Goal: Task Accomplishment & Management: Complete application form

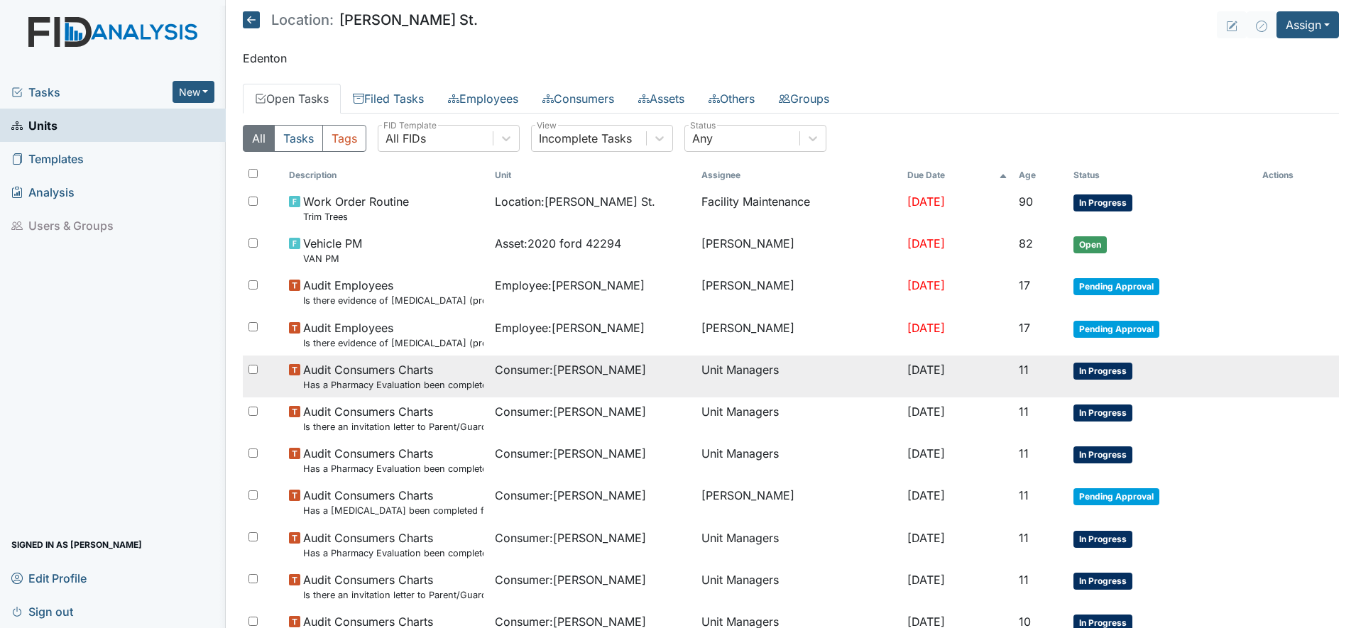
scroll to position [65, 0]
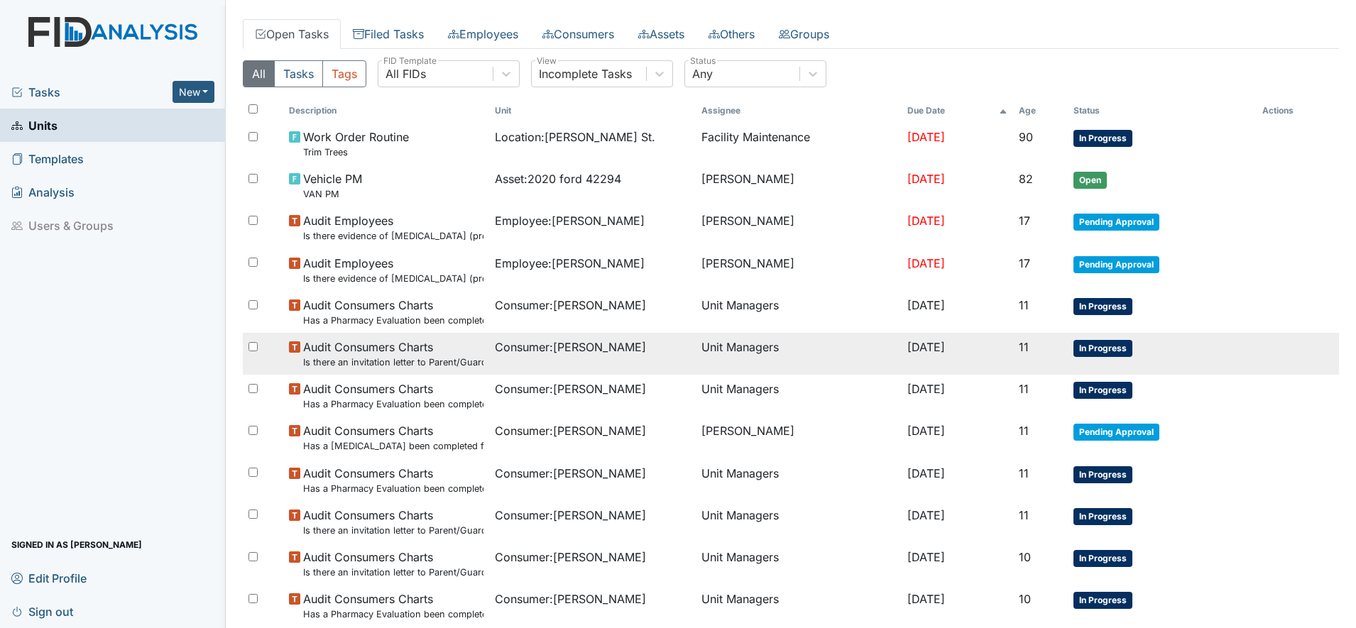
click at [696, 346] on td "Unit Managers" at bounding box center [799, 354] width 207 height 42
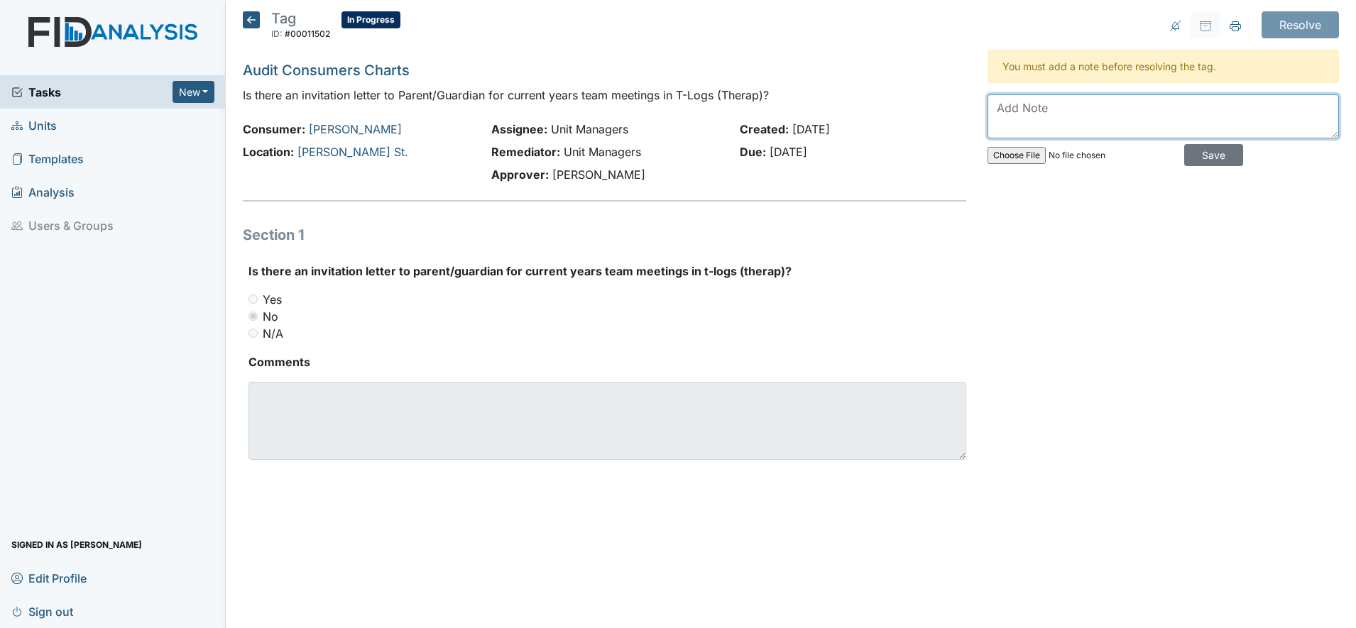
click at [1002, 112] on textarea at bounding box center [1162, 116] width 351 height 44
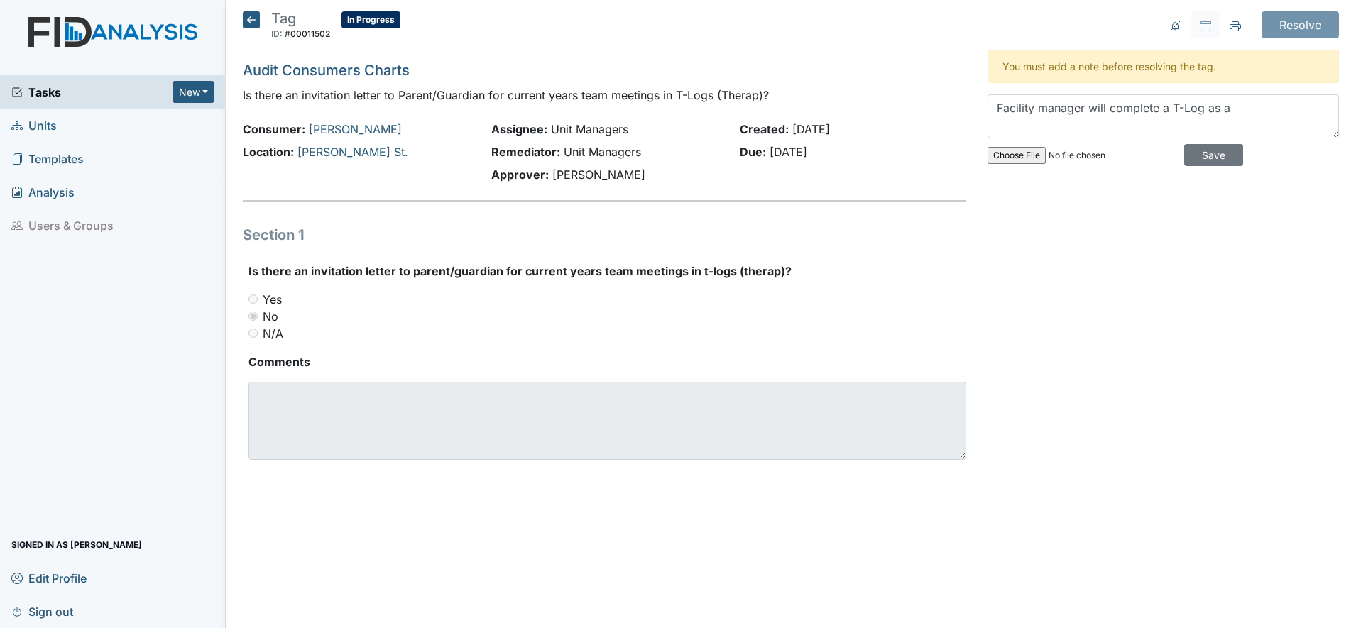
click at [1332, 297] on div "Resolve Archive Task × Are you sure you want to archive this task? It will appe…" at bounding box center [1163, 252] width 373 height 483
click at [1242, 112] on textarea "Facility manager will complete a T-Log as a" at bounding box center [1162, 116] width 351 height 44
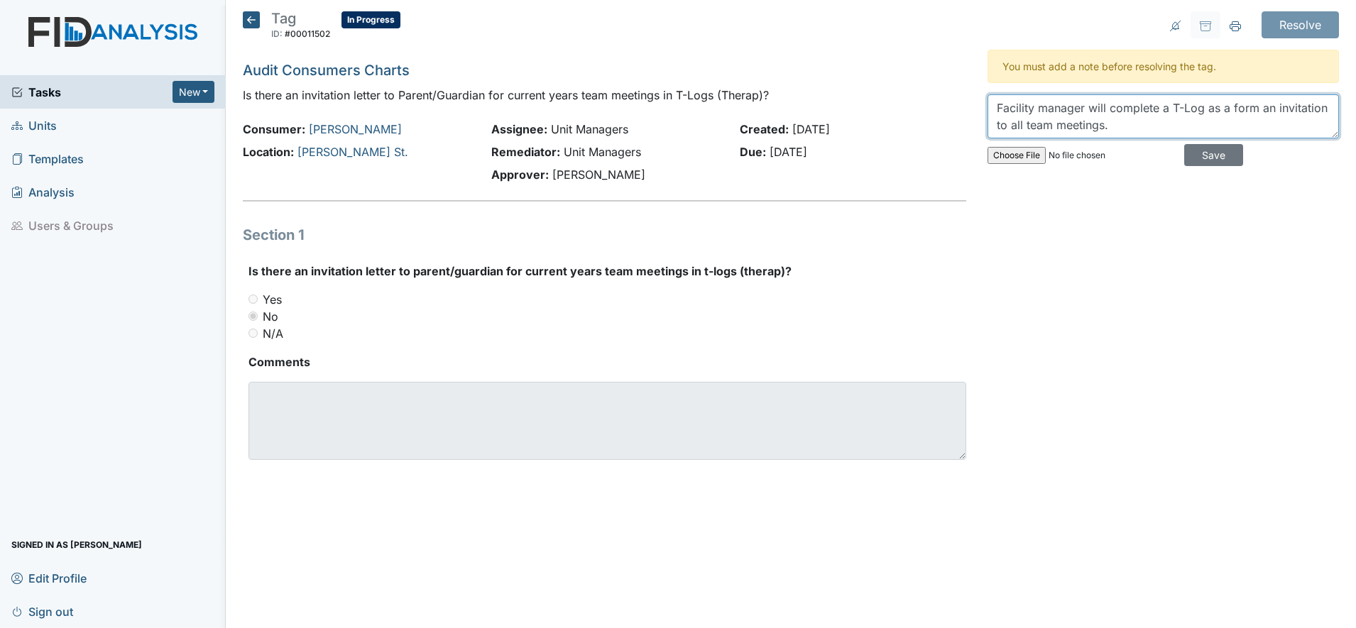
click at [1131, 131] on textarea "Facility manager will complete a T-Log as a form an invitation to all team meet…" at bounding box center [1162, 116] width 351 height 44
drag, startPoint x: 989, startPoint y: 107, endPoint x: 1116, endPoint y: 134, distance: 129.9
click at [1116, 134] on textarea "Facility manager will complete a T-Log as a form an invitation to all team meet…" at bounding box center [1162, 116] width 351 height 44
drag, startPoint x: 1074, startPoint y: 126, endPoint x: 865, endPoint y: 295, distance: 269.5
click at [865, 295] on div "Yes" at bounding box center [607, 299] width 718 height 17
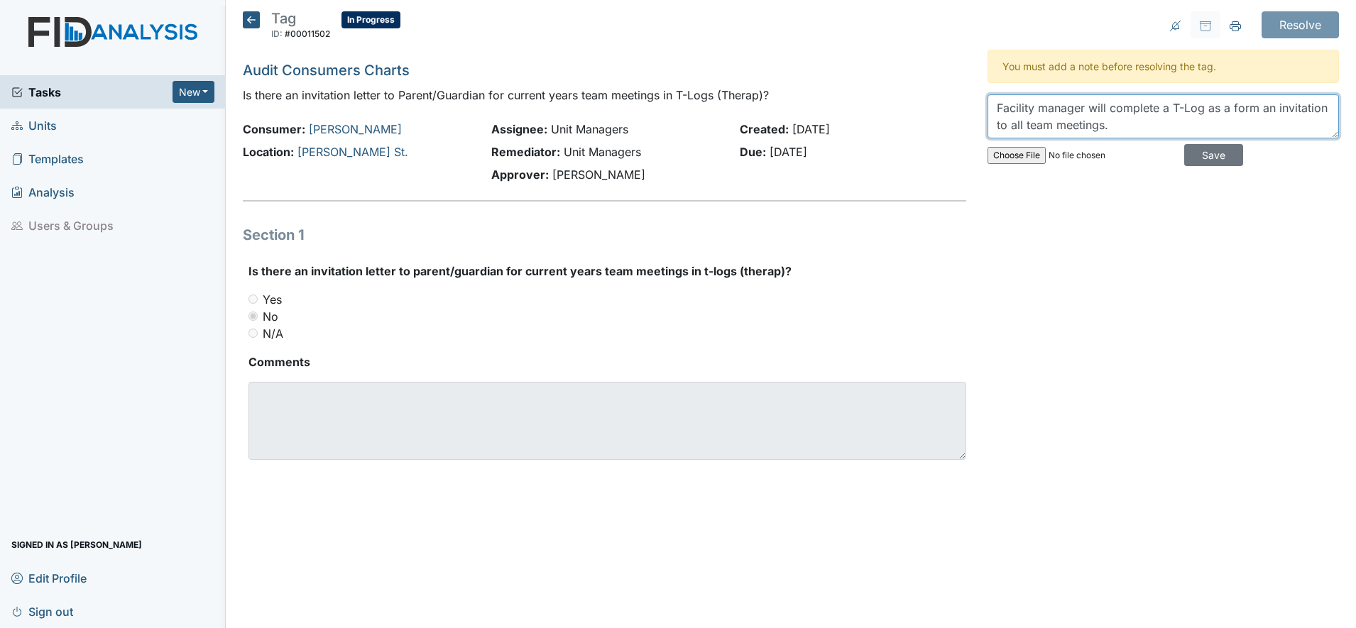
click at [1107, 107] on textarea "Facility manager will complete a T-Log as a form an invitation to all team meet…" at bounding box center [1162, 116] width 351 height 44
drag, startPoint x: 1266, startPoint y: 109, endPoint x: 1320, endPoint y: 114, distance: 54.9
click at [1320, 114] on textarea "Facility manager will be sure to complete a T-Log as a form an invitation to al…" at bounding box center [1162, 116] width 351 height 44
drag, startPoint x: 1048, startPoint y: 126, endPoint x: 1079, endPoint y: 133, distance: 31.3
click at [1079, 133] on textarea "Facility manager will be sure to complete a T-Log once an invitation to all tea…" at bounding box center [1162, 116] width 351 height 44
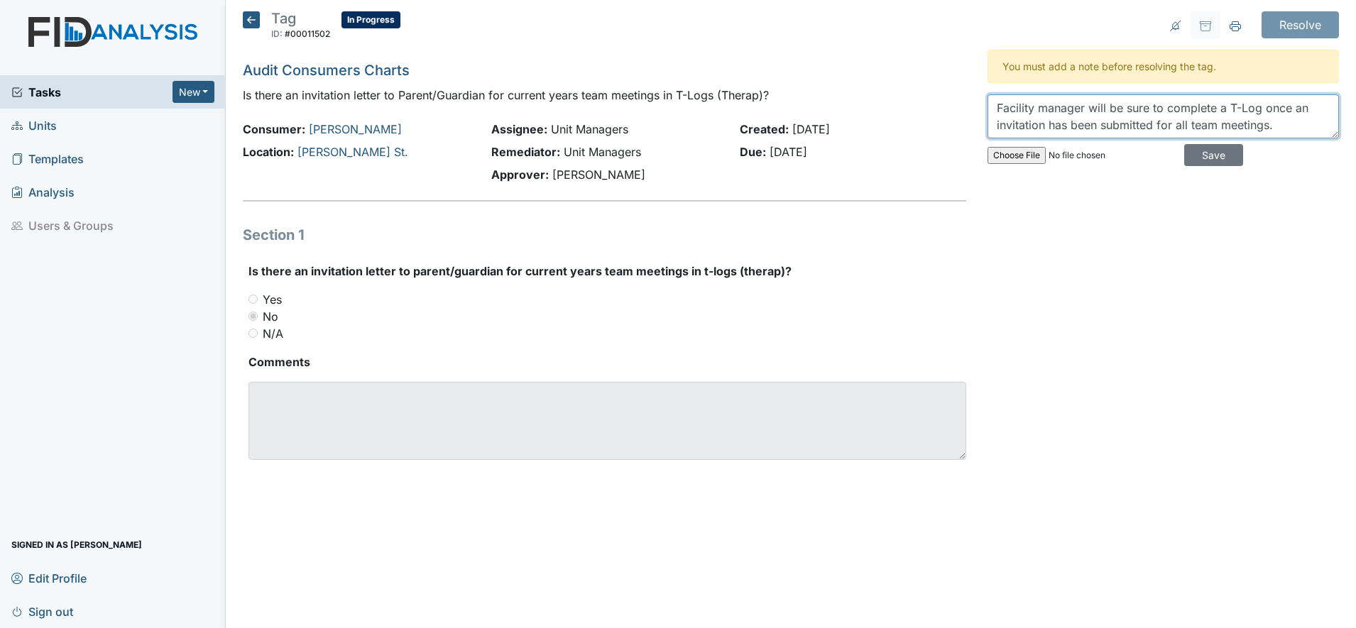
drag, startPoint x: 998, startPoint y: 106, endPoint x: 1281, endPoint y: 124, distance: 283.8
click at [1281, 124] on textarea "Facility manager will be sure to complete a T-Log once an invitation has been s…" at bounding box center [1162, 116] width 351 height 44
type textarea "Facility manager will be sure to complete a T-Log once an invitation has been s…"
click at [1205, 159] on input "Save" at bounding box center [1213, 155] width 59 height 22
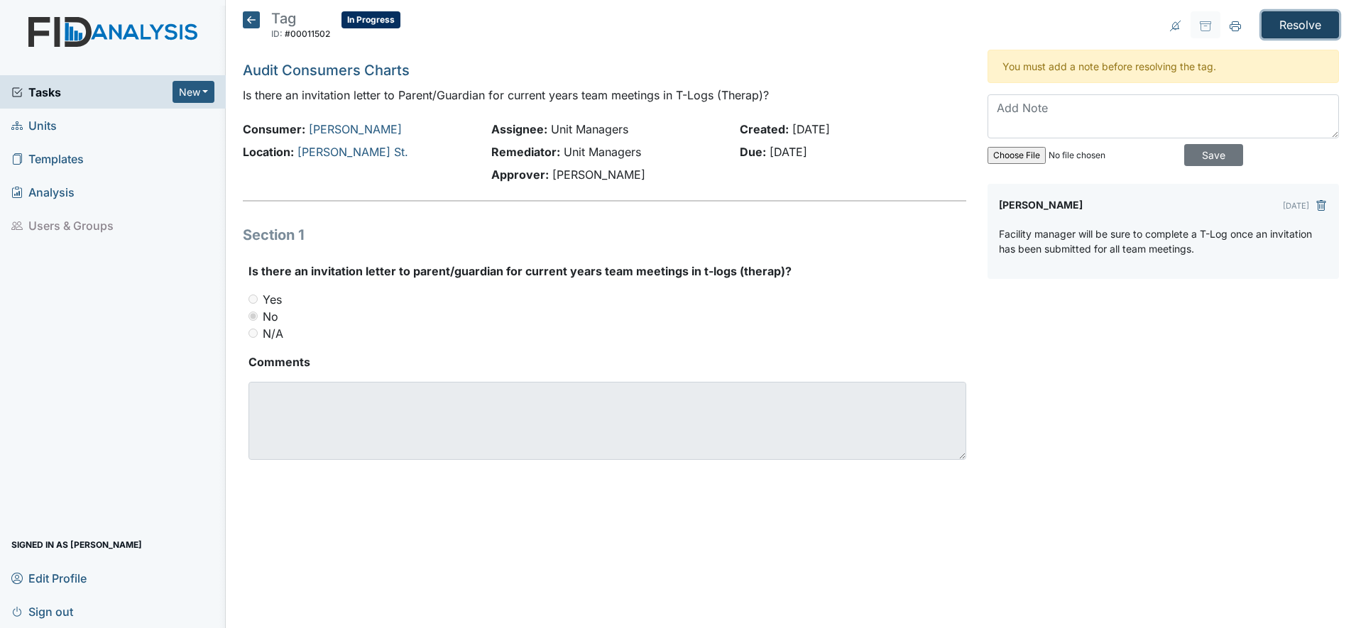
click at [1309, 21] on input "Resolve" at bounding box center [1299, 24] width 77 height 27
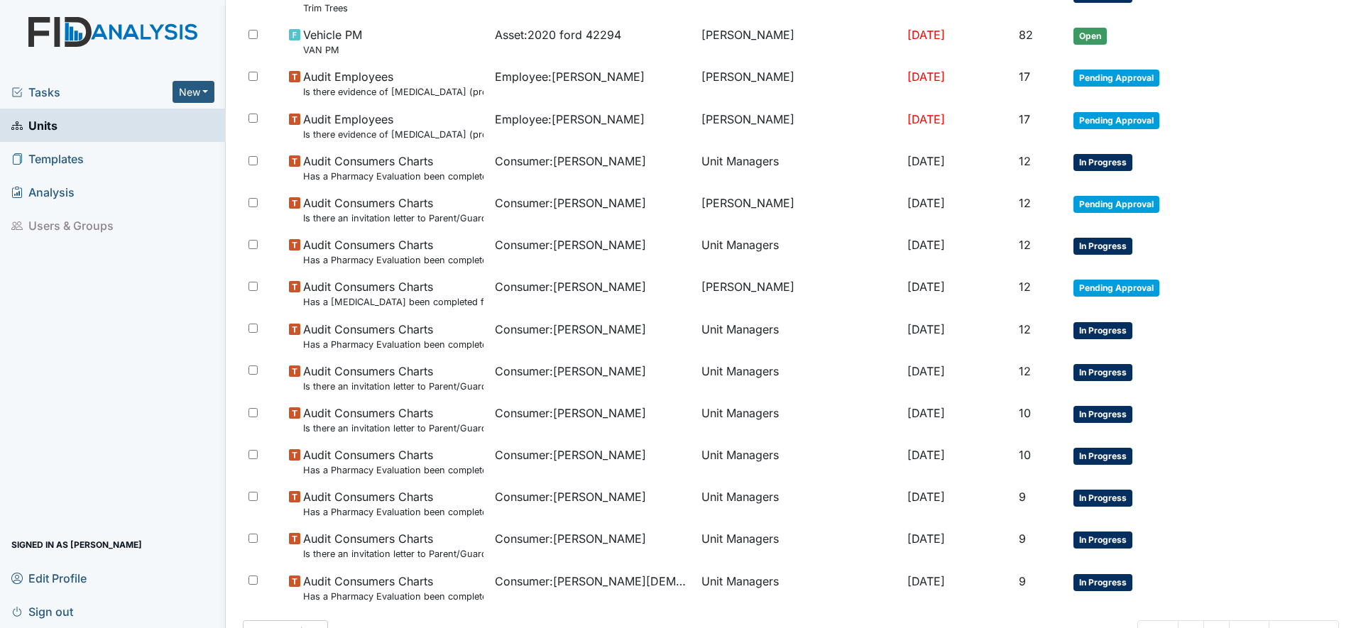
scroll to position [268, 0]
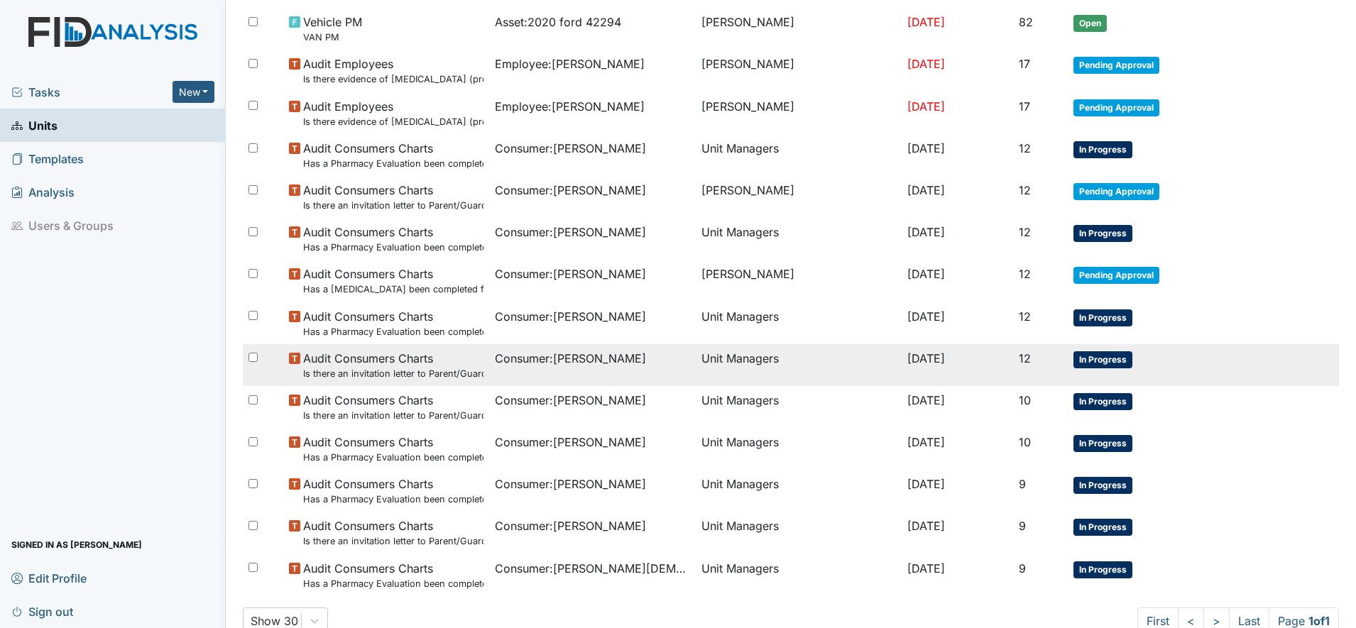
click at [750, 363] on td "Unit Managers" at bounding box center [799, 365] width 207 height 42
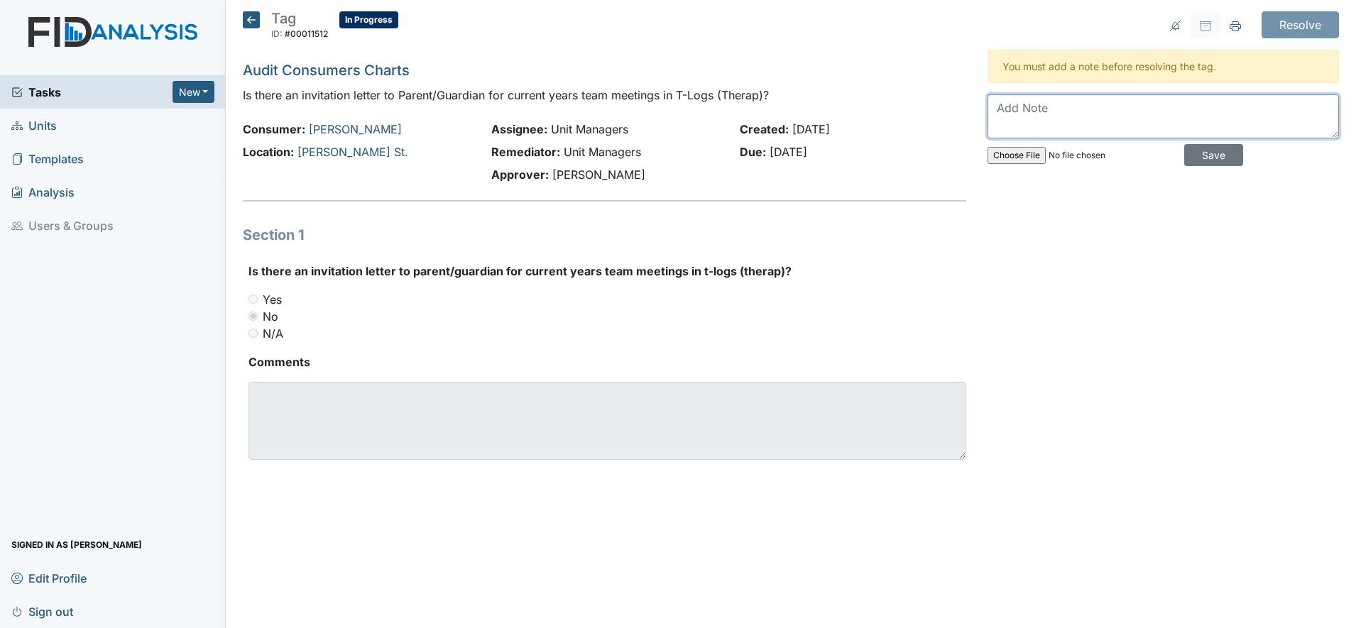
click at [997, 112] on textarea at bounding box center [1162, 116] width 351 height 44
paste textarea "Facility manager will be sure to complete a T-Log once an invitation has been s…"
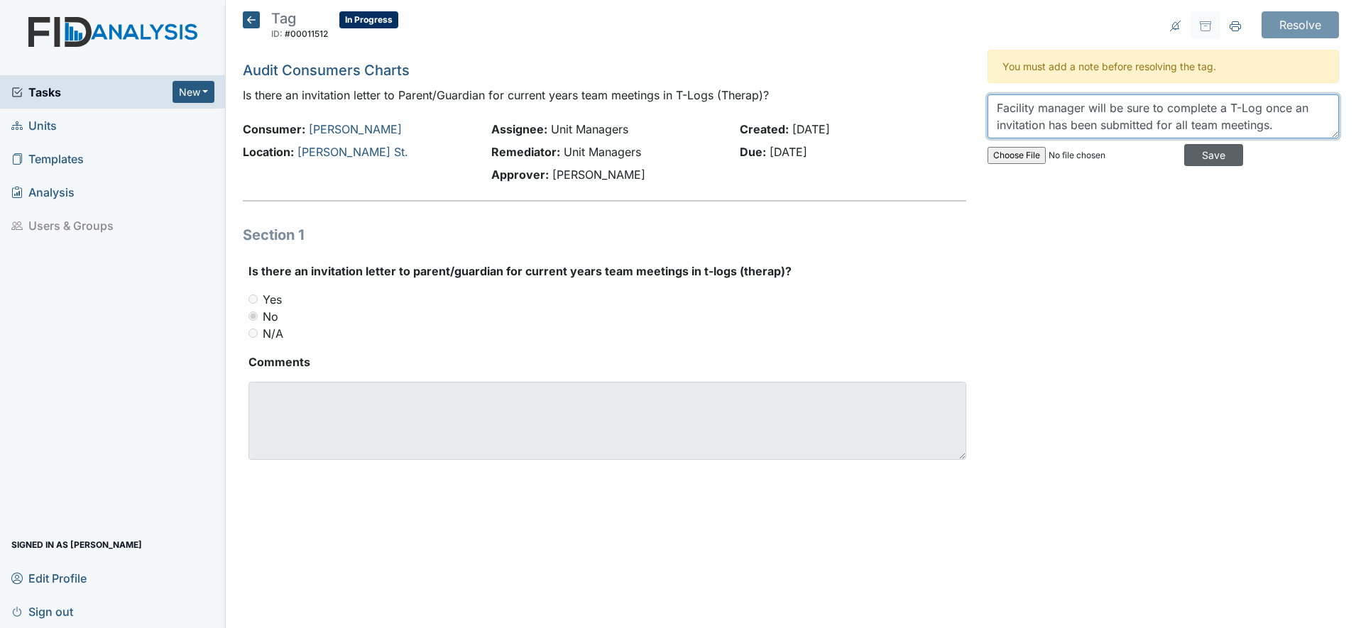
type textarea "Facility manager will be sure to complete a T-Log once an invitation has been s…"
click at [1209, 154] on input "Save" at bounding box center [1213, 155] width 59 height 22
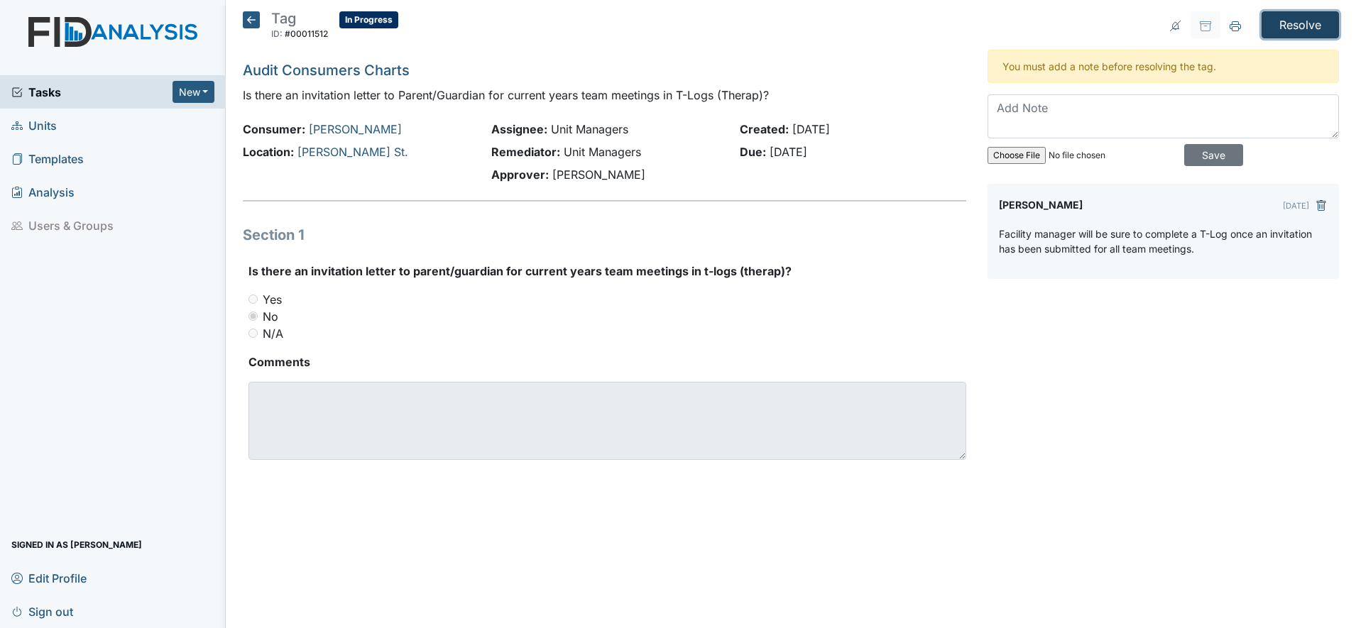
click at [1313, 27] on input "Resolve" at bounding box center [1299, 24] width 77 height 27
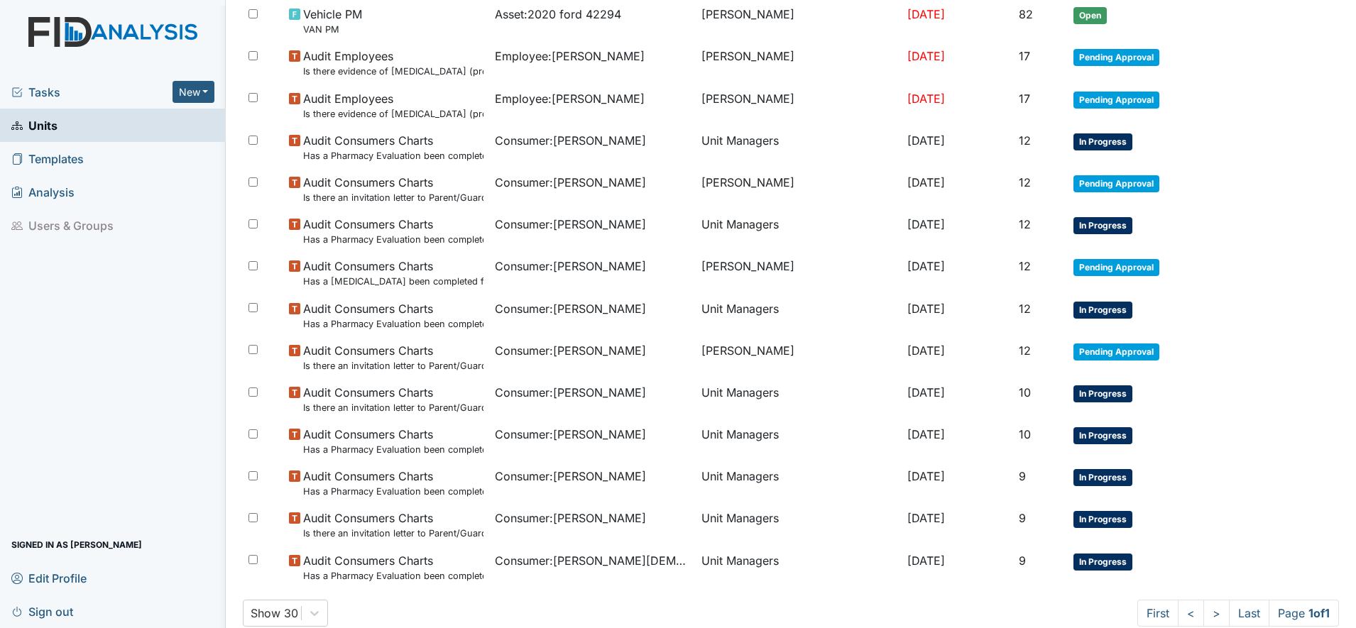
scroll to position [309, 0]
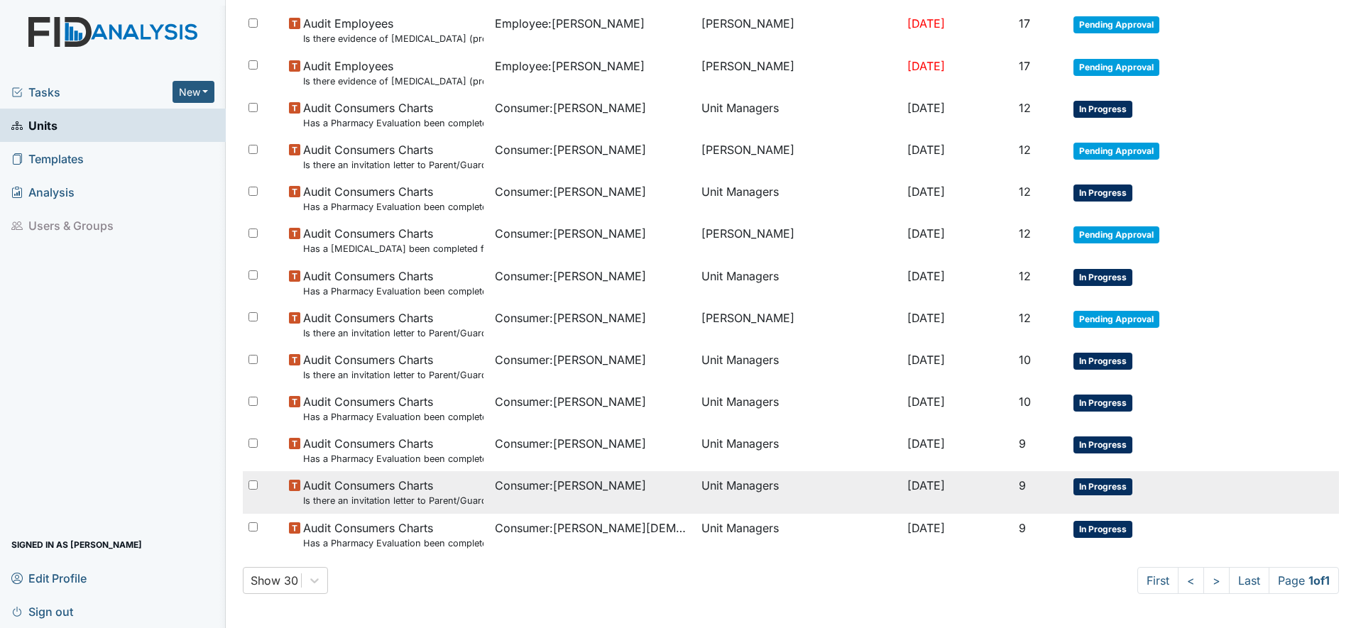
click at [497, 478] on span "Consumer : [PERSON_NAME]" at bounding box center [570, 485] width 151 height 17
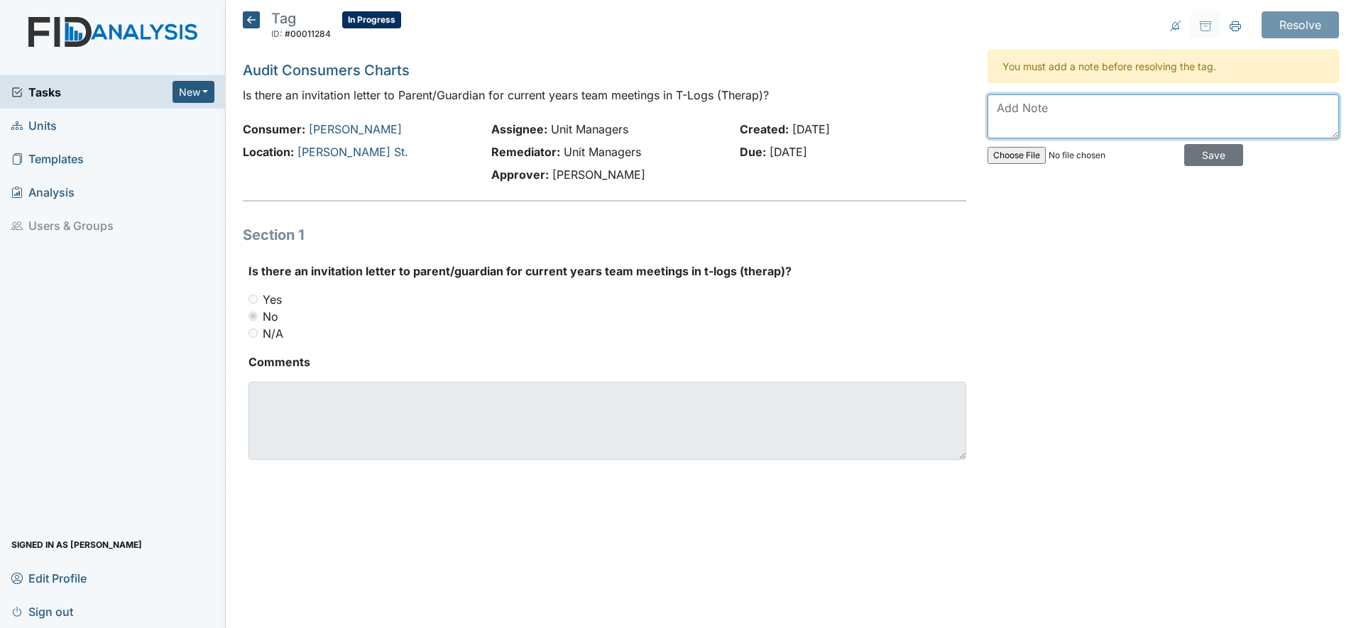
paste textarea "Facility manager will be sure to complete a T-Log once an invitation has been s…"
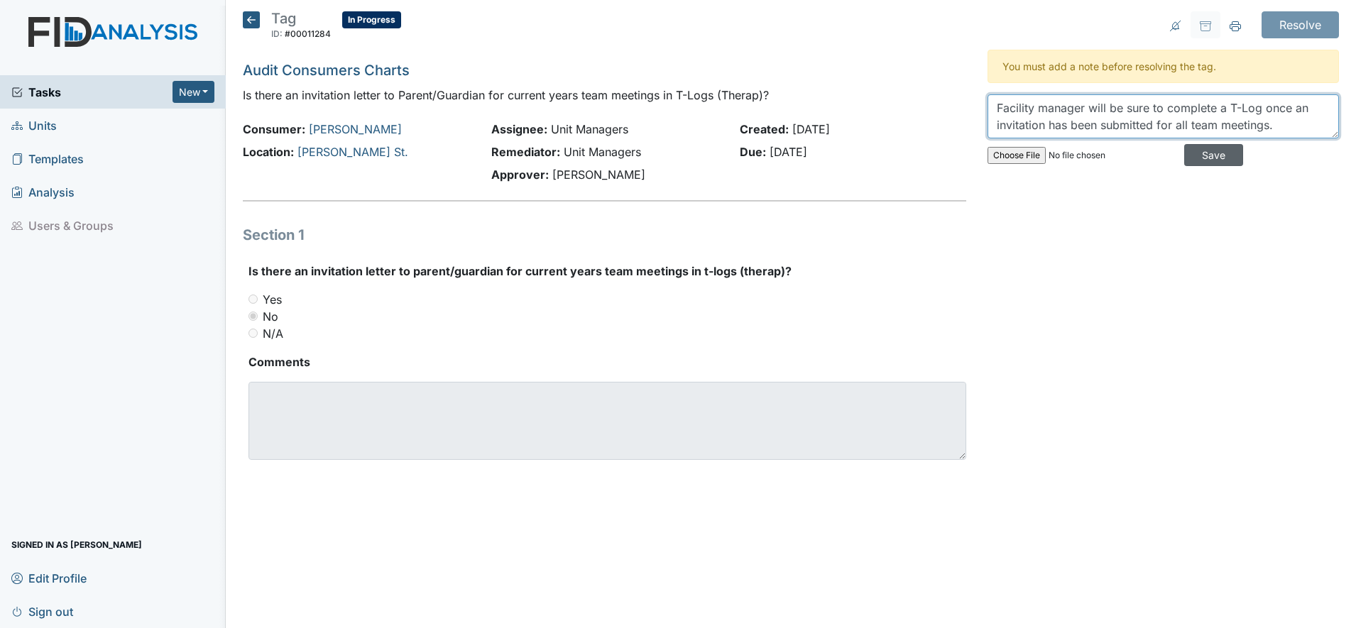
type textarea "Facility manager will be sure to complete a T-Log once an invitation has been s…"
click at [1203, 160] on input "Save" at bounding box center [1213, 155] width 59 height 22
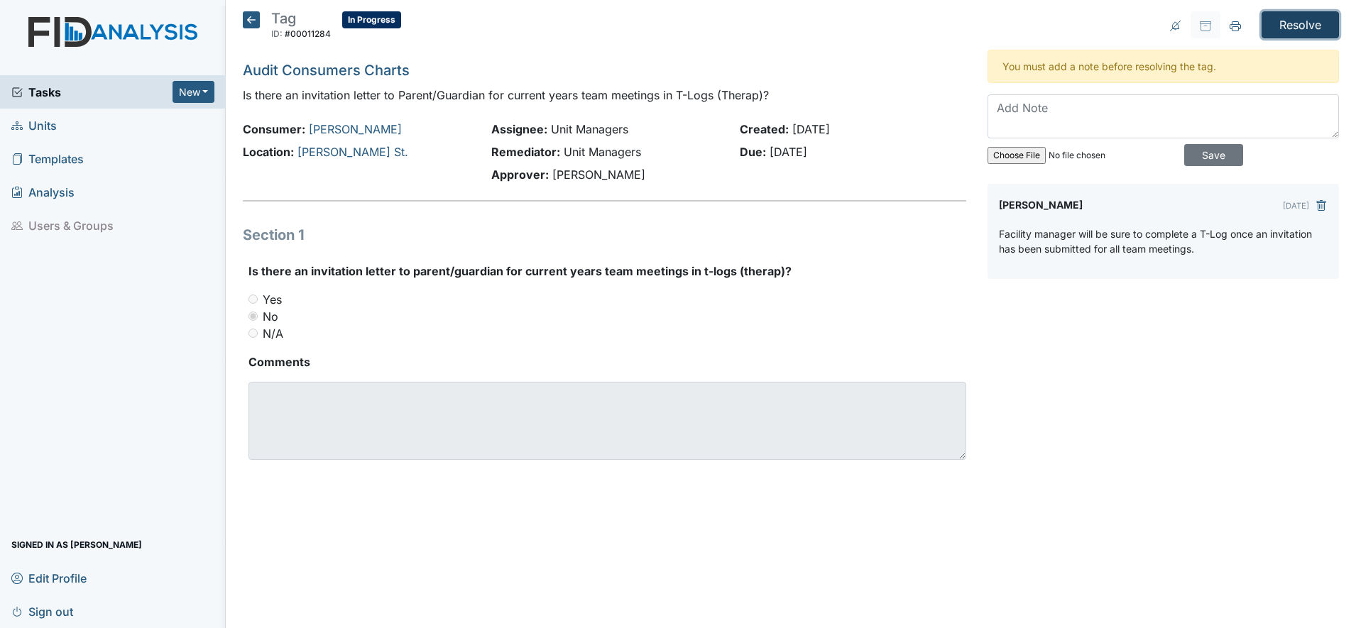
click at [1305, 23] on input "Resolve" at bounding box center [1299, 24] width 77 height 27
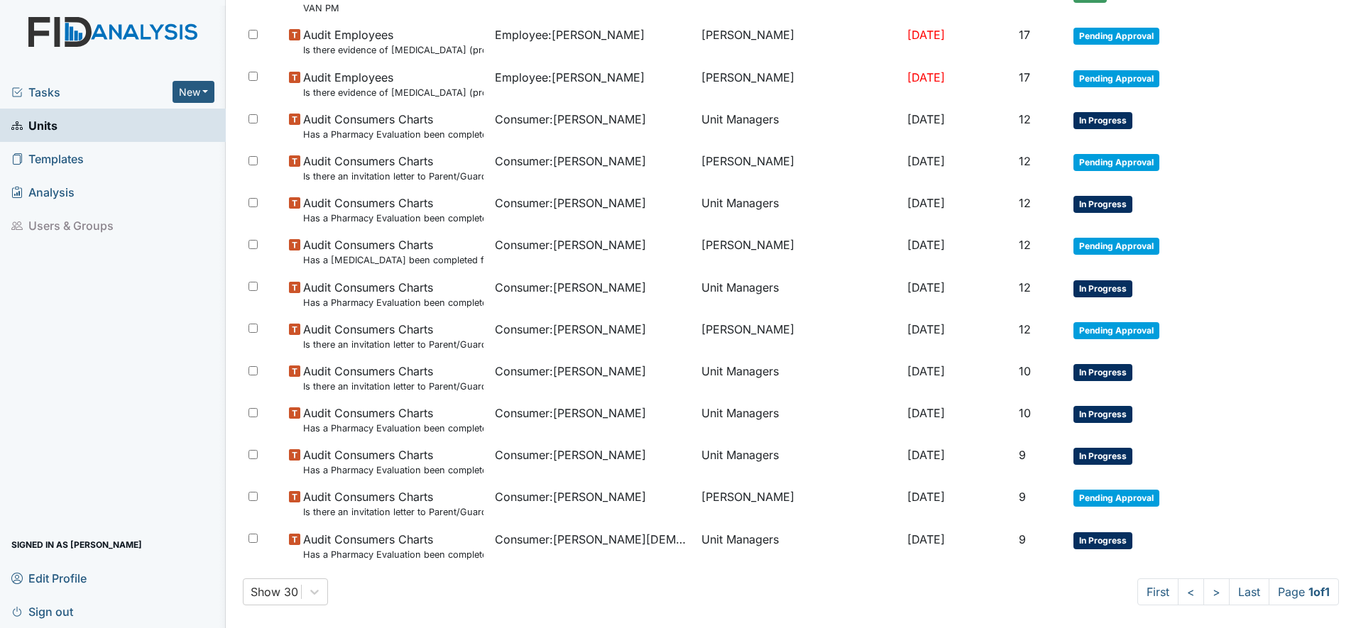
scroll to position [309, 0]
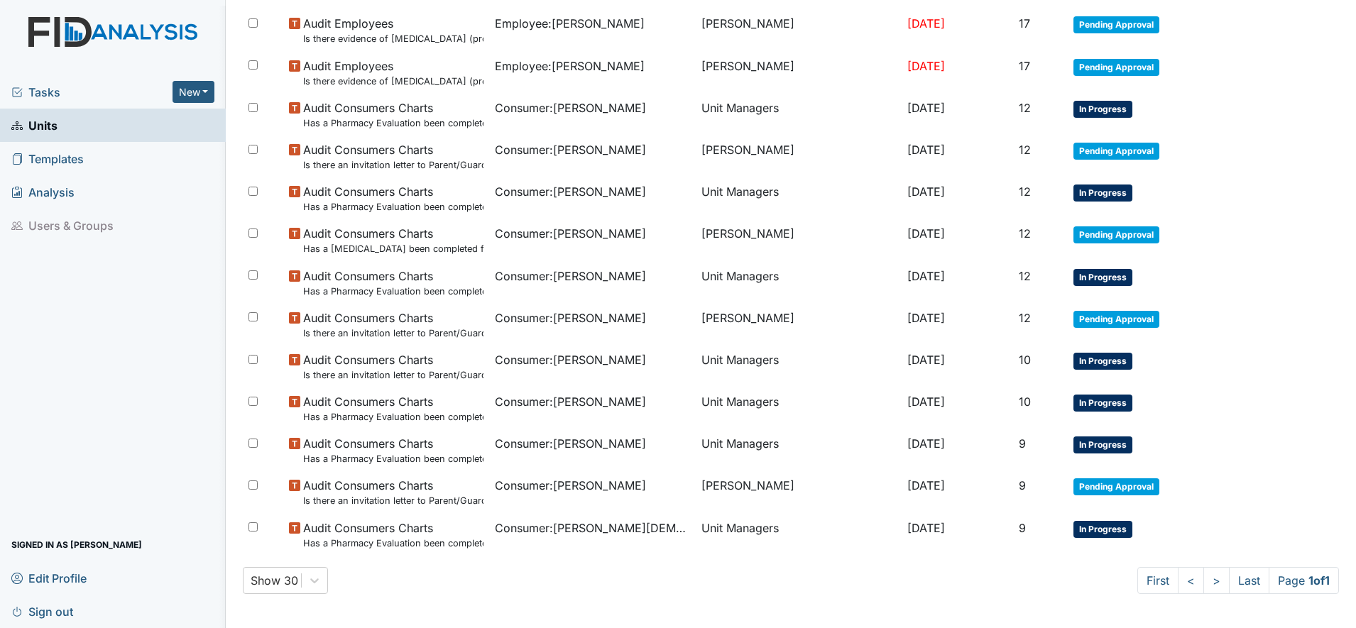
click at [373, 609] on div "All Tasks Tags All FIDs FID Template Incomplete Tasks View Any Status Descripti…" at bounding box center [791, 234] width 1096 height 765
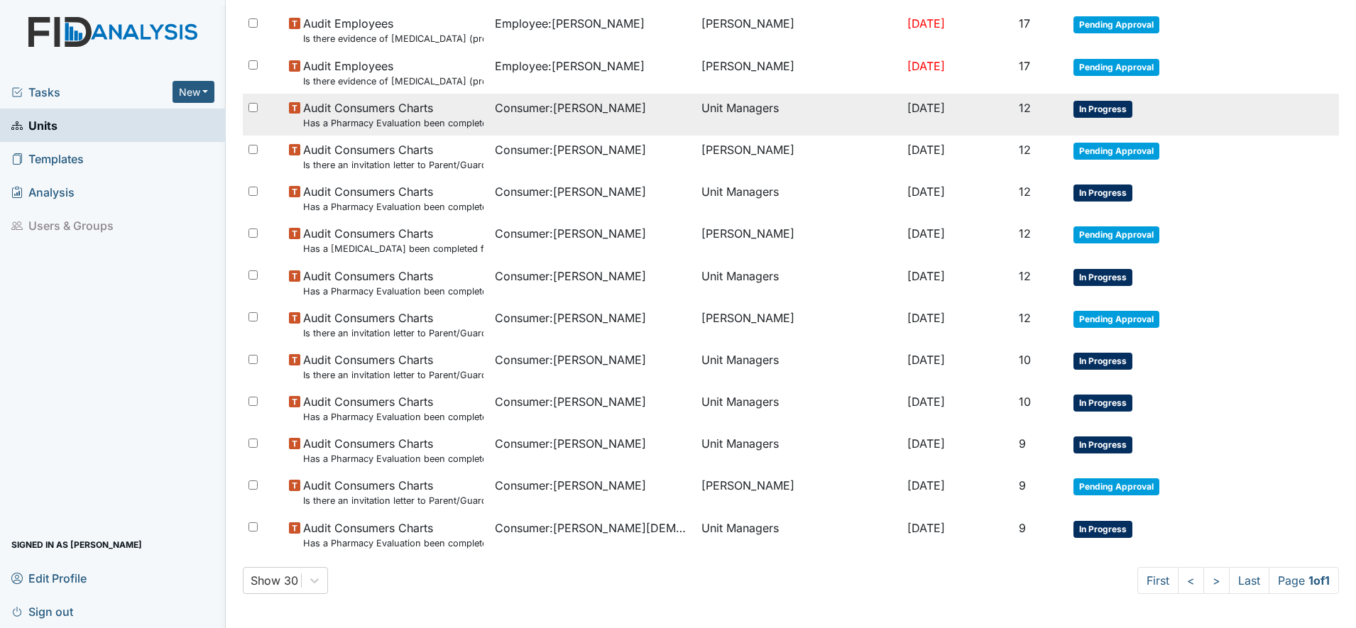
click at [579, 110] on span "Consumer : Markham, Bryan" at bounding box center [570, 107] width 151 height 17
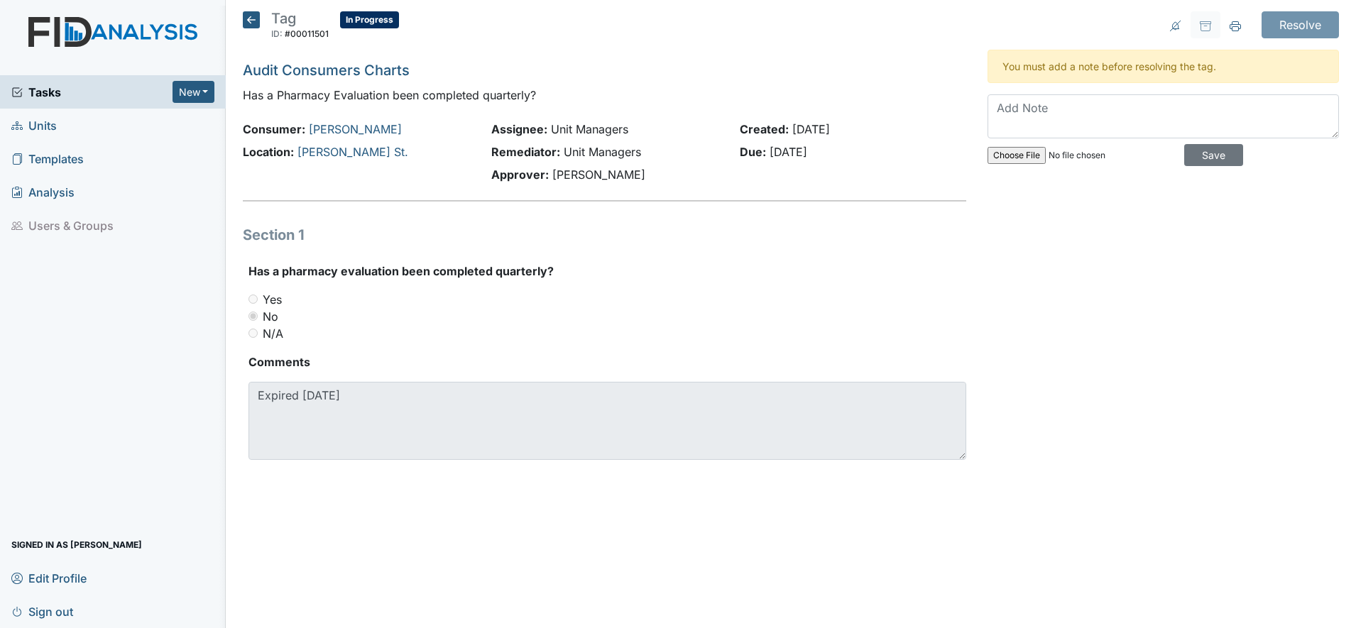
click at [256, 14] on icon at bounding box center [251, 19] width 17 height 17
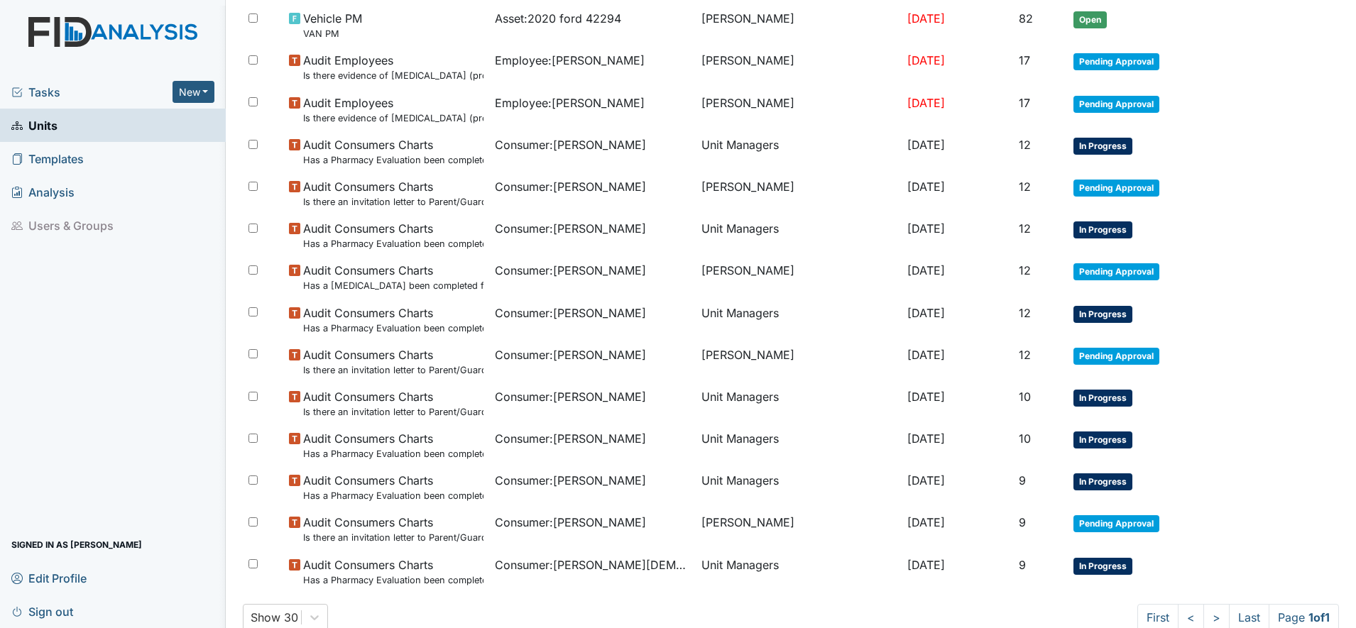
scroll to position [227, 0]
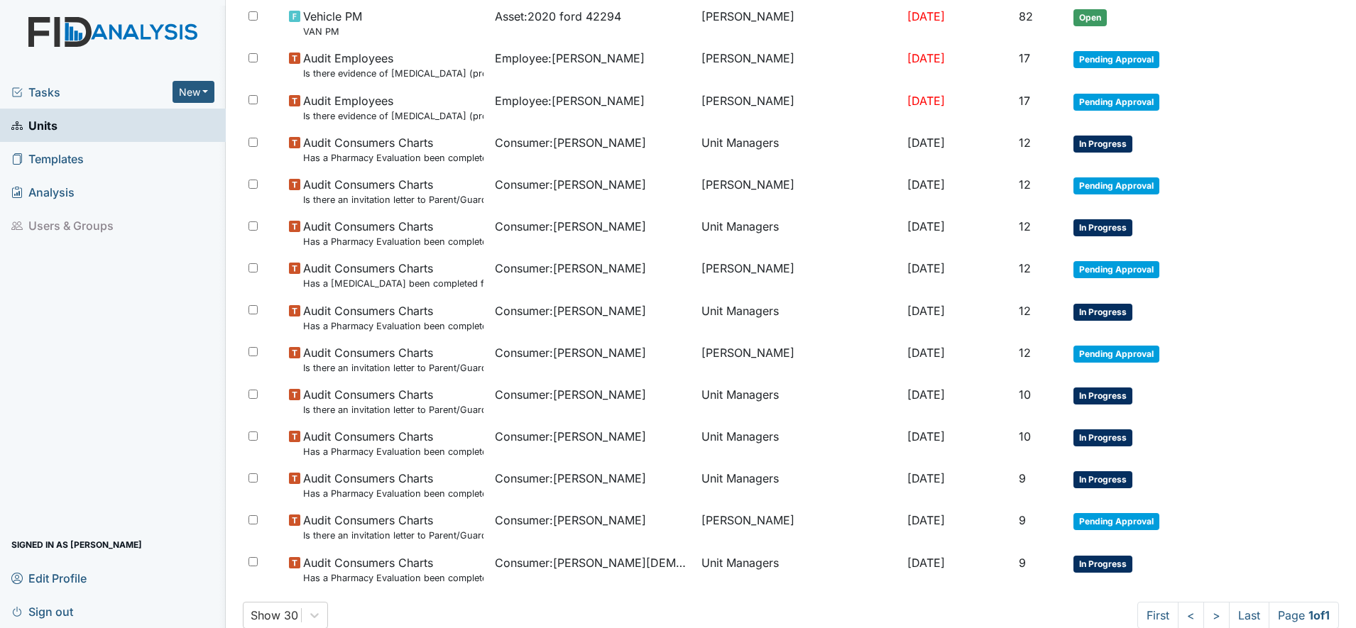
click at [89, 437] on div "Tasks New Form Inspection Document Bundle Units Templates Analysis Users & Grou…" at bounding box center [113, 351] width 226 height 553
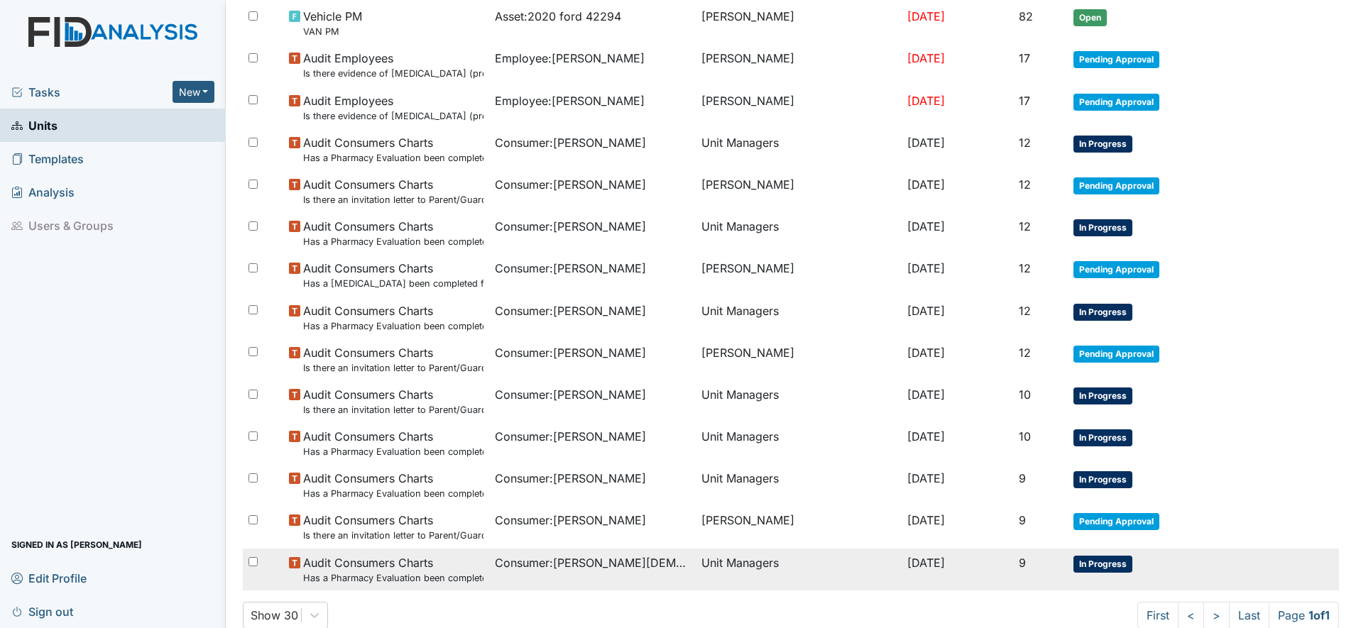
click at [500, 554] on span "Consumer : Keiser, Luther" at bounding box center [592, 562] width 195 height 17
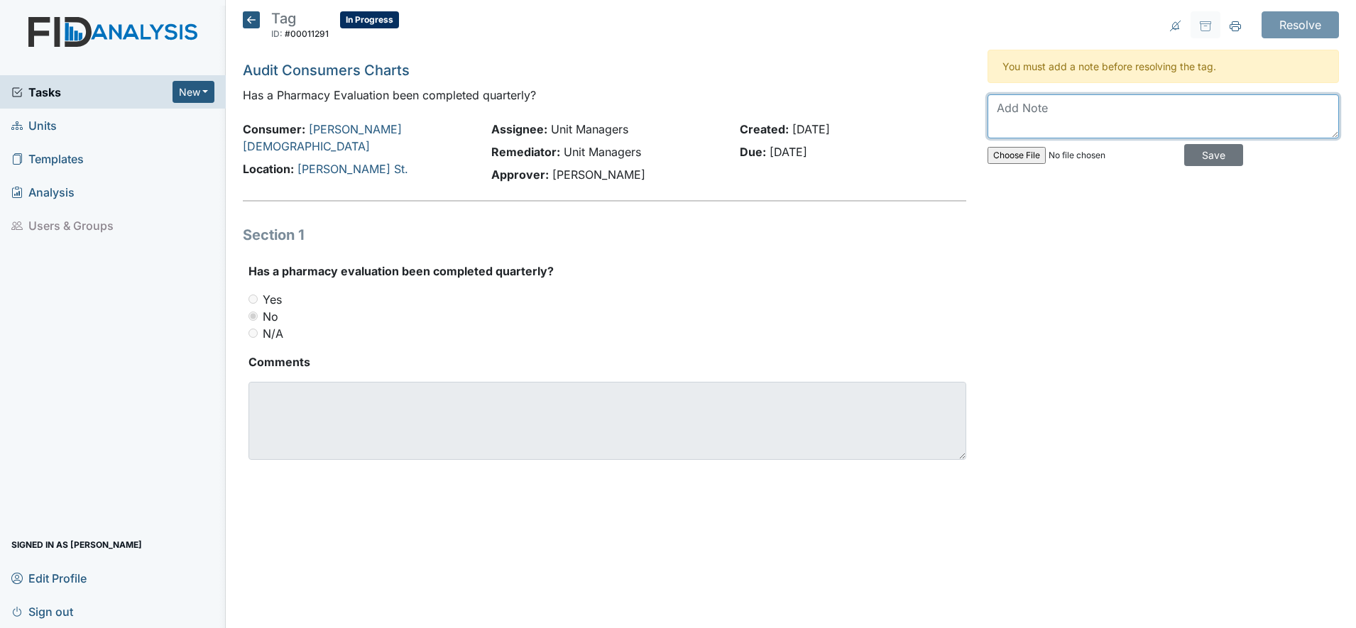
click at [1003, 105] on textarea at bounding box center [1162, 116] width 351 height 44
drag, startPoint x: 998, startPoint y: 110, endPoint x: 1294, endPoint y: 116, distance: 296.1
click at [1294, 116] on textarea "Current Eval will be upload upon receiving from nurse" at bounding box center [1162, 116] width 351 height 44
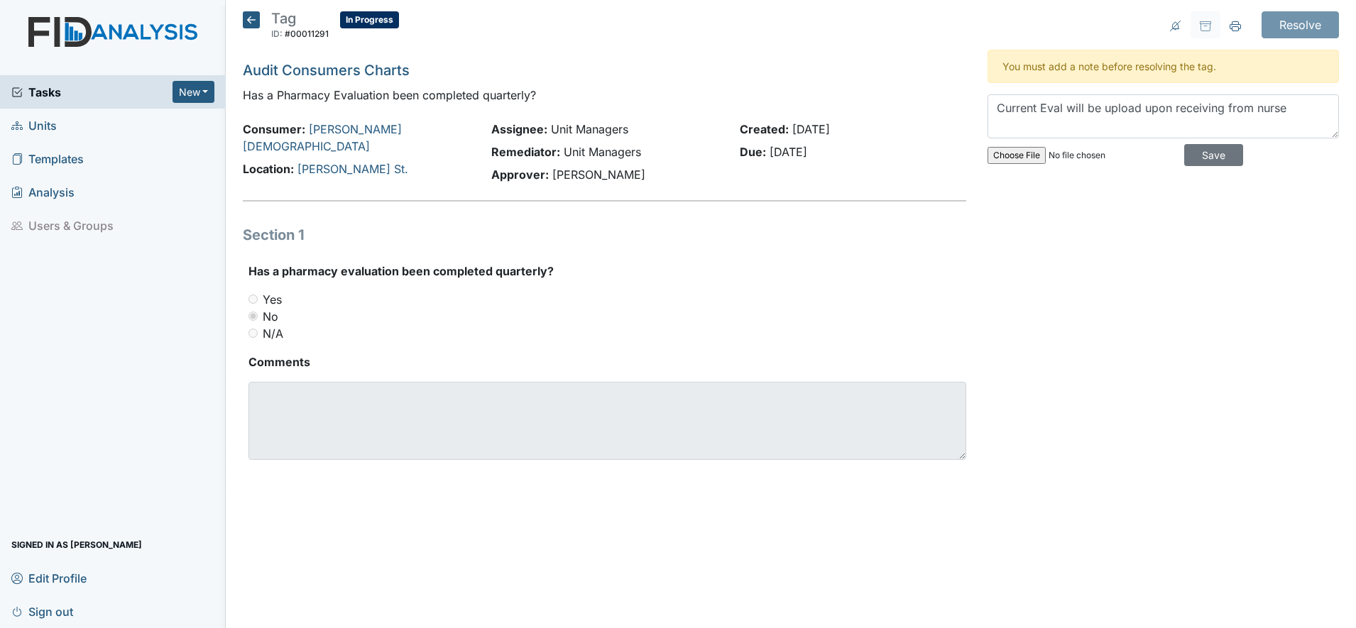
drag, startPoint x: 1264, startPoint y: 104, endPoint x: 929, endPoint y: 58, distance: 338.8
click at [929, 58] on div "Tag ID: #00011291 In Progress Autosaving... Audit Consumers Charts Has a Pharma…" at bounding box center [604, 252] width 745 height 483
click at [1288, 111] on textarea "Current Eval will be upload upon receiving from nurse" at bounding box center [1162, 116] width 351 height 44
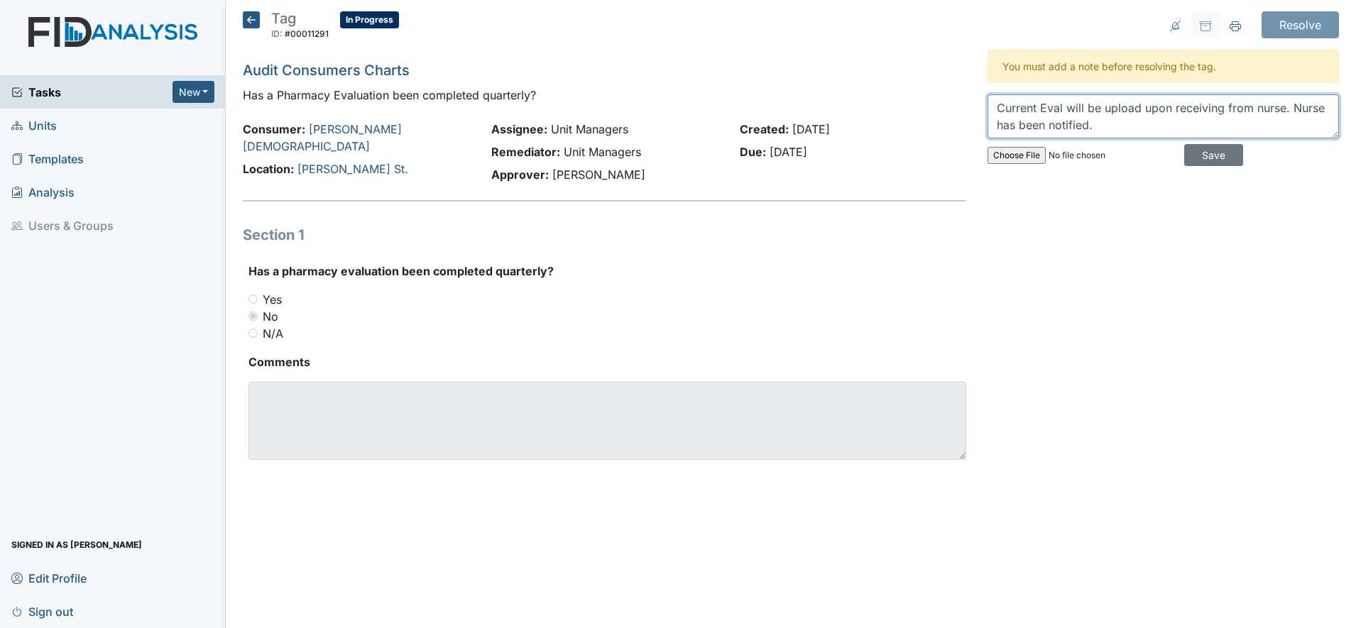
drag, startPoint x: 1000, startPoint y: 109, endPoint x: 1100, endPoint y: 136, distance: 103.5
click at [1100, 136] on textarea "Current Eval will be upload upon receiving from nurse. Nurse has been notified." at bounding box center [1162, 116] width 351 height 44
click at [1023, 106] on textarea "Current Eval will be upload upon receiving from nurse. Nurse has been notified." at bounding box center [1162, 116] width 351 height 44
drag, startPoint x: 997, startPoint y: 116, endPoint x: 1105, endPoint y: 124, distance: 108.2
click at [1105, 124] on textarea "Current Eval will be upload upon receiving from nurse. Nurse has been notified." at bounding box center [1162, 116] width 351 height 44
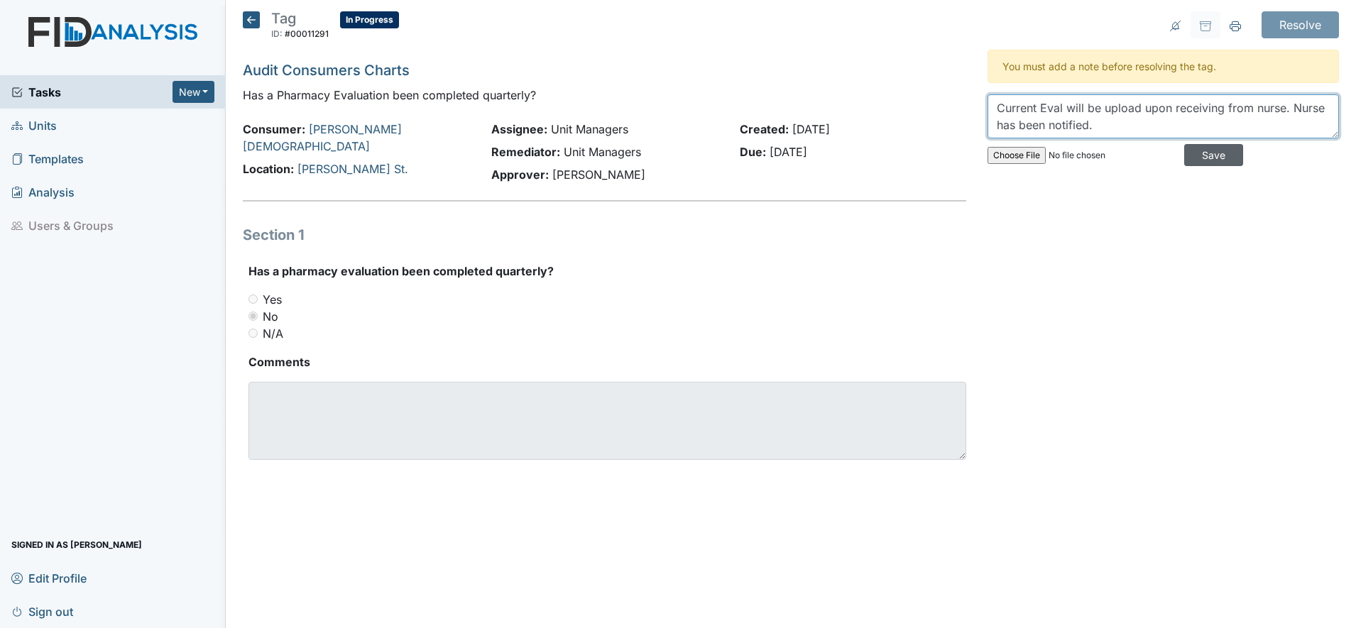
type textarea "Current Eval will be upload upon receiving from nurse. Nurse has been notified."
click at [1206, 159] on input "Save" at bounding box center [1213, 155] width 59 height 22
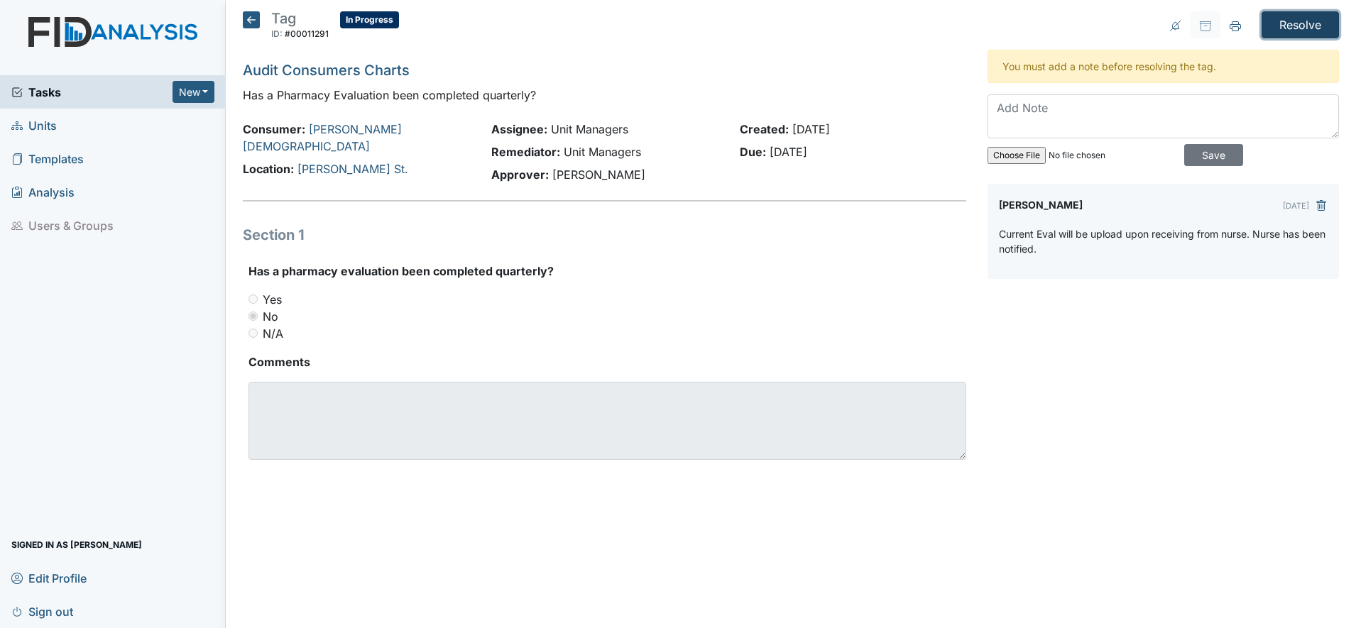
click at [1298, 25] on input "Resolve" at bounding box center [1299, 24] width 77 height 27
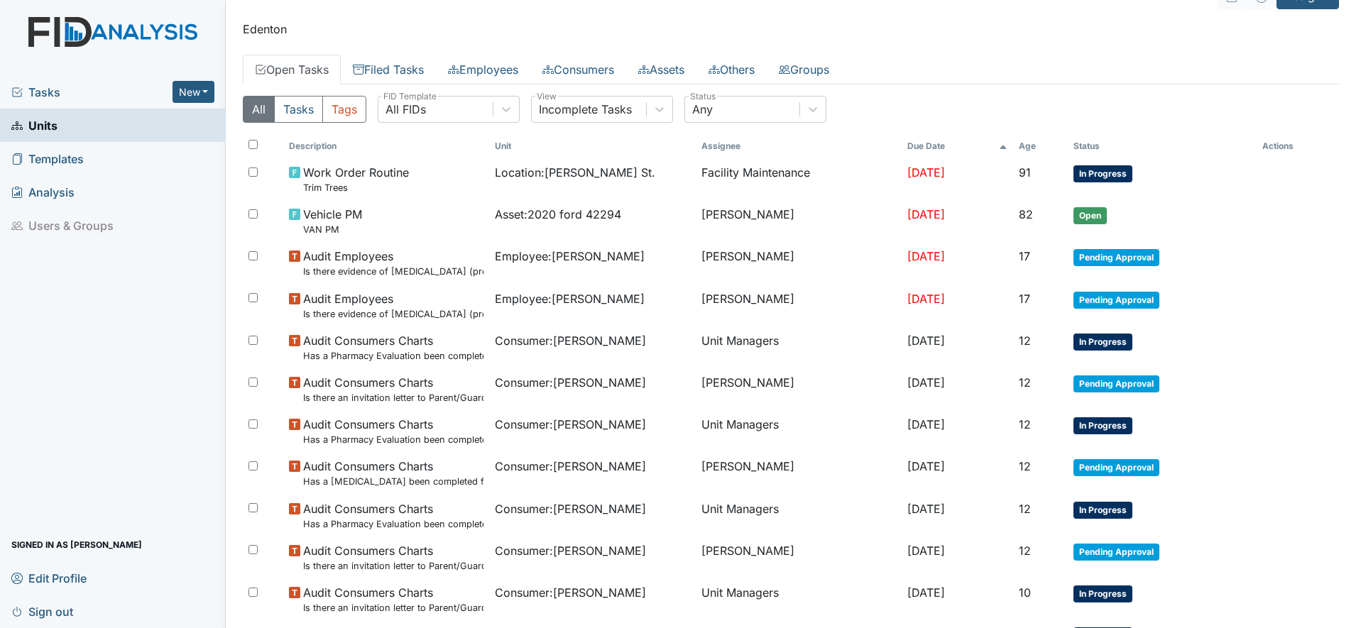
scroll to position [99, 0]
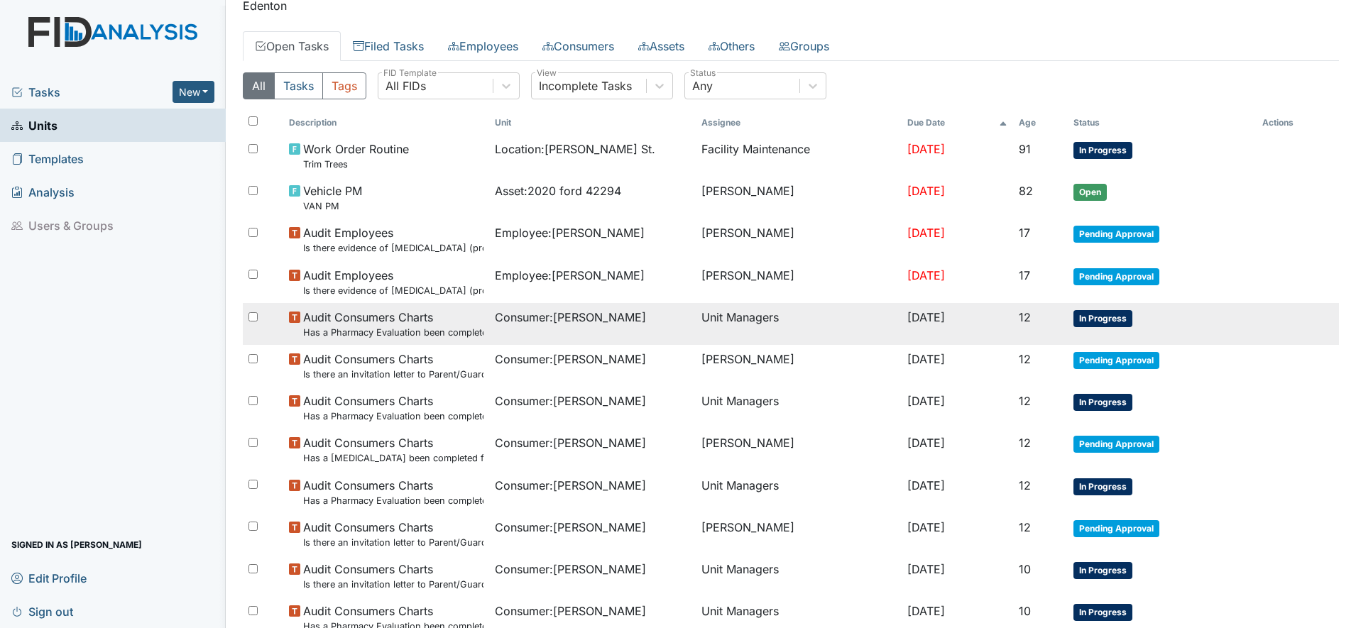
click at [769, 321] on td "Unit Managers" at bounding box center [799, 324] width 207 height 42
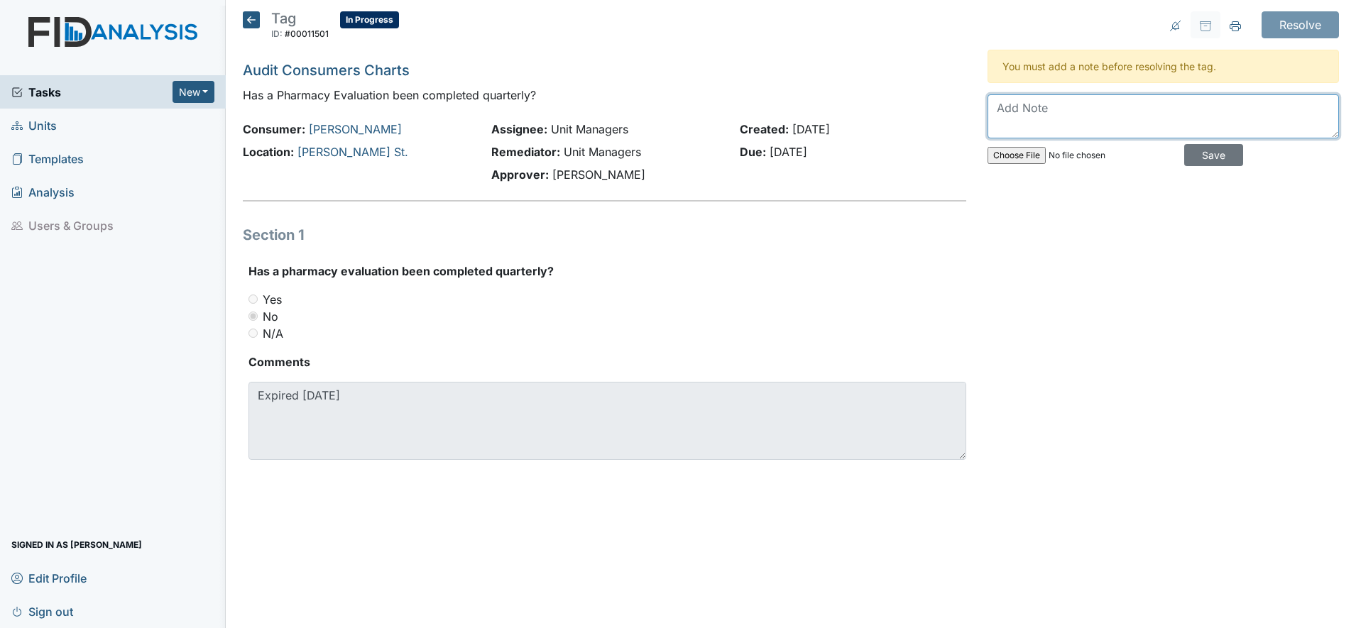
click at [995, 105] on textarea at bounding box center [1162, 116] width 351 height 44
paste textarea "Current Eval will be upload upon receiving from nurse. Nurse has been notified."
type textarea "Current Eval will be upload upon receiving from nurse. Nurse has been notified."
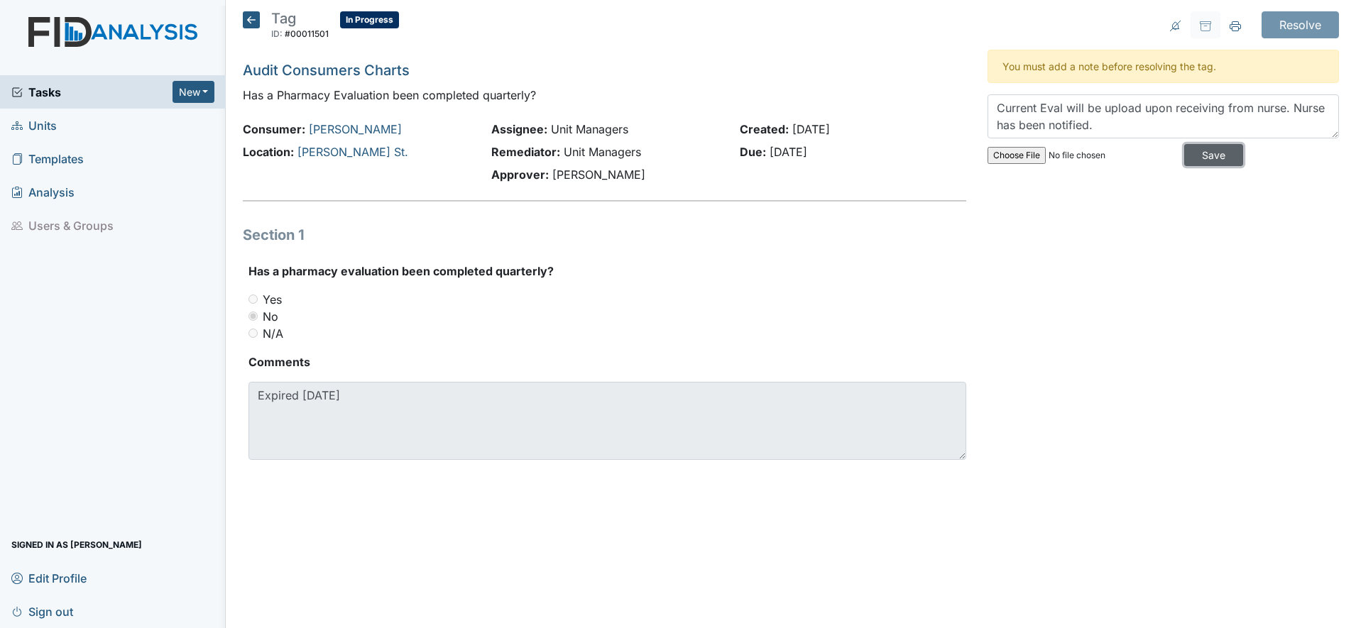
click at [1208, 157] on input "Save" at bounding box center [1213, 155] width 59 height 22
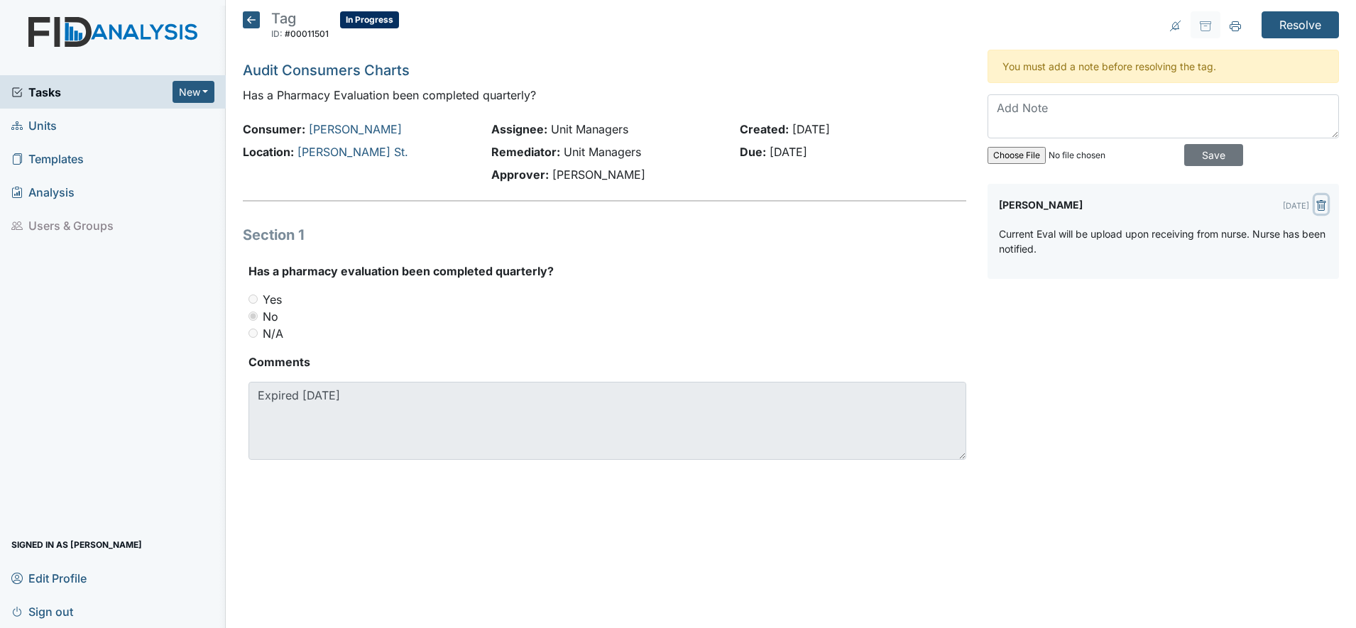
click at [1321, 210] on icon "submit" at bounding box center [1320, 205] width 9 height 11
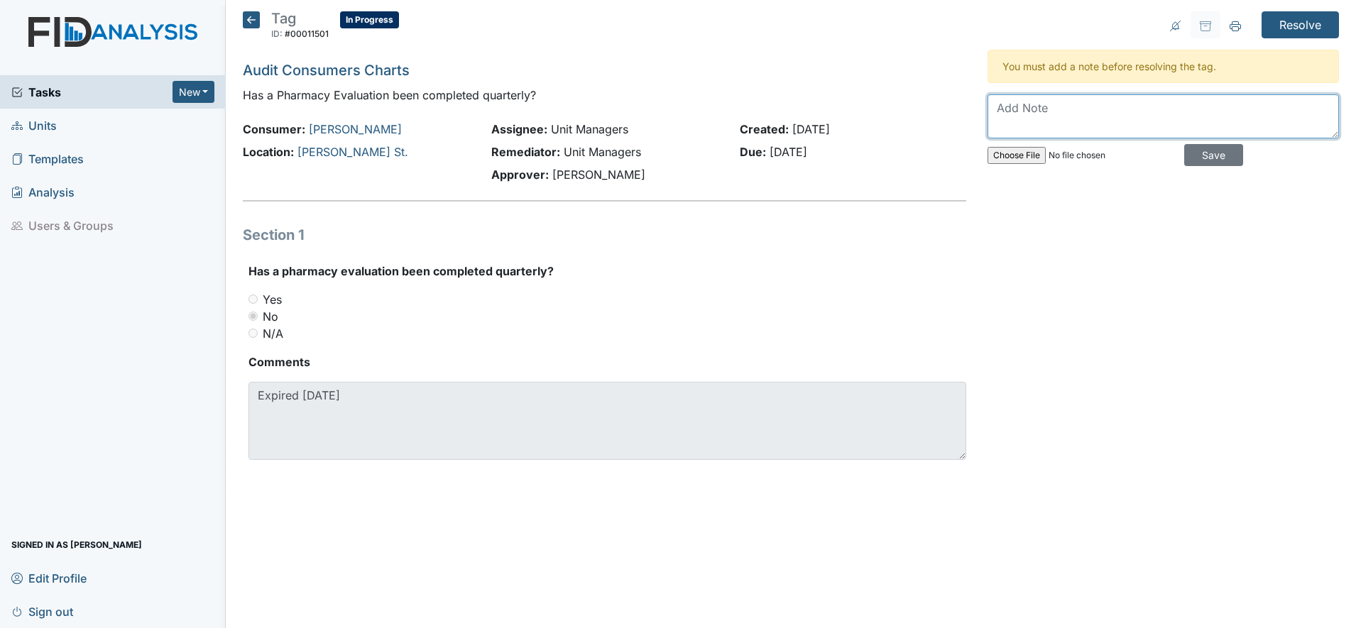
click at [1003, 106] on textarea at bounding box center [1162, 116] width 351 height 44
paste textarea "Current Eval will be upload upon receiving from nurse. Nurse has been notified."
click at [1138, 108] on textarea "Current Eval will be upload upon receiving from nurse. Nurse has been notified." at bounding box center [1162, 116] width 351 height 44
type textarea "Current Eval will be uploaded upon receiving from nurse. Nurse has been notifie…"
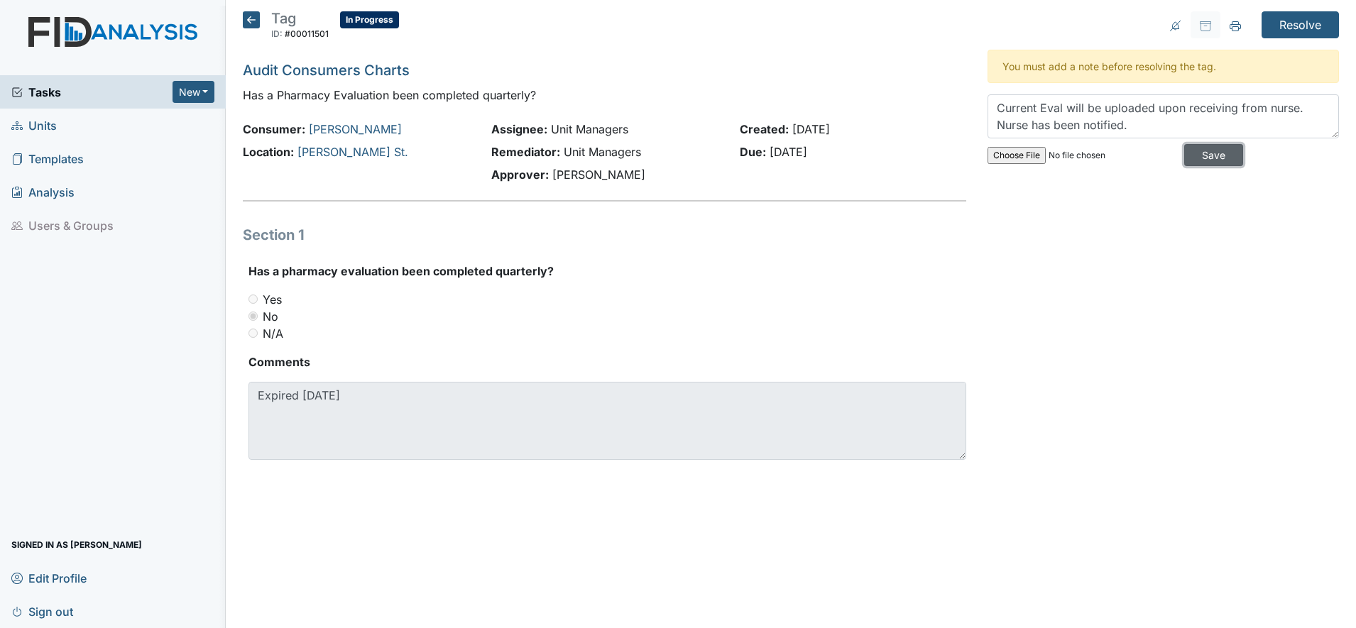
click at [1205, 151] on input "Save" at bounding box center [1213, 155] width 59 height 22
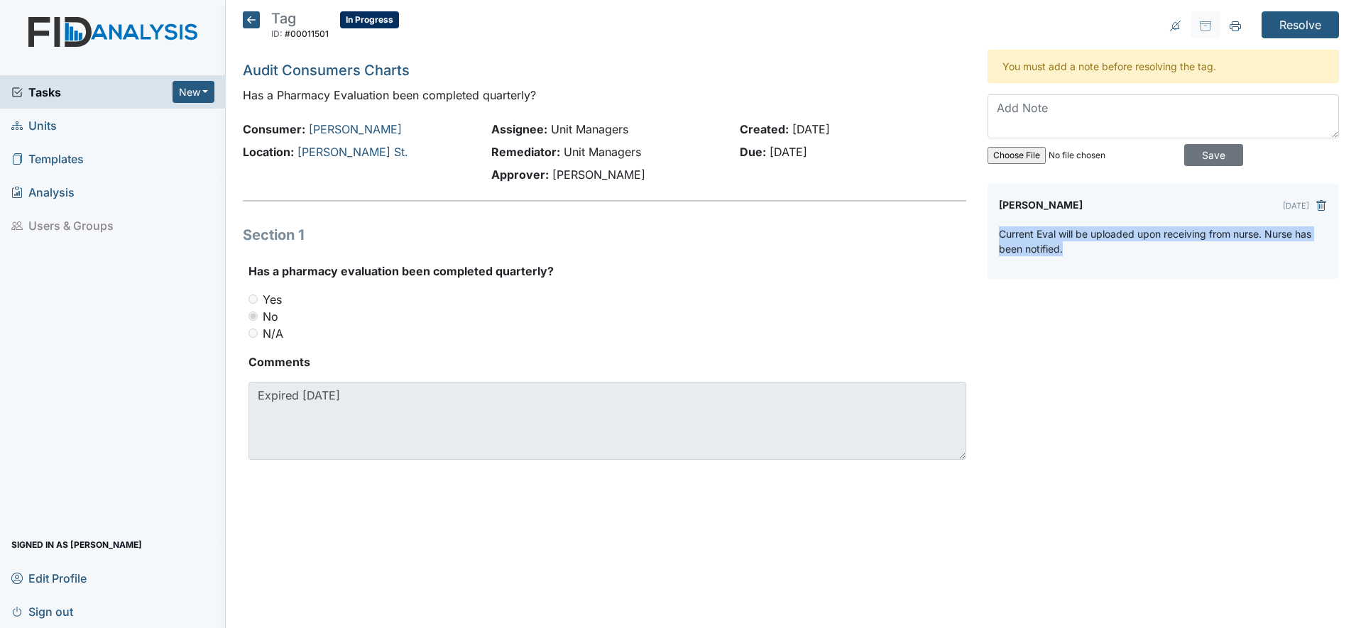
drag, startPoint x: 998, startPoint y: 236, endPoint x: 1066, endPoint y: 245, distance: 68.7
click at [1066, 245] on div "Ursula Cherry Aug 18, 2025 Current Eval will be uploaded upon receiving from nu…" at bounding box center [1162, 231] width 351 height 95
drag, startPoint x: 1066, startPoint y: 245, endPoint x: 1036, endPoint y: 238, distance: 31.3
copy p "Current Eval will be uploaded upon receiving from nurse. Nurse has been notifie…"
click at [1291, 23] on input "Resolve" at bounding box center [1299, 24] width 77 height 27
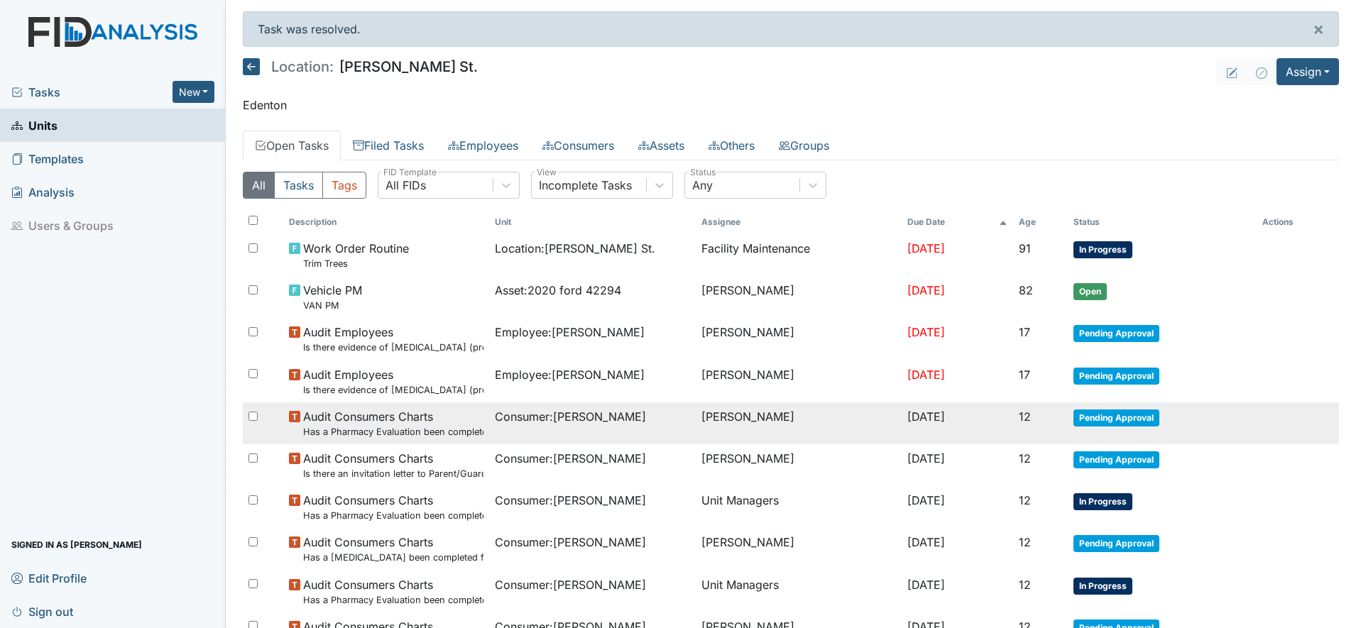
click at [460, 429] on small "Has a Pharmacy Evaluation been completed quarterly?" at bounding box center [393, 431] width 181 height 13
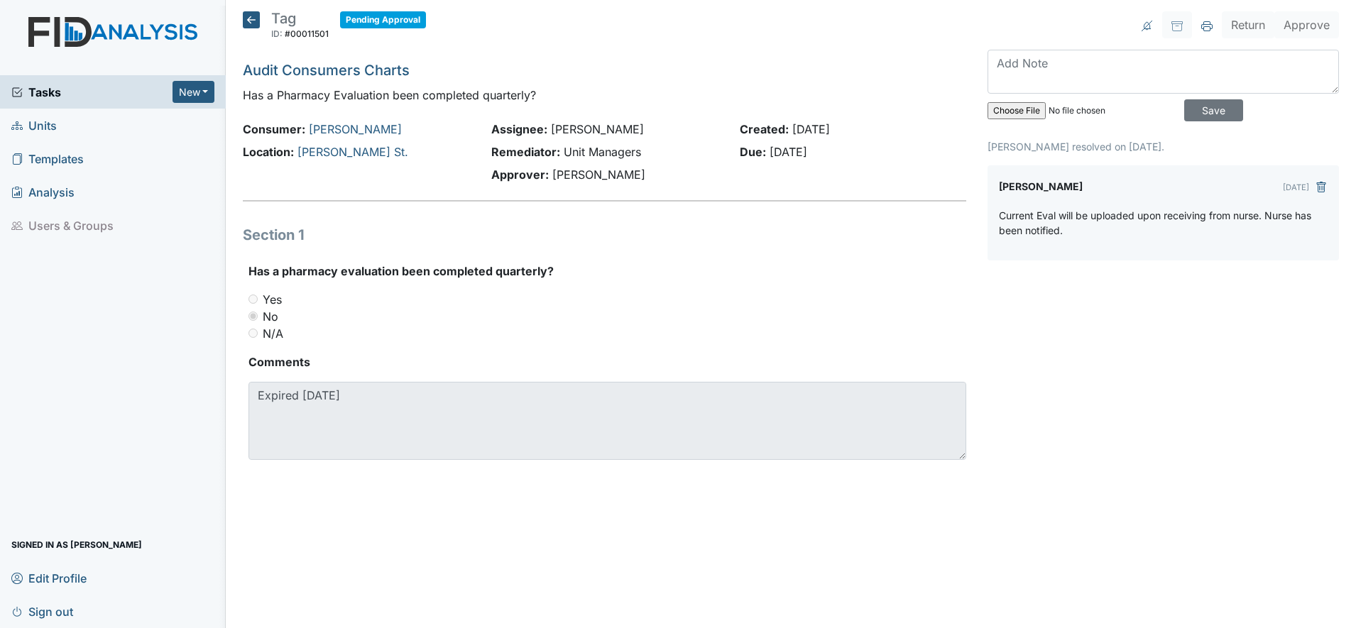
click at [250, 18] on icon at bounding box center [251, 19] width 17 height 17
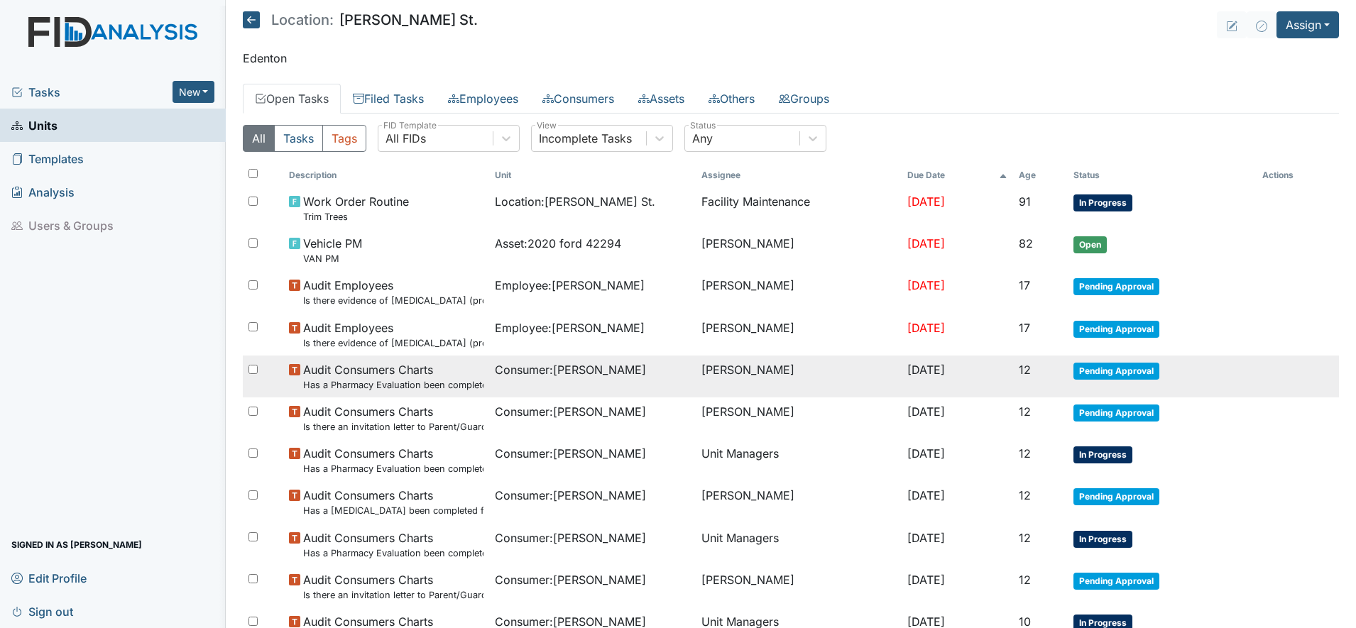
click at [407, 380] on small "Has a Pharmacy Evaluation been completed quarterly?" at bounding box center [393, 384] width 181 height 13
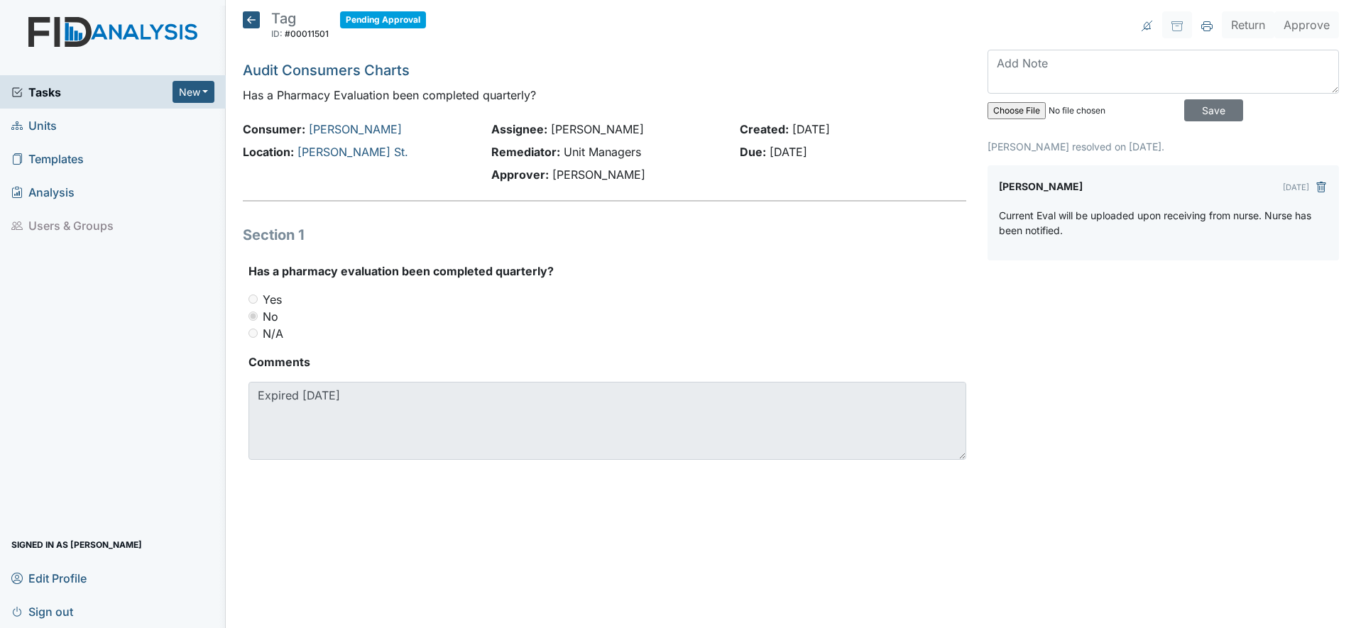
click at [244, 18] on icon at bounding box center [251, 19] width 17 height 17
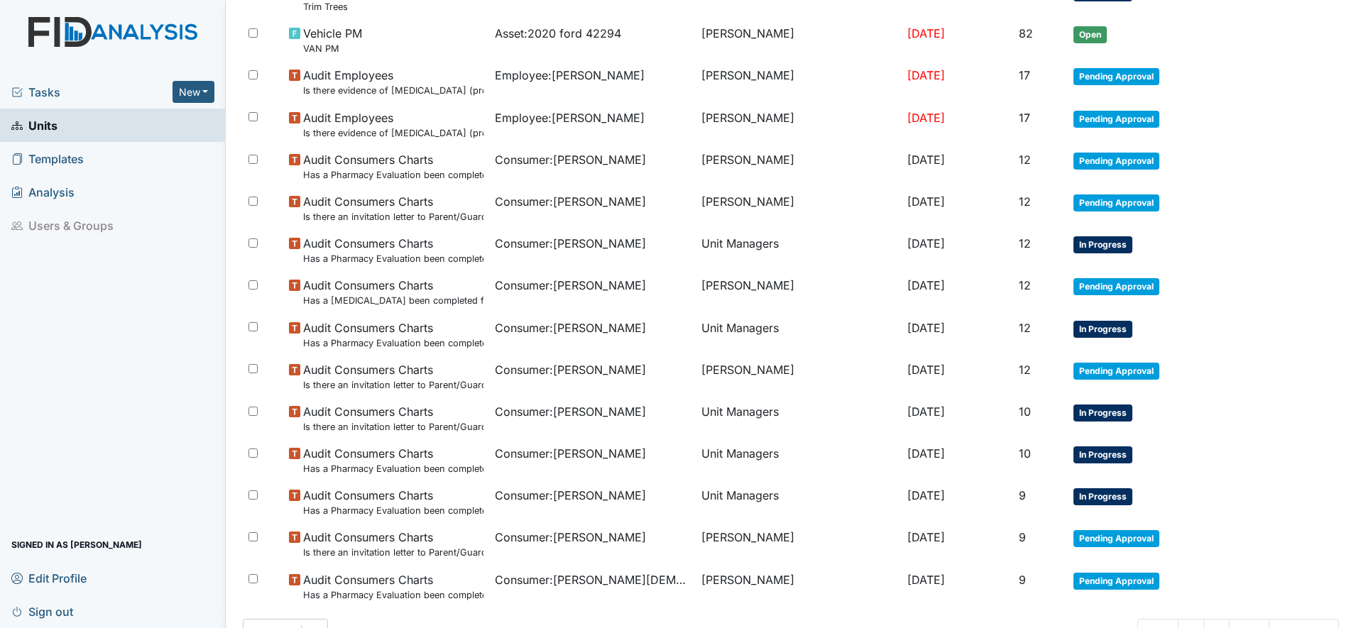
scroll to position [212, 0]
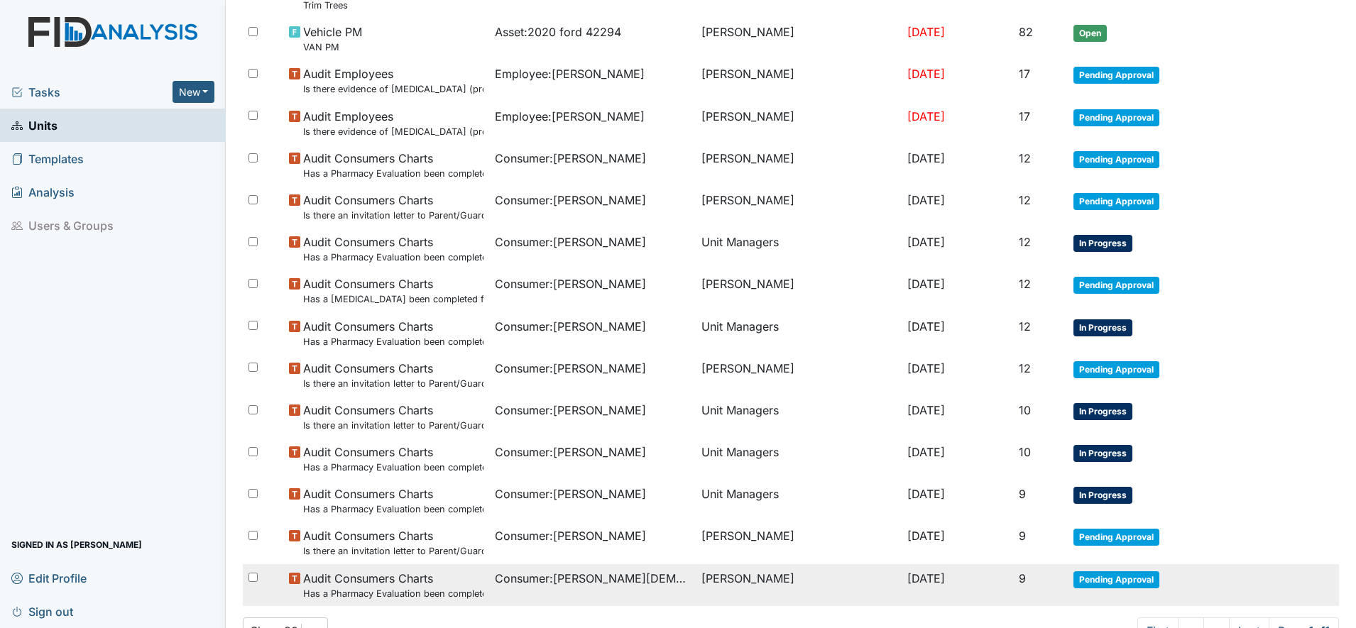
click at [397, 580] on span "Audit Consumers Charts Has a Pharmacy Evaluation been completed quarterly?" at bounding box center [393, 585] width 181 height 31
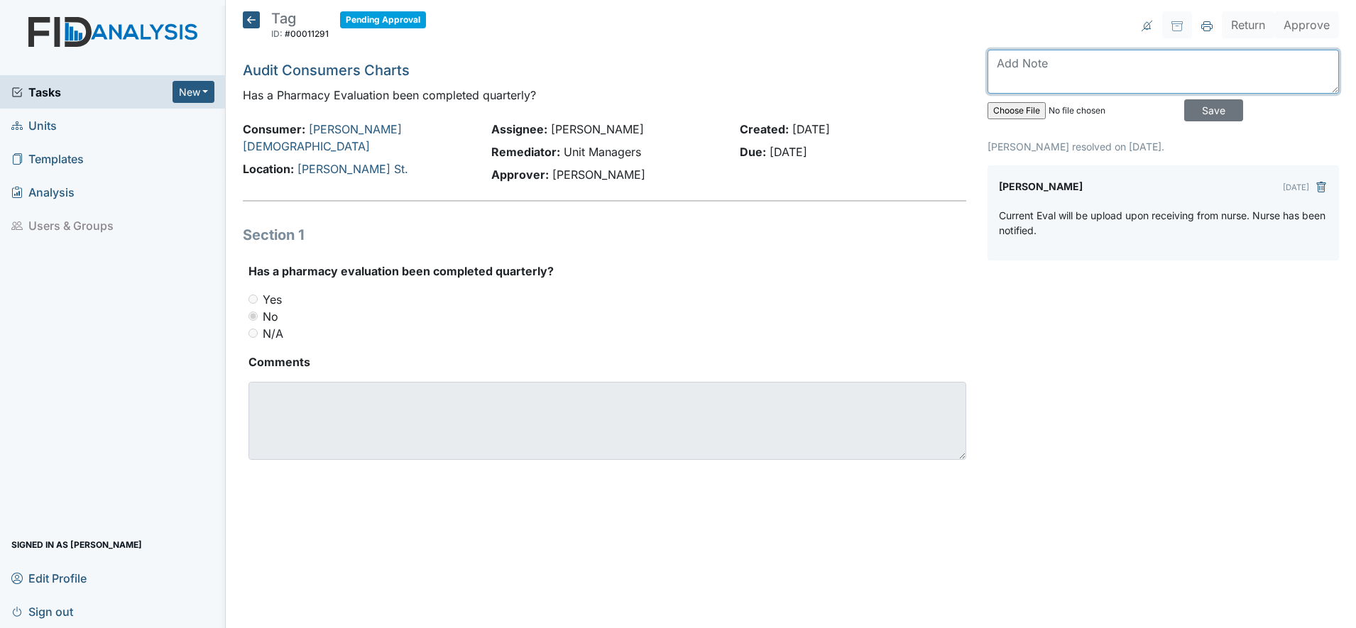
click at [1002, 68] on textarea at bounding box center [1162, 72] width 351 height 44
paste textarea "Current Eval will be uploaded upon receiving from nurse. Nurse has been notifie…"
type textarea "Current Eval will be uploaded upon receiving from nurse. Nurse has been notifie…"
click at [1324, 184] on icon "submit" at bounding box center [1320, 187] width 9 height 11
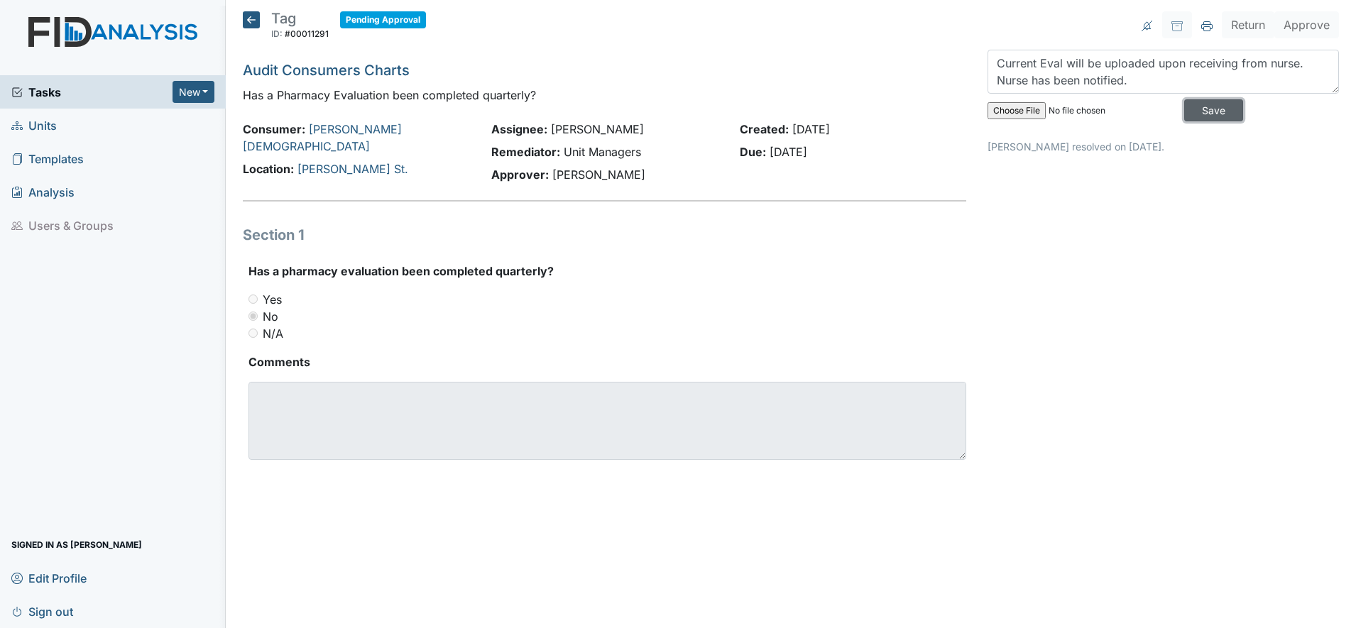
click at [1199, 111] on input "Save" at bounding box center [1213, 110] width 59 height 22
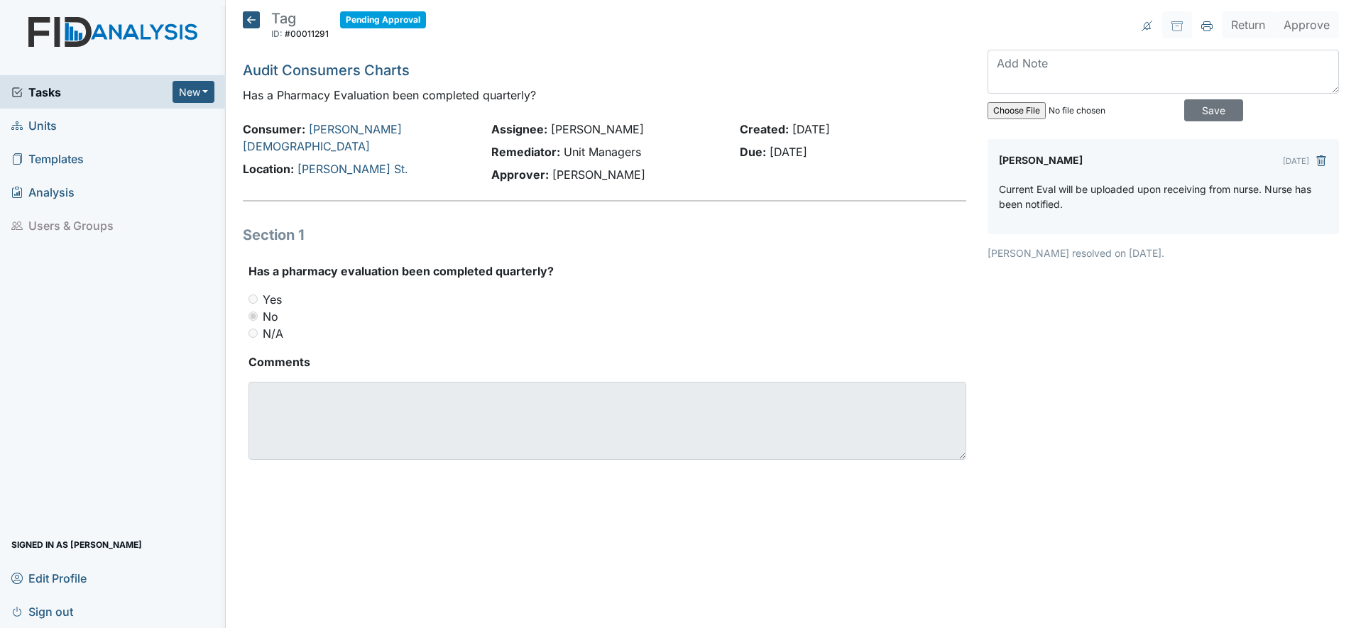
click at [253, 23] on icon at bounding box center [251, 19] width 17 height 17
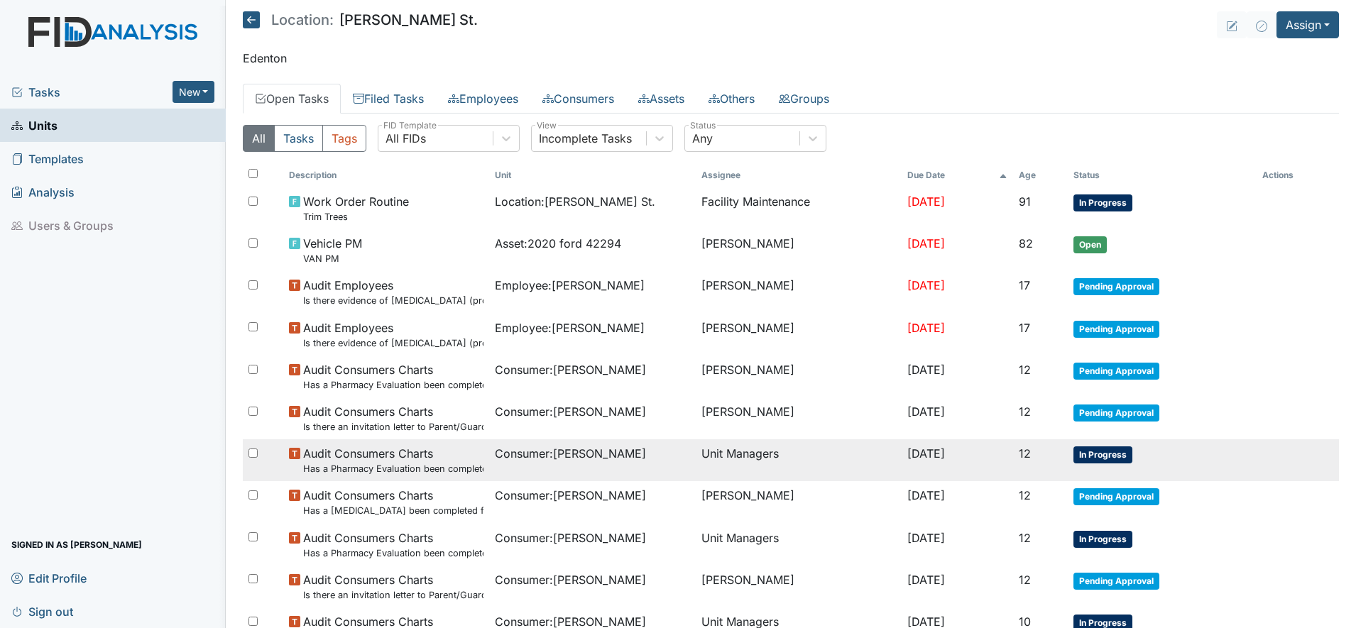
click at [509, 461] on span "Consumer : Rogerson, John" at bounding box center [570, 453] width 151 height 17
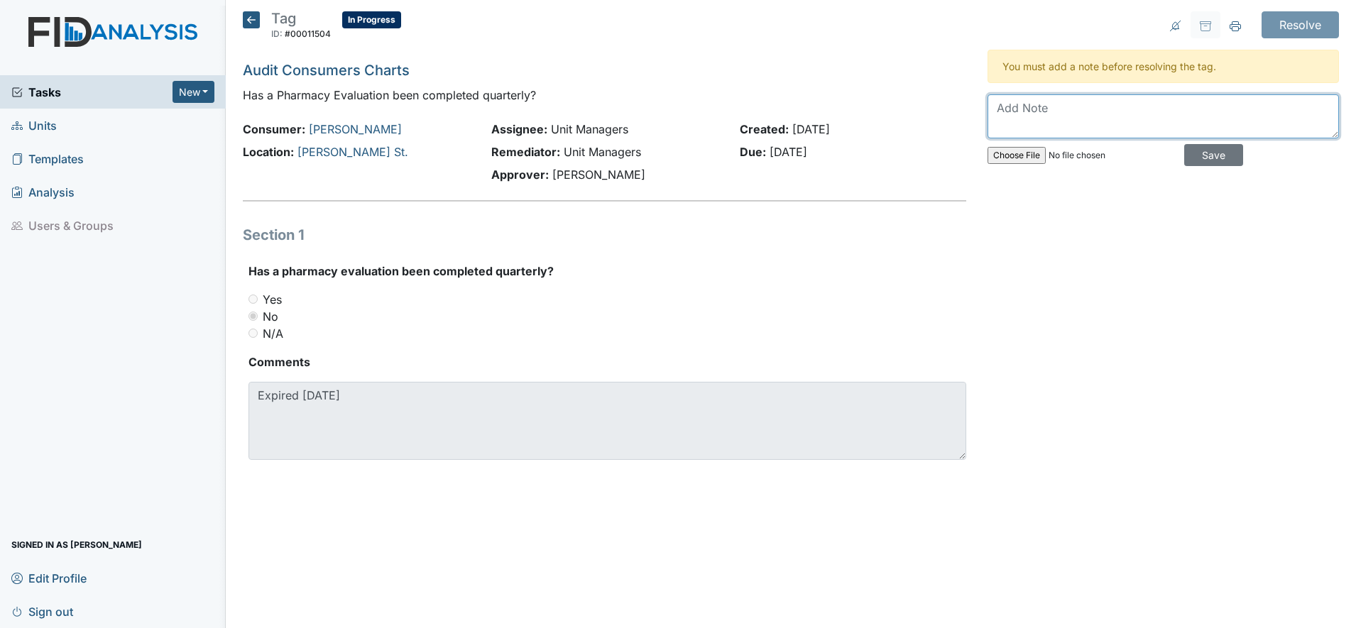
click at [992, 109] on textarea at bounding box center [1162, 116] width 351 height 44
paste textarea "Current Eval will be uploaded upon receiving from nurse. Nurse has been notifie…"
type textarea "Current Eval will be uploaded upon receiving from nurse. Nurse has been notifie…"
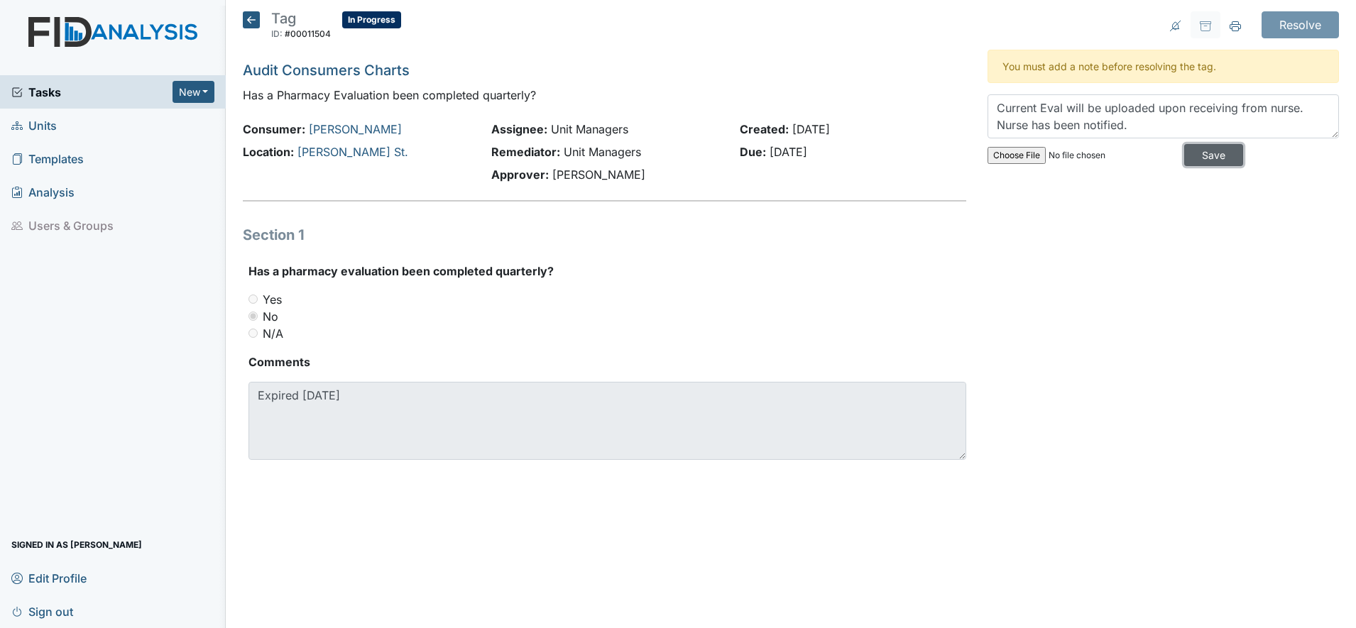
click at [1201, 163] on input "Save" at bounding box center [1213, 155] width 59 height 22
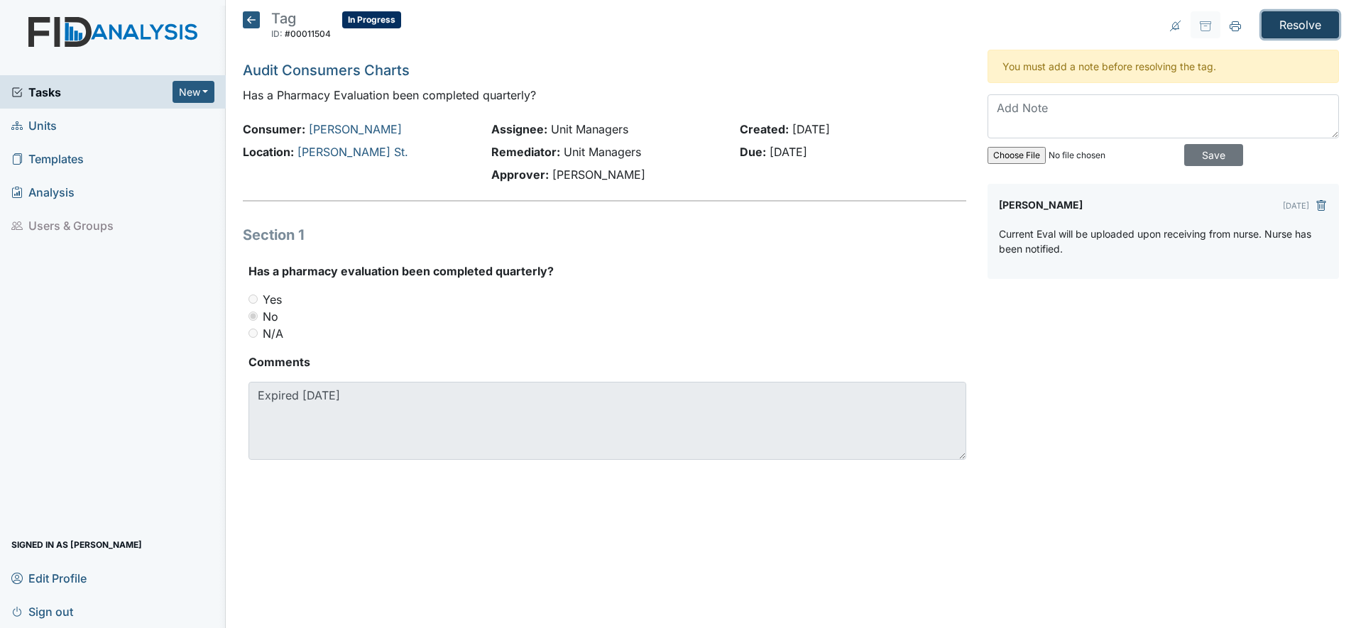
click at [1297, 23] on input "Resolve" at bounding box center [1299, 24] width 77 height 27
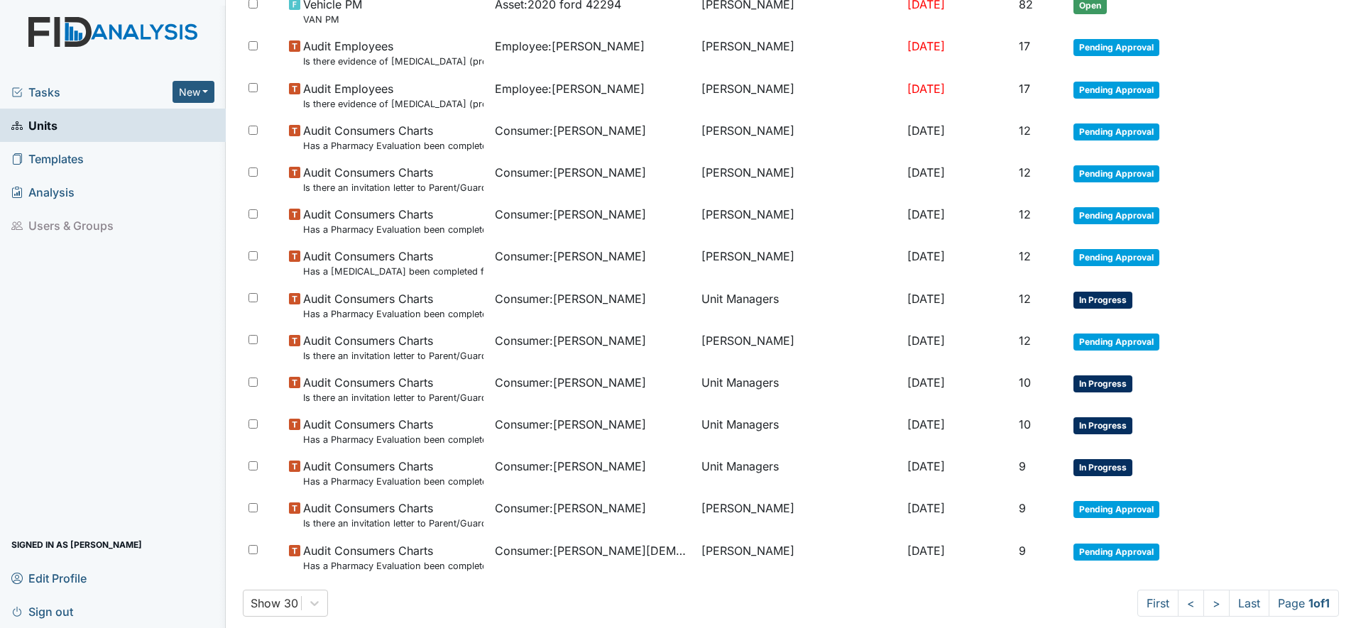
scroll to position [287, 0]
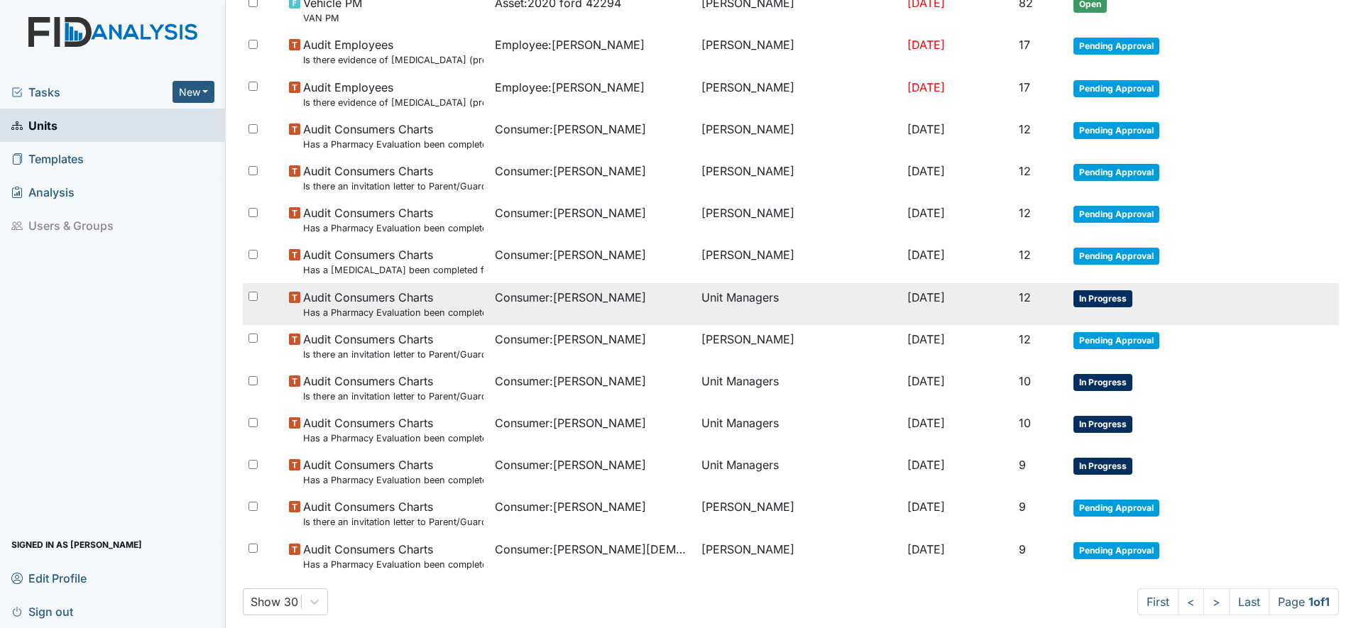
click at [391, 311] on small "Has a Pharmacy Evaluation been completed quarterly?" at bounding box center [393, 312] width 181 height 13
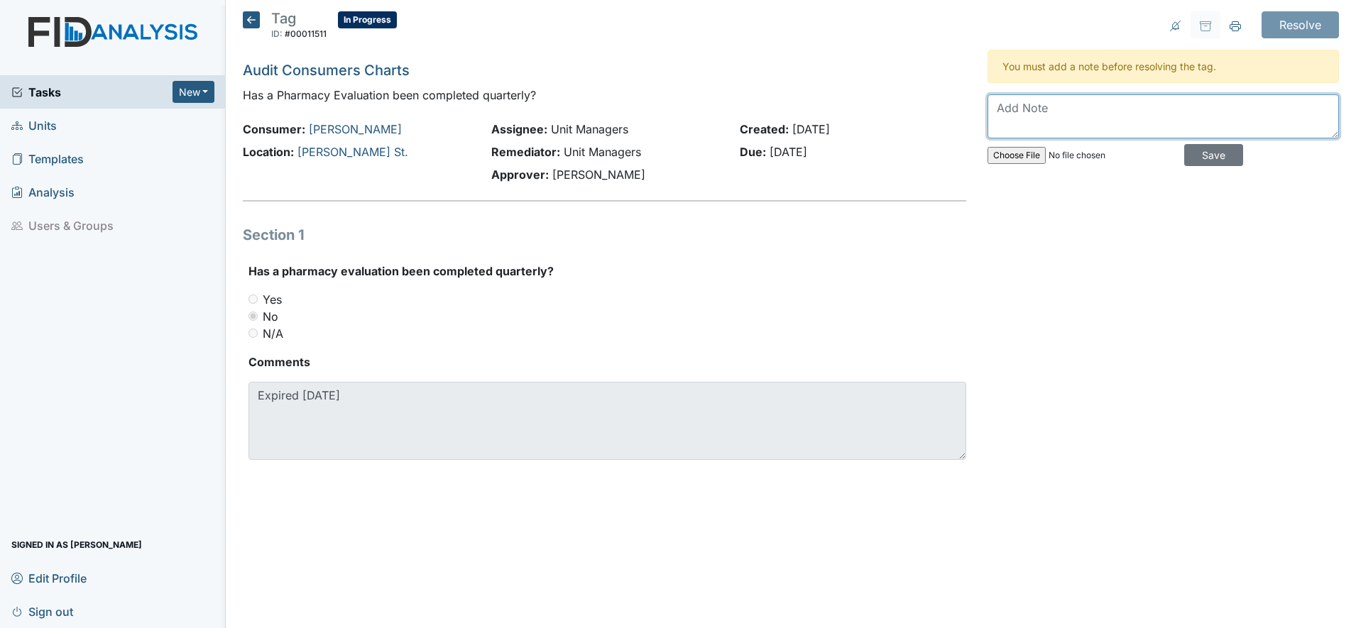
click at [998, 109] on textarea at bounding box center [1162, 116] width 351 height 44
paste textarea "Current Eval will be uploaded upon receiving from nurse. Nurse has been notifie…"
type textarea "Current Eval will be uploaded upon receiving from nurse. Nurse has been notifie…"
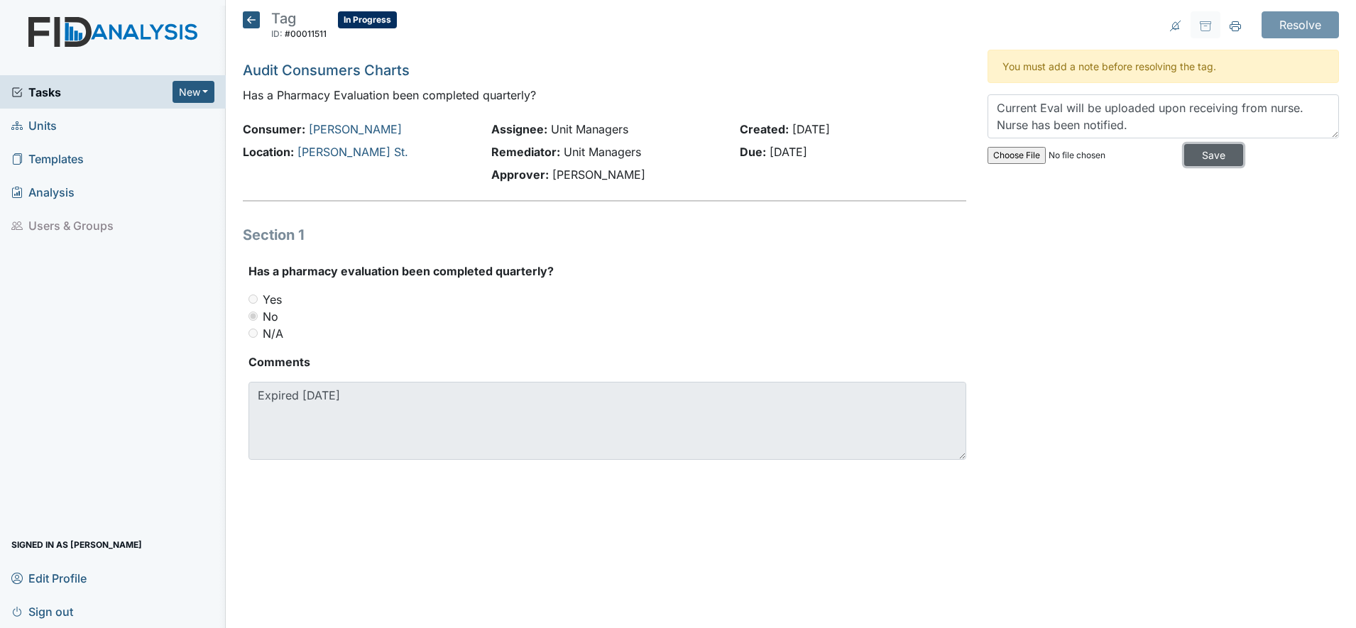
click at [1205, 156] on input "Save" at bounding box center [1213, 155] width 59 height 22
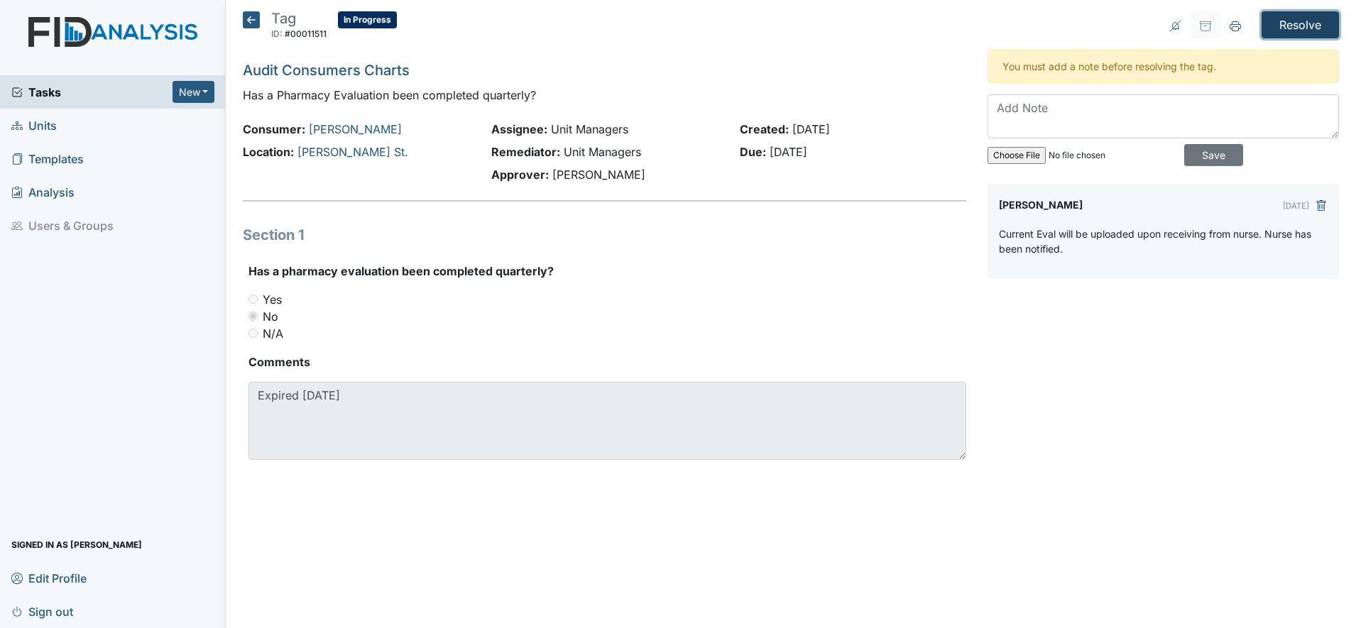
click at [1296, 23] on input "Resolve" at bounding box center [1299, 24] width 77 height 27
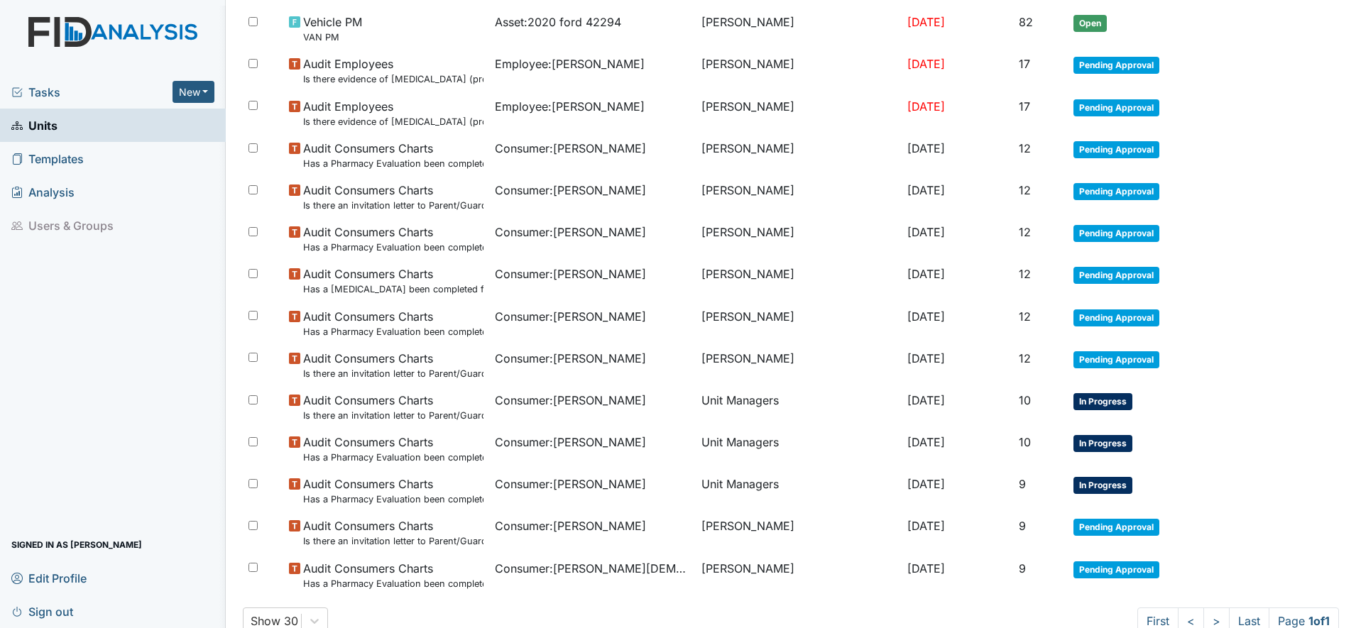
scroll to position [309, 0]
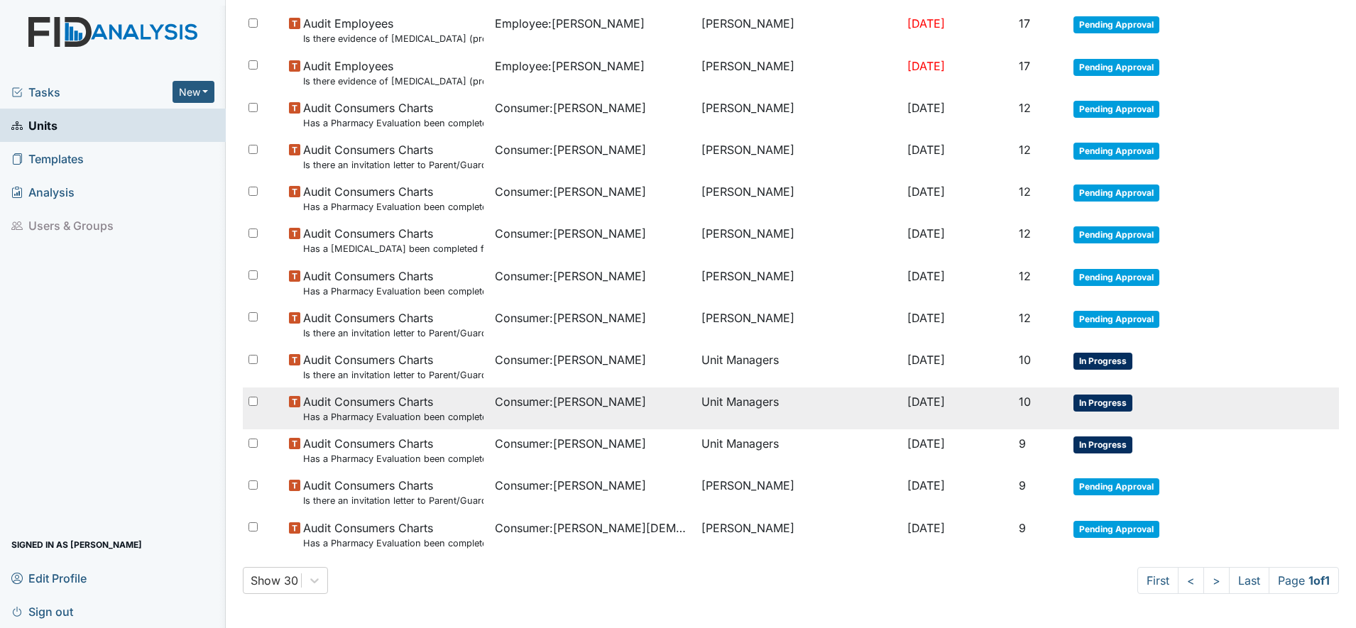
click at [406, 412] on small "Has a Pharmacy Evaluation been completed quarterly?" at bounding box center [393, 416] width 181 height 13
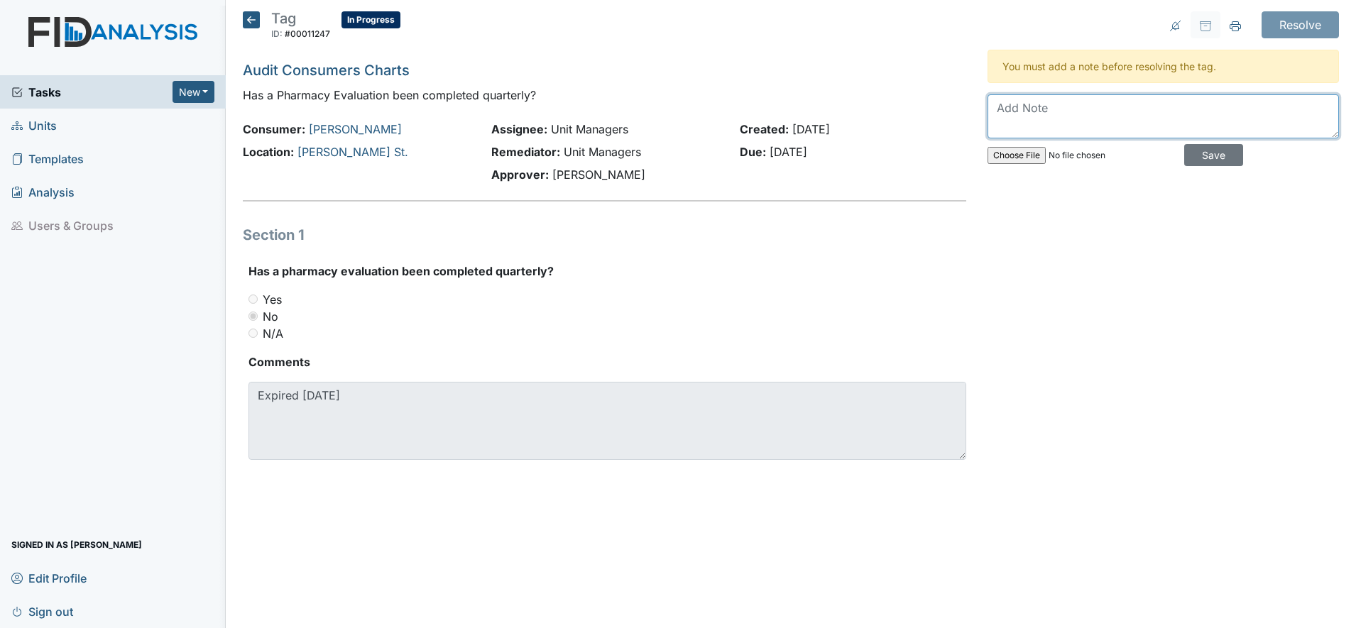
click at [1002, 105] on textarea at bounding box center [1162, 116] width 351 height 44
paste textarea "Current Eval will be uploaded upon receiving from nurse. Nurse has been notifie…"
type textarea "Current Eval will be uploaded upon receiving from nurse. Nurse has been notifie…"
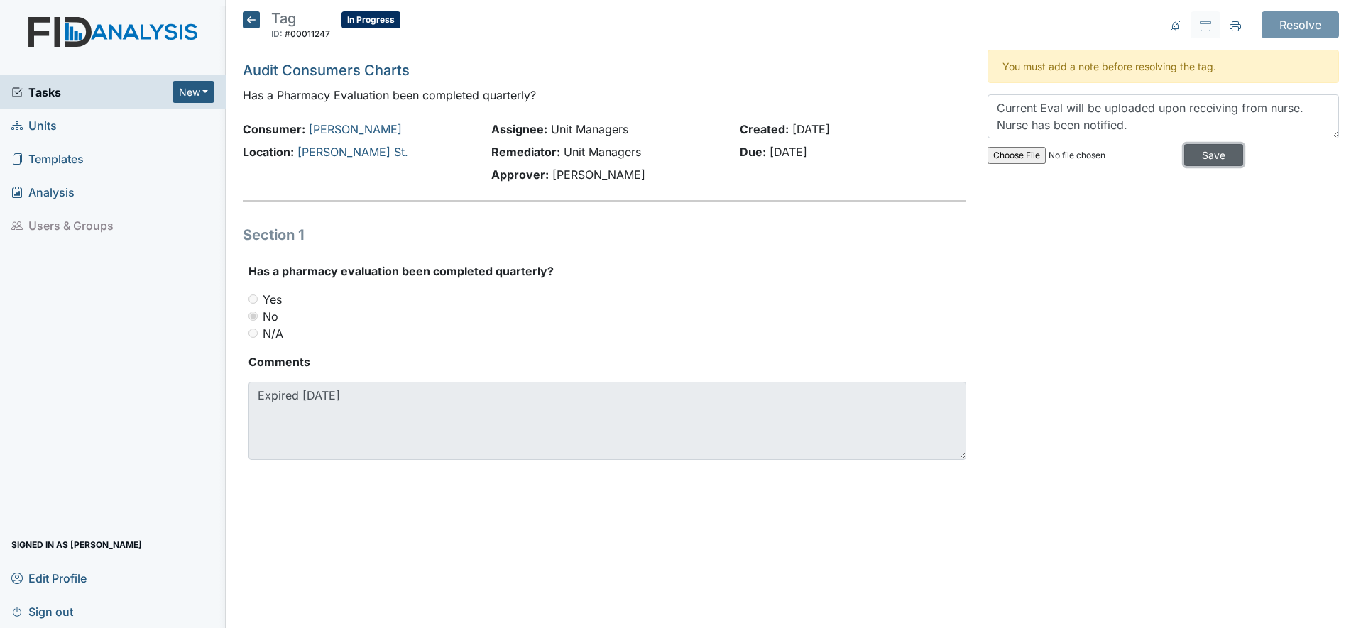
click at [1193, 161] on input "Save" at bounding box center [1213, 155] width 59 height 22
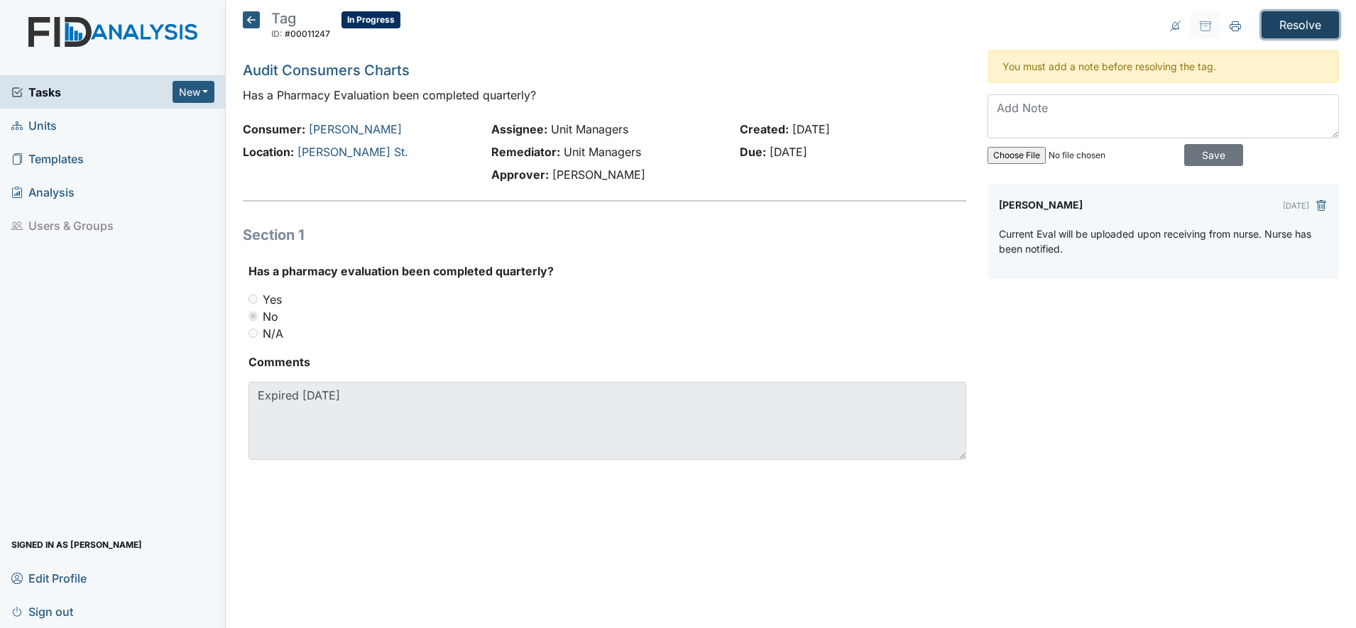
click at [1296, 26] on input "Resolve" at bounding box center [1299, 24] width 77 height 27
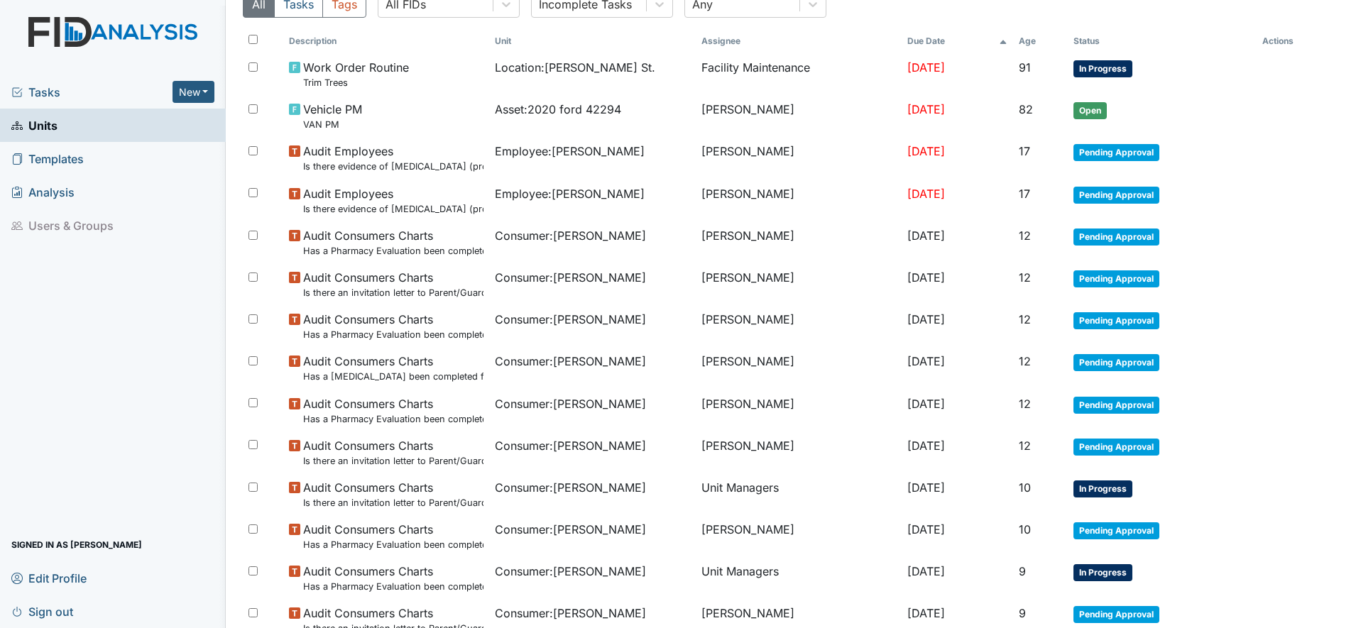
scroll to position [309, 0]
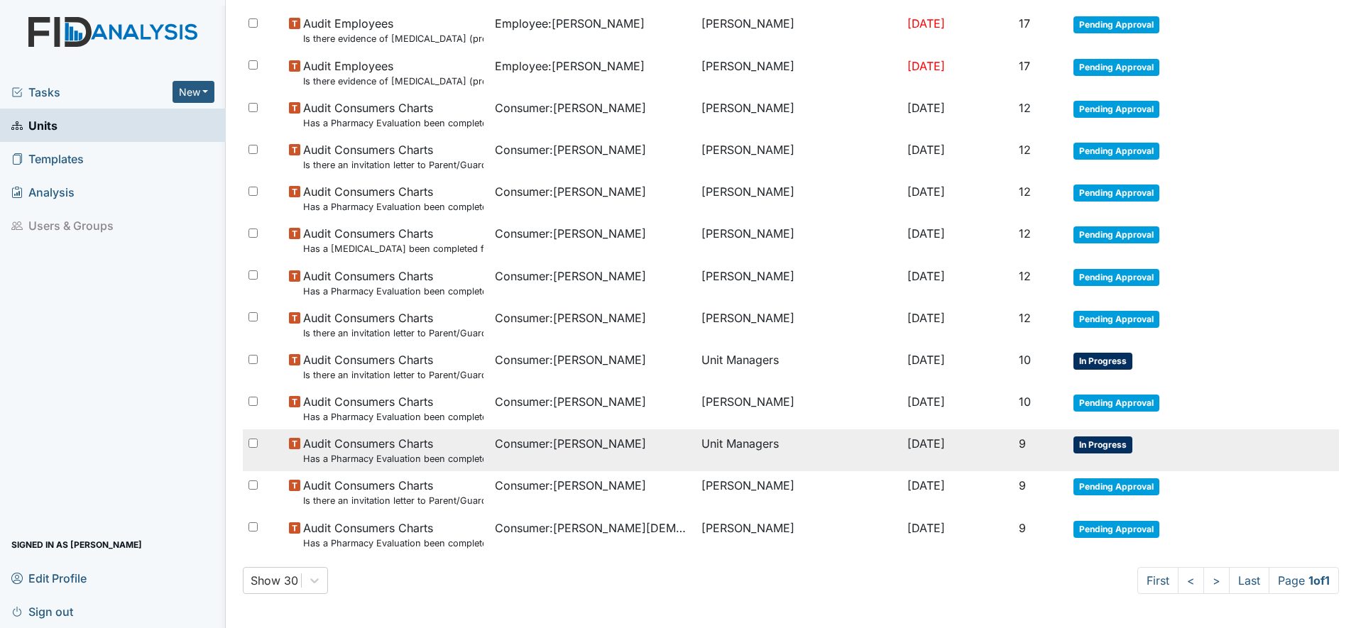
click at [523, 445] on span "Consumer : [PERSON_NAME]" at bounding box center [570, 443] width 151 height 17
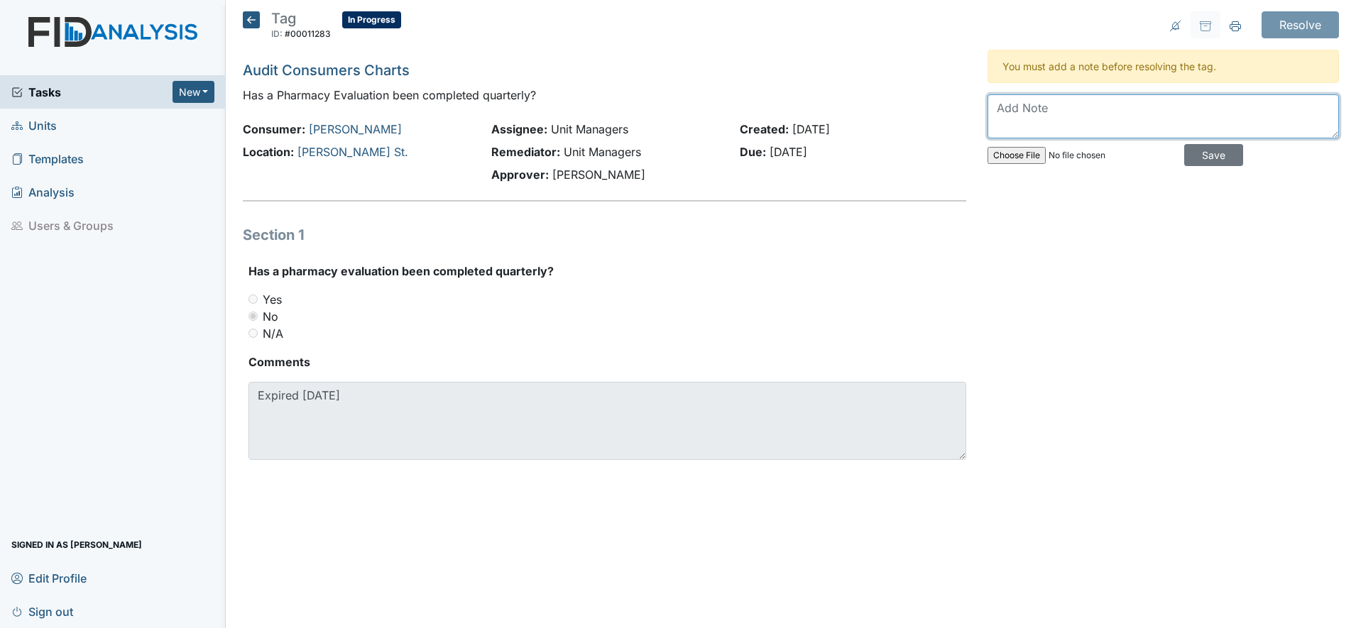
click at [1004, 110] on textarea at bounding box center [1162, 116] width 351 height 44
paste textarea "Current Eval will be uploaded upon receiving from nurse. Nurse has been notifie…"
type textarea "Current Eval will be uploaded upon receiving from nurse. Nurse has been notifie…"
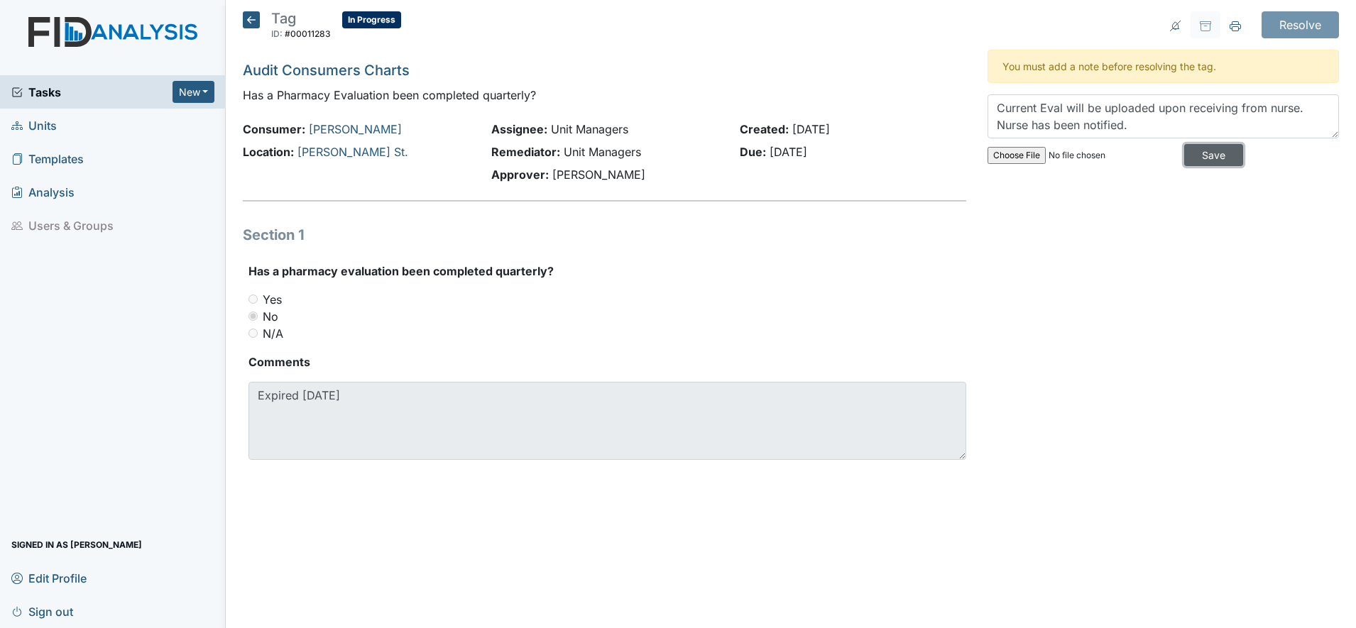
click at [1209, 153] on input "Save" at bounding box center [1213, 155] width 59 height 22
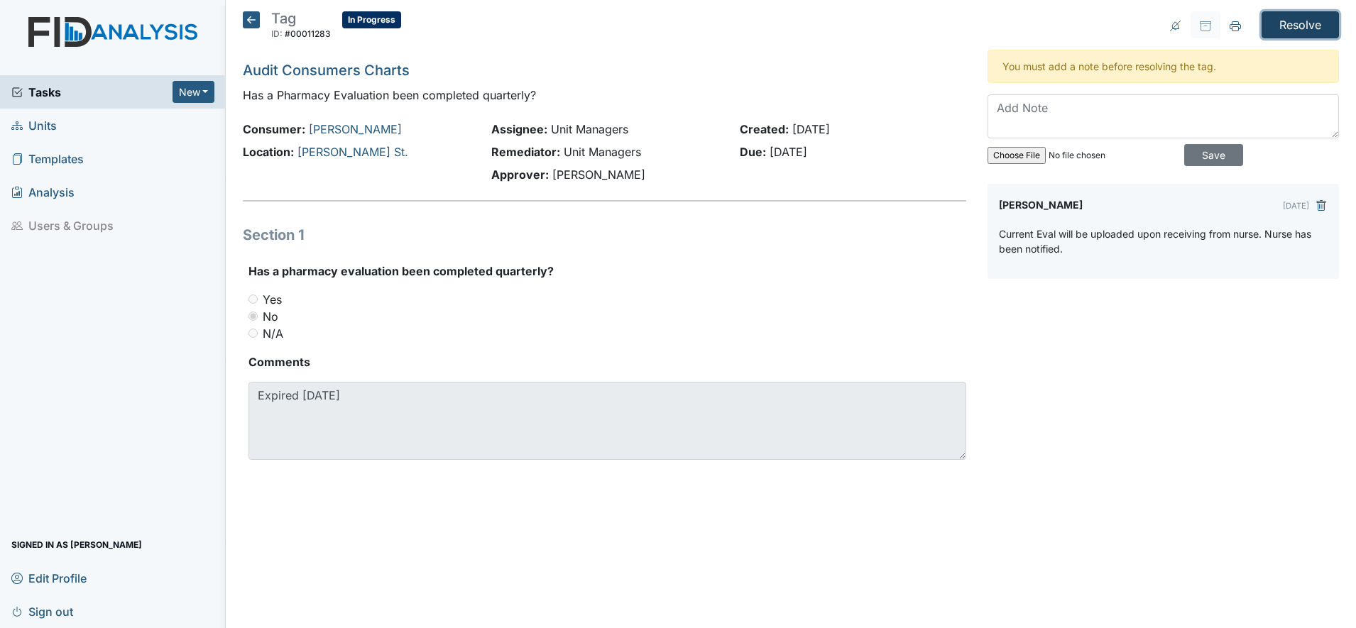
click at [1303, 23] on input "Resolve" at bounding box center [1299, 24] width 77 height 27
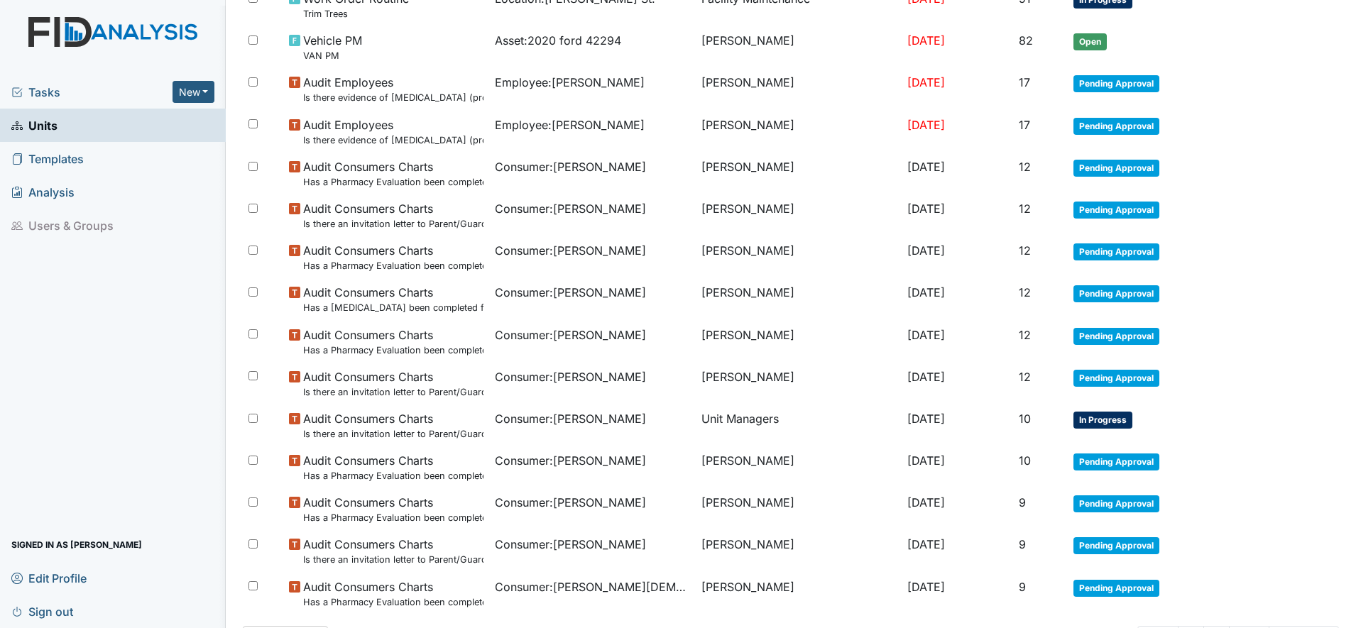
scroll to position [309, 0]
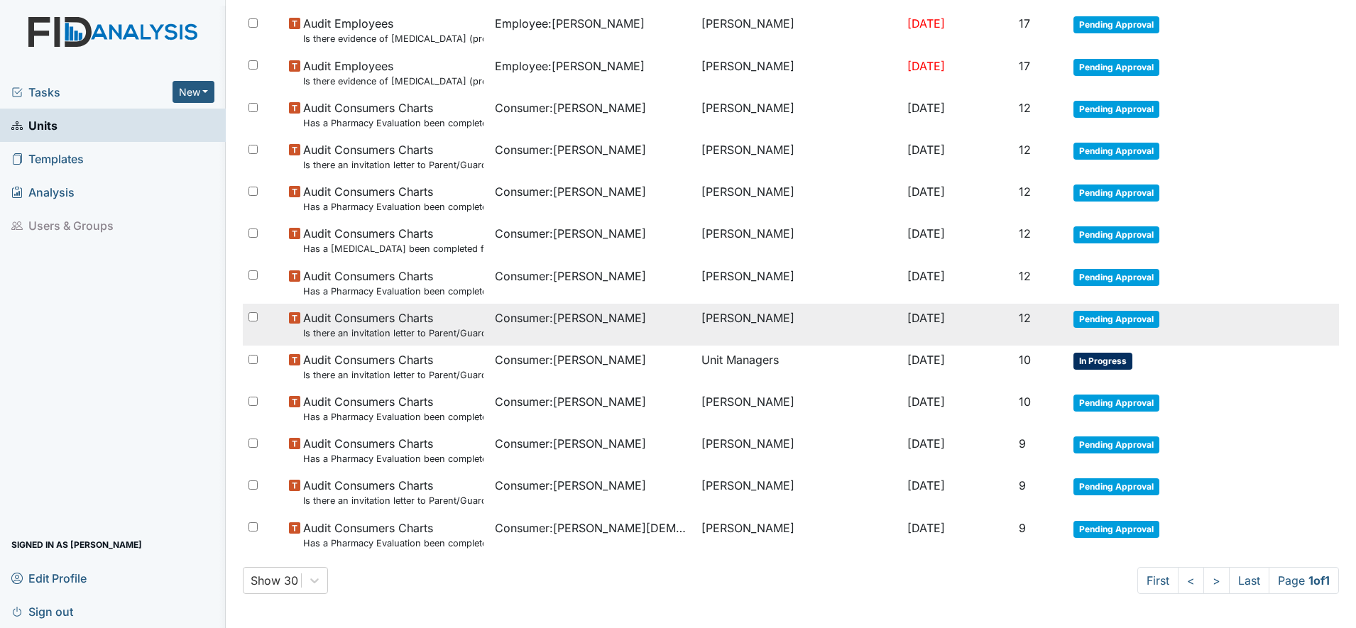
click at [420, 317] on span "Audit Consumers Charts Is there an invitation letter to Parent/Guardian for cur…" at bounding box center [393, 325] width 181 height 31
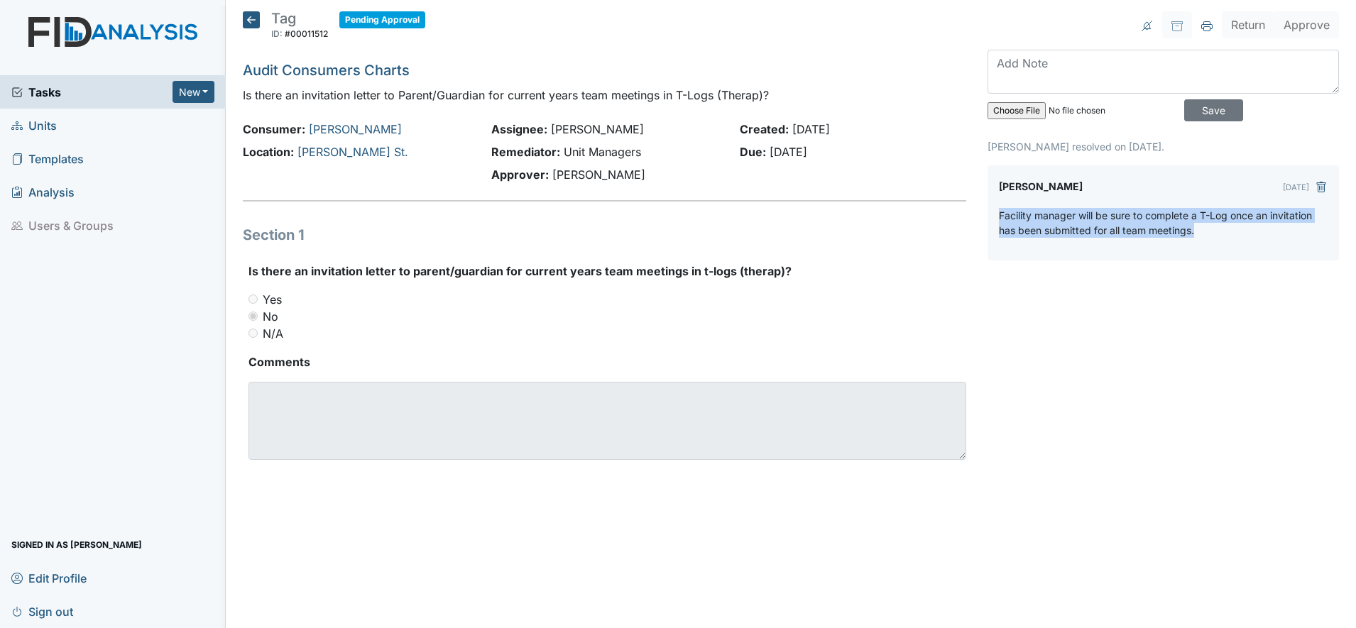
drag, startPoint x: 1002, startPoint y: 218, endPoint x: 1212, endPoint y: 230, distance: 211.2
click at [1212, 230] on p "Facility manager will be sure to complete a T-Log once an invitation has been s…" at bounding box center [1163, 223] width 329 height 30
drag, startPoint x: 1212, startPoint y: 230, endPoint x: 1161, endPoint y: 222, distance: 51.7
copy p "Facility manager will be sure to complete a T-Log once an invitation has been s…"
click at [253, 20] on icon at bounding box center [251, 19] width 17 height 17
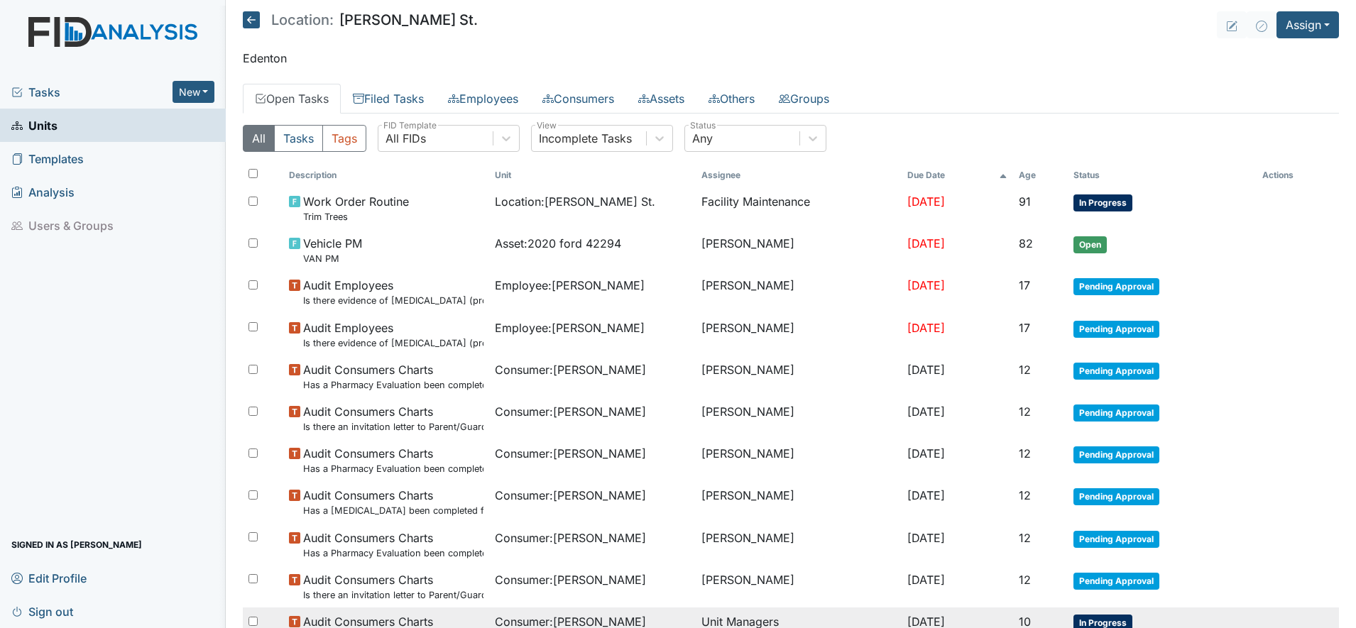
click at [570, 620] on span "Consumer : Roundtree, Curtis" at bounding box center [570, 621] width 151 height 17
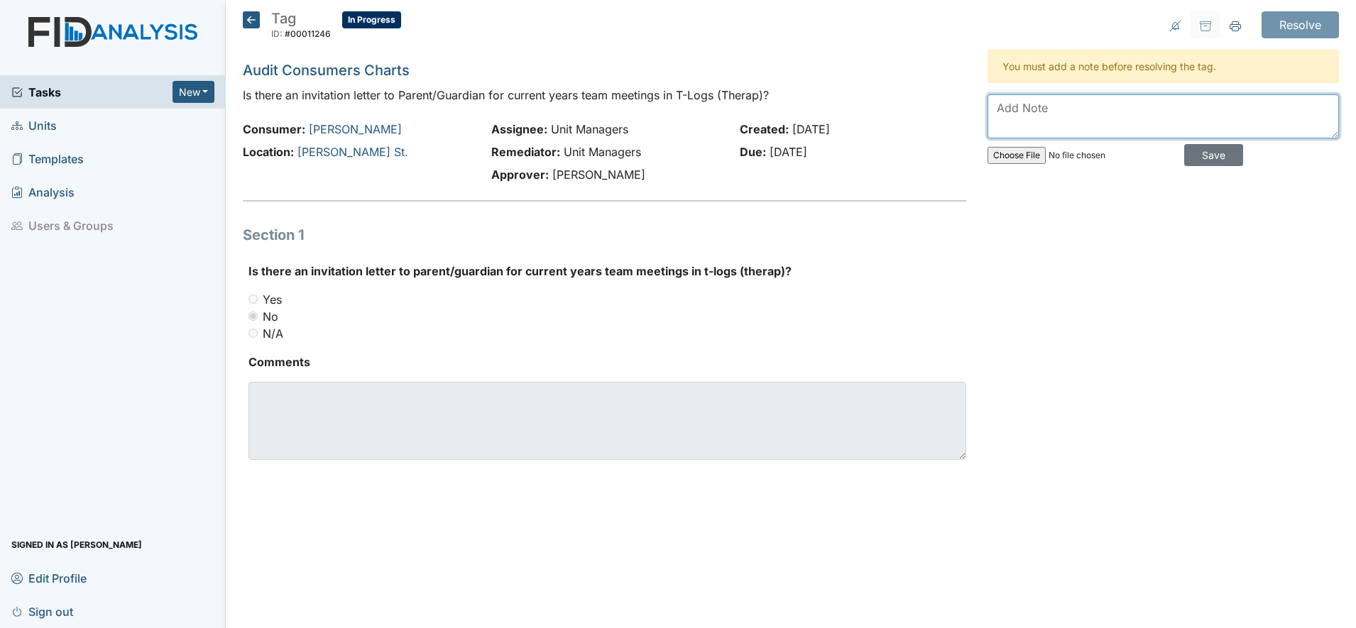
click at [1000, 104] on textarea at bounding box center [1162, 116] width 351 height 44
paste textarea "Facility manager will be sure to complete a T-Log once an invitation has been s…"
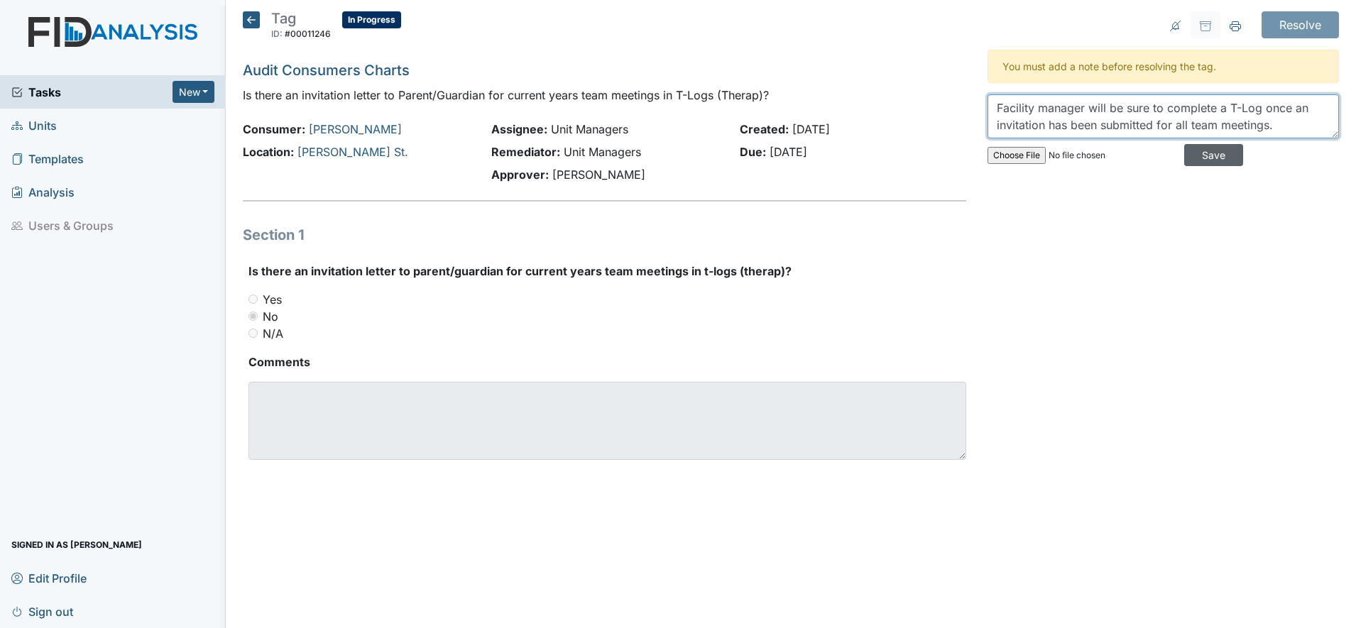
type textarea "Facility manager will be sure to complete a T-Log once an invitation has been s…"
click at [1207, 162] on input "Save" at bounding box center [1213, 155] width 59 height 22
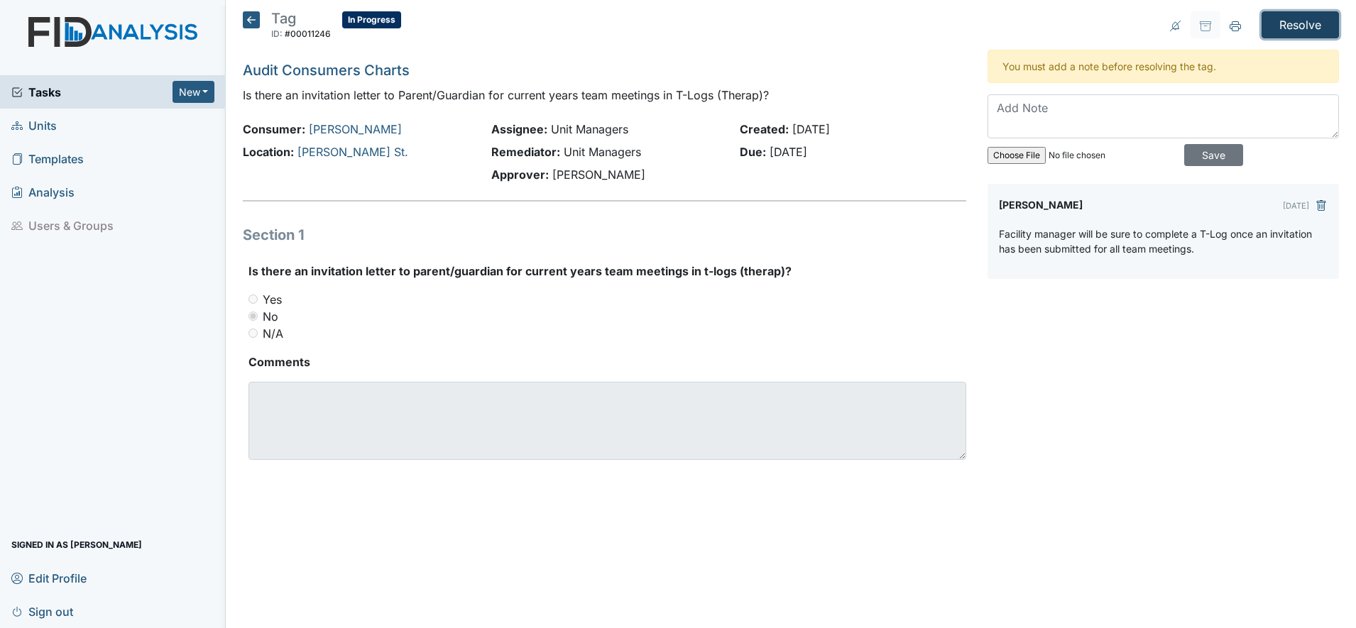
click at [1300, 17] on input "Resolve" at bounding box center [1299, 24] width 77 height 27
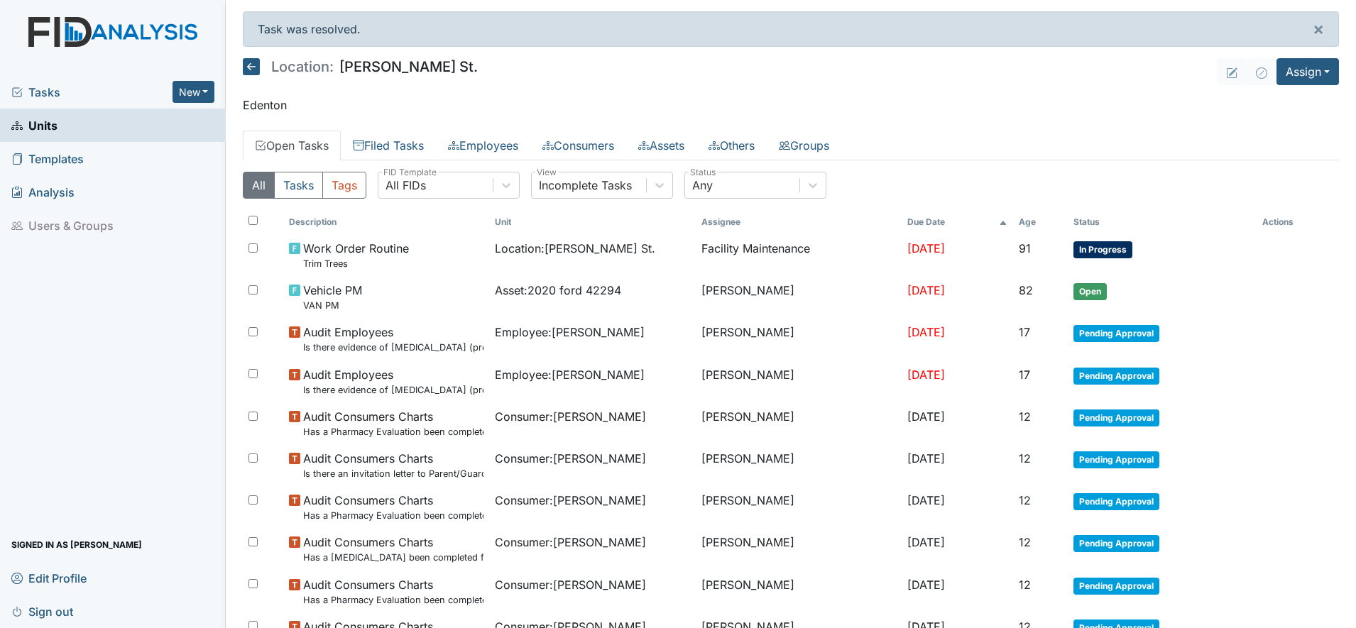
click at [251, 67] on icon at bounding box center [251, 66] width 17 height 17
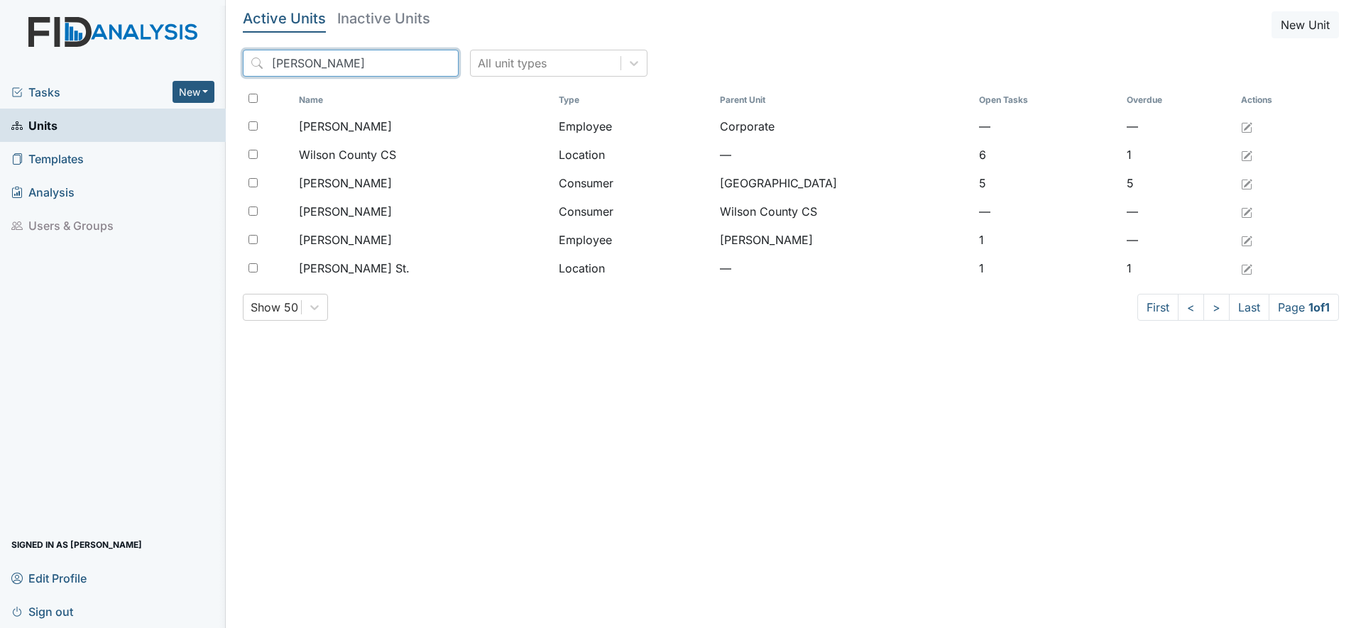
drag, startPoint x: 318, startPoint y: 68, endPoint x: 264, endPoint y: 76, distance: 54.5
click at [264, 76] on input "[PERSON_NAME]" at bounding box center [351, 63] width 216 height 27
click at [264, 76] on input "r" at bounding box center [351, 63] width 216 height 27
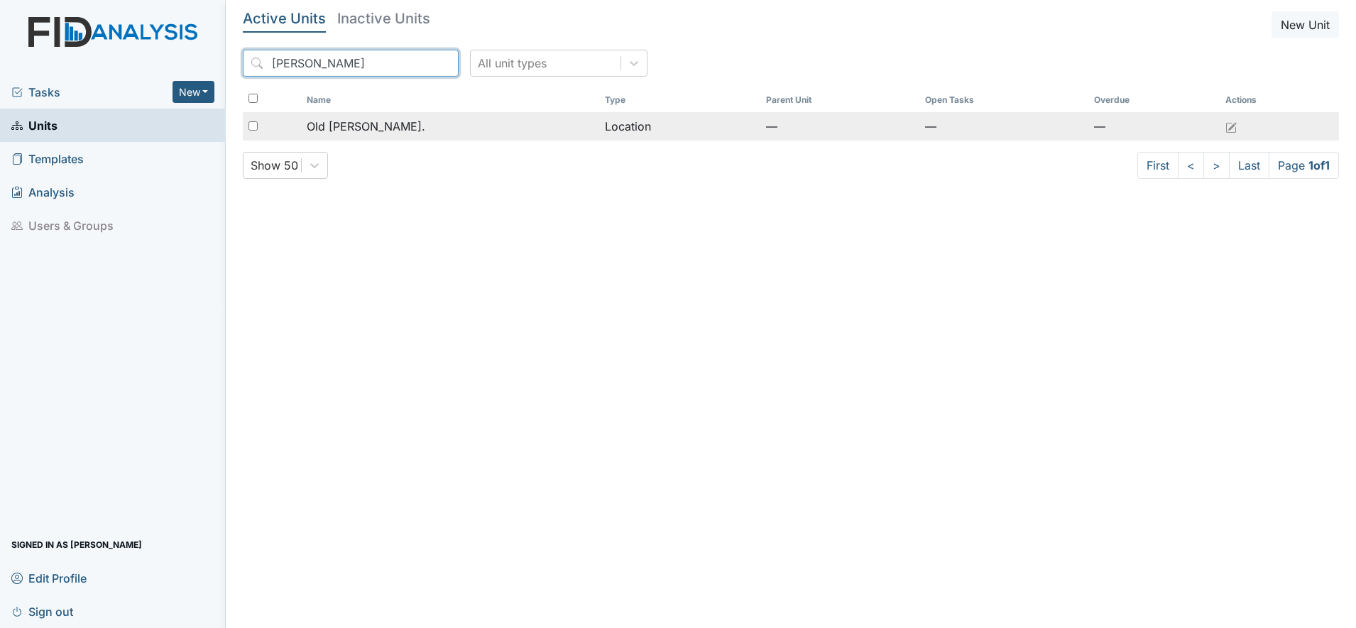
type input "[PERSON_NAME]"
click at [361, 128] on span "Old [PERSON_NAME]." at bounding box center [366, 126] width 119 height 17
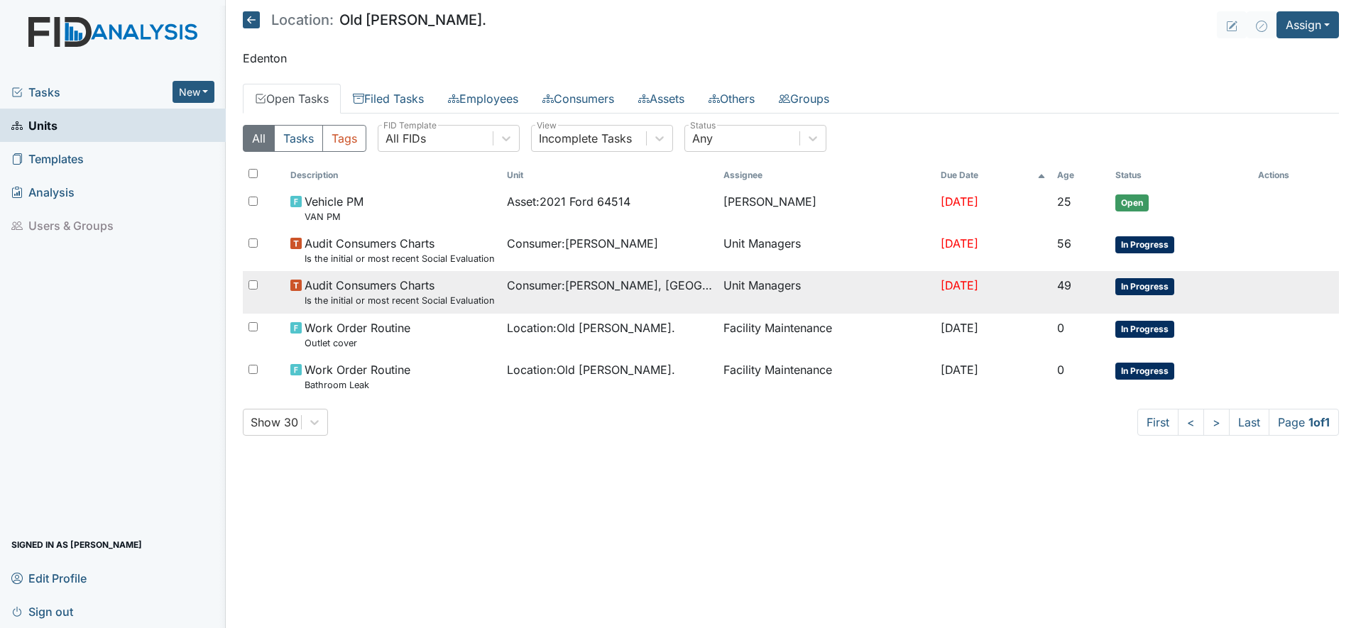
click at [540, 284] on span "Consumer : Vernanzi, Keighton" at bounding box center [609, 285] width 205 height 17
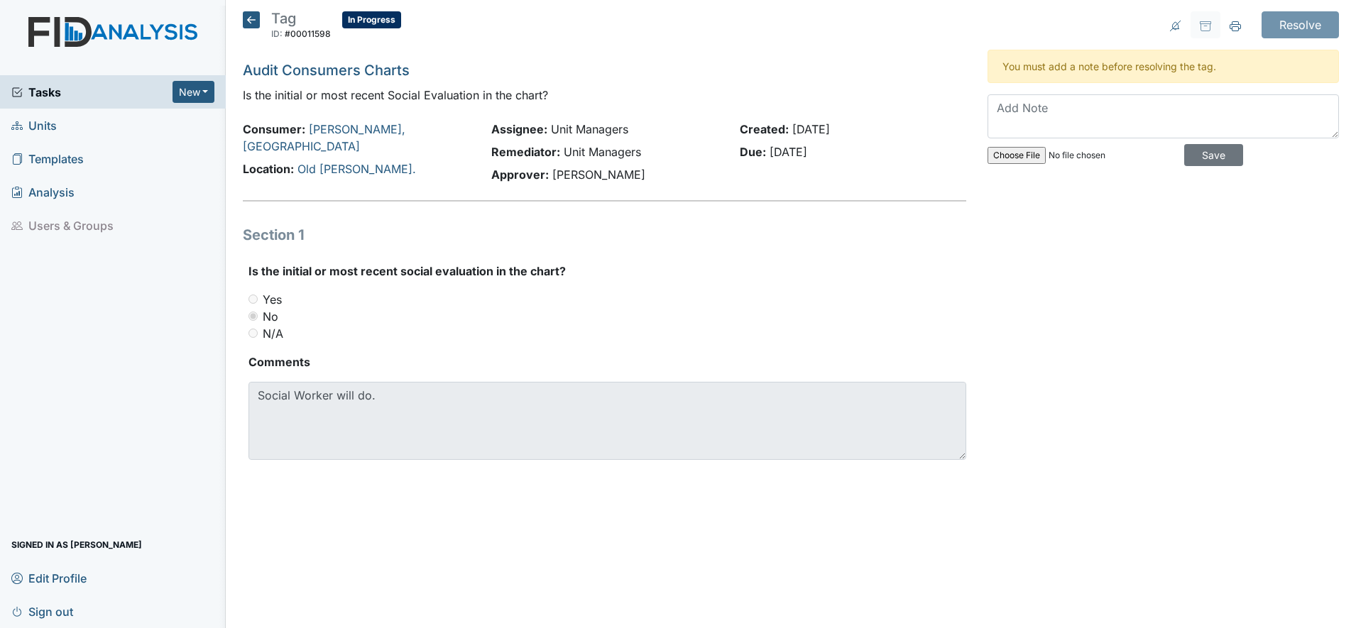
click at [257, 18] on icon at bounding box center [251, 19] width 17 height 17
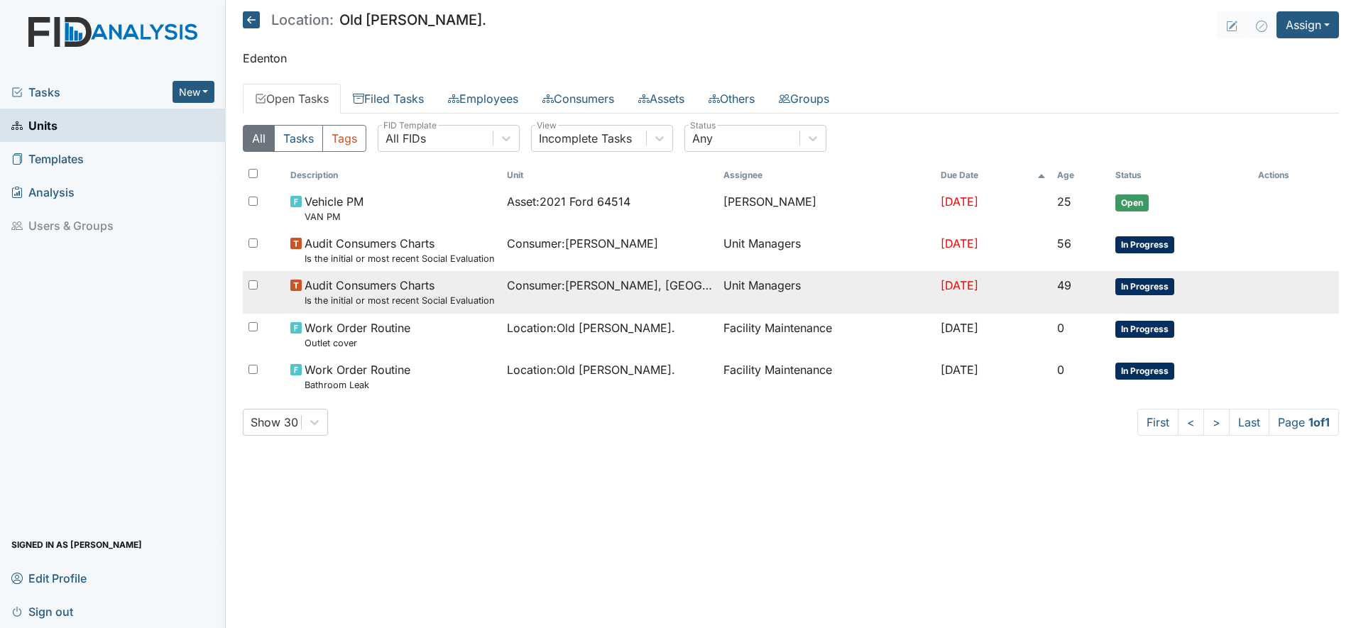
click at [430, 303] on small "Is the initial or most recent Social Evaluation in the chart?" at bounding box center [400, 300] width 191 height 13
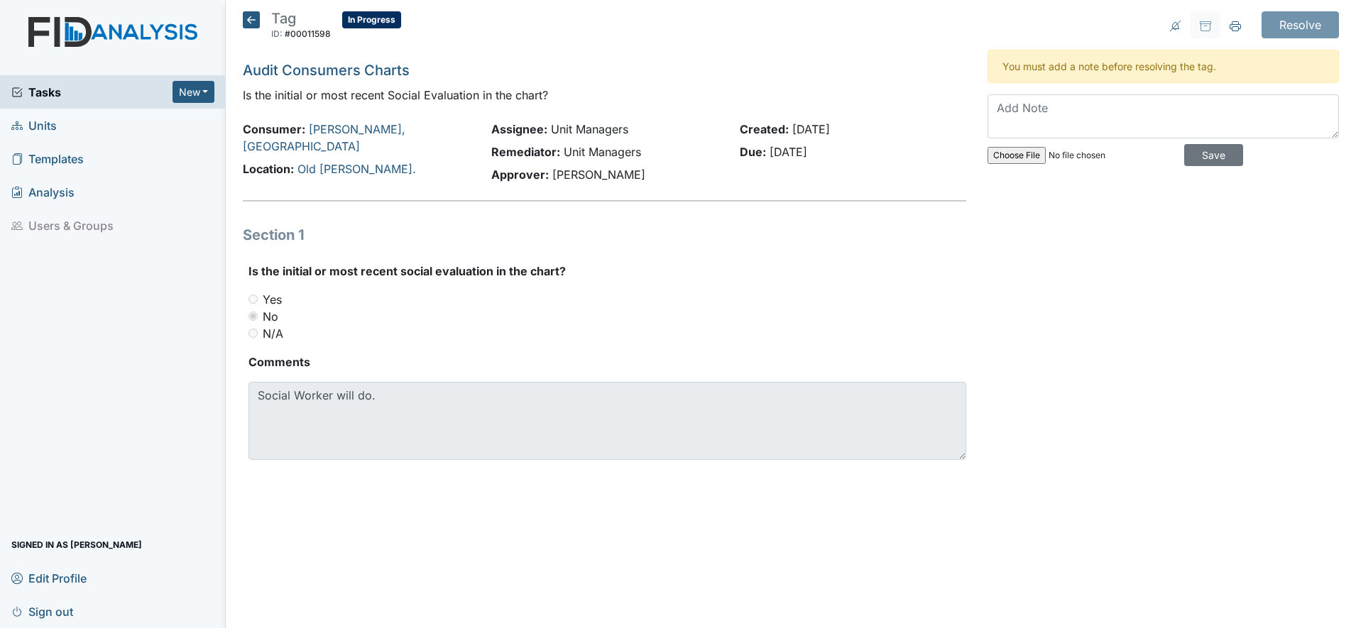
click at [250, 18] on icon at bounding box center [251, 19] width 17 height 17
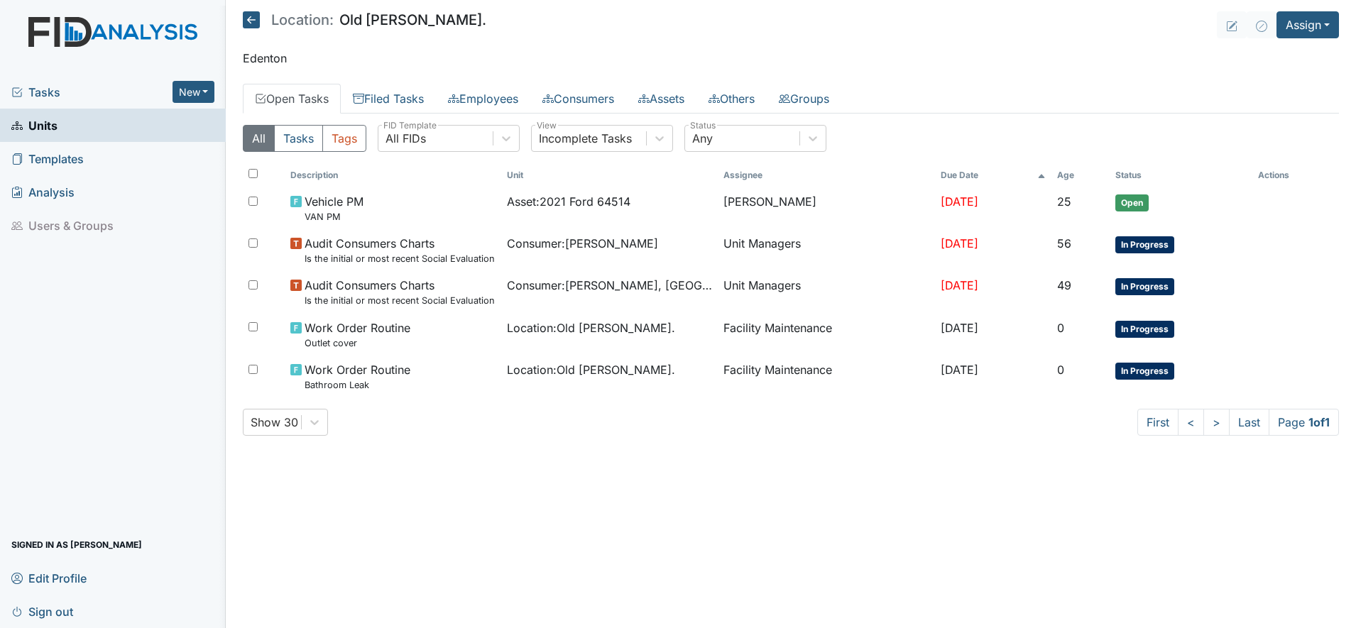
click at [257, 18] on icon at bounding box center [251, 19] width 17 height 17
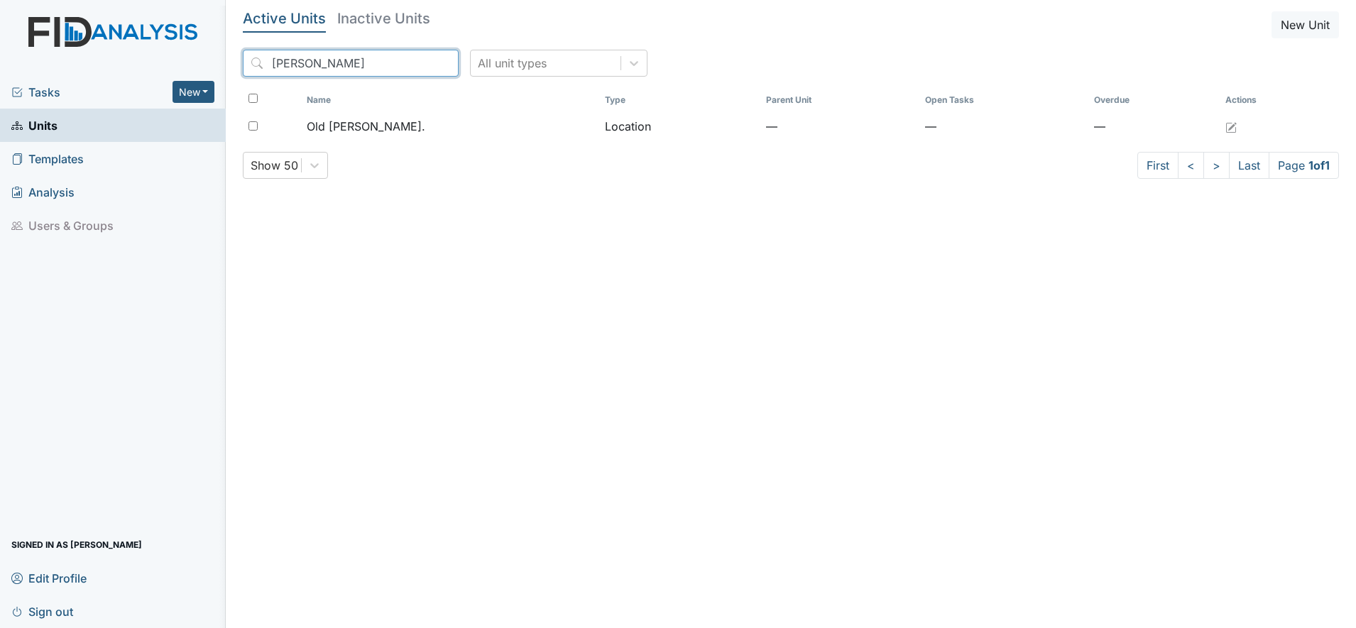
click at [416, 66] on input "roper" at bounding box center [351, 63] width 216 height 27
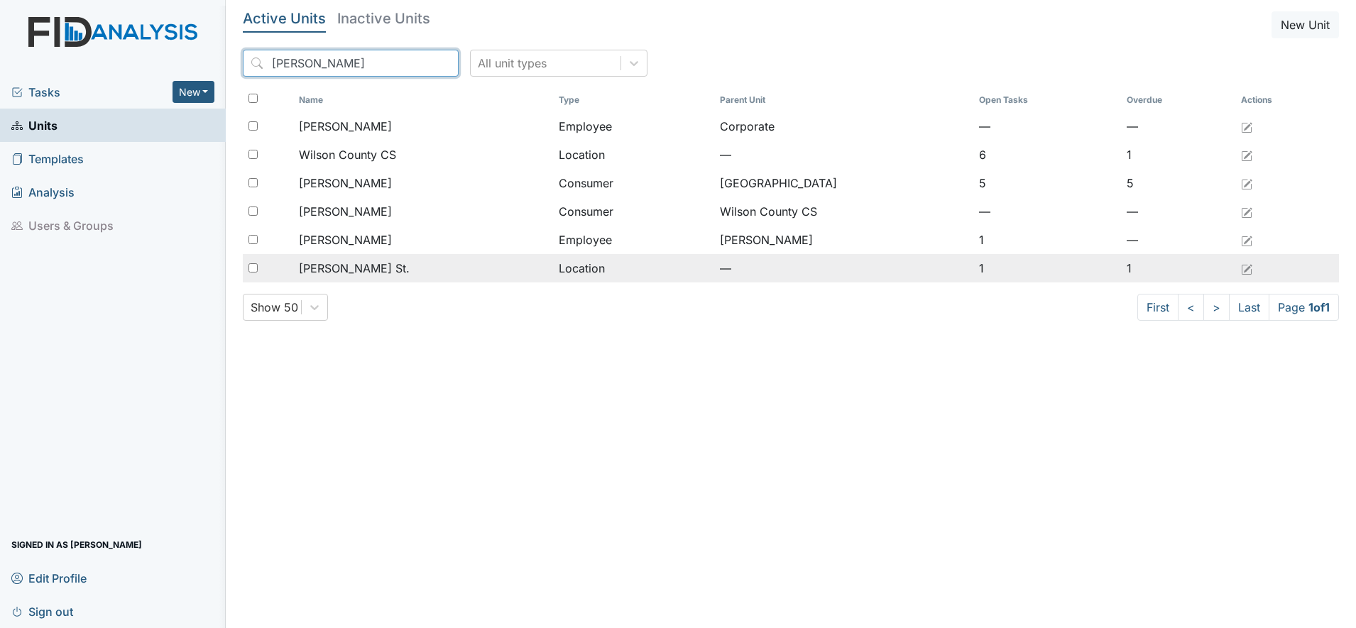
type input "wilson"
click at [337, 265] on span "[PERSON_NAME] St." at bounding box center [354, 268] width 111 height 17
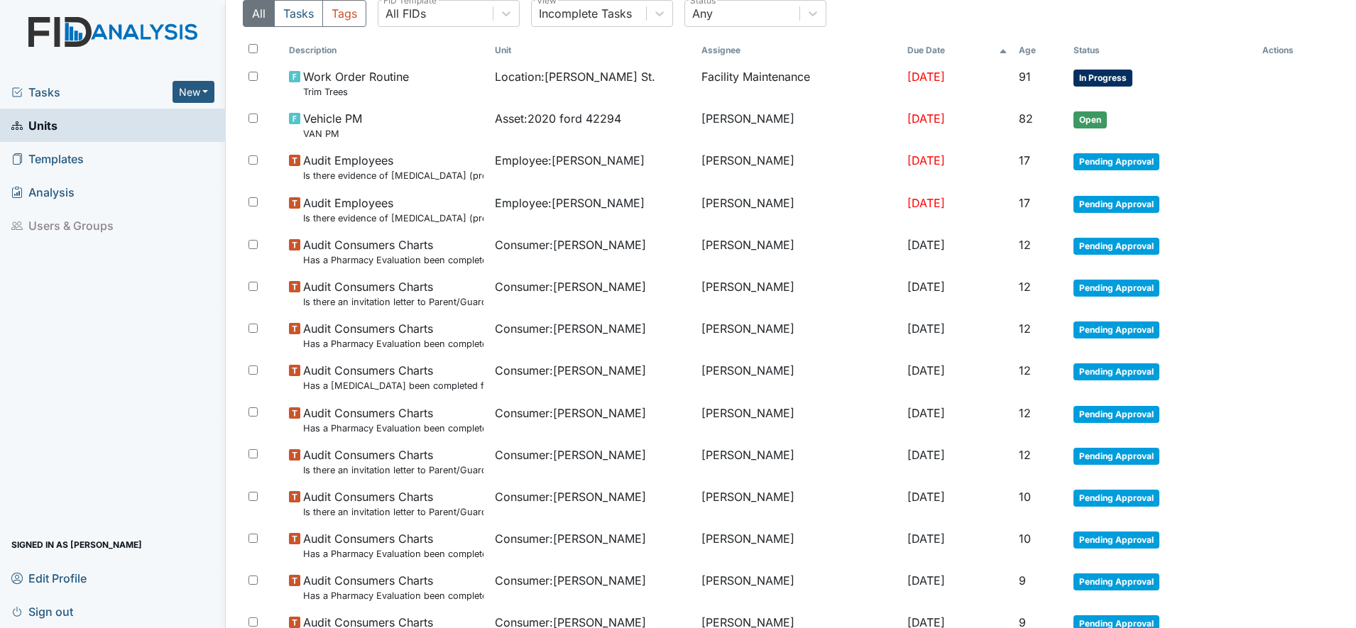
scroll to position [126, 0]
